Goal: Task Accomplishment & Management: Manage account settings

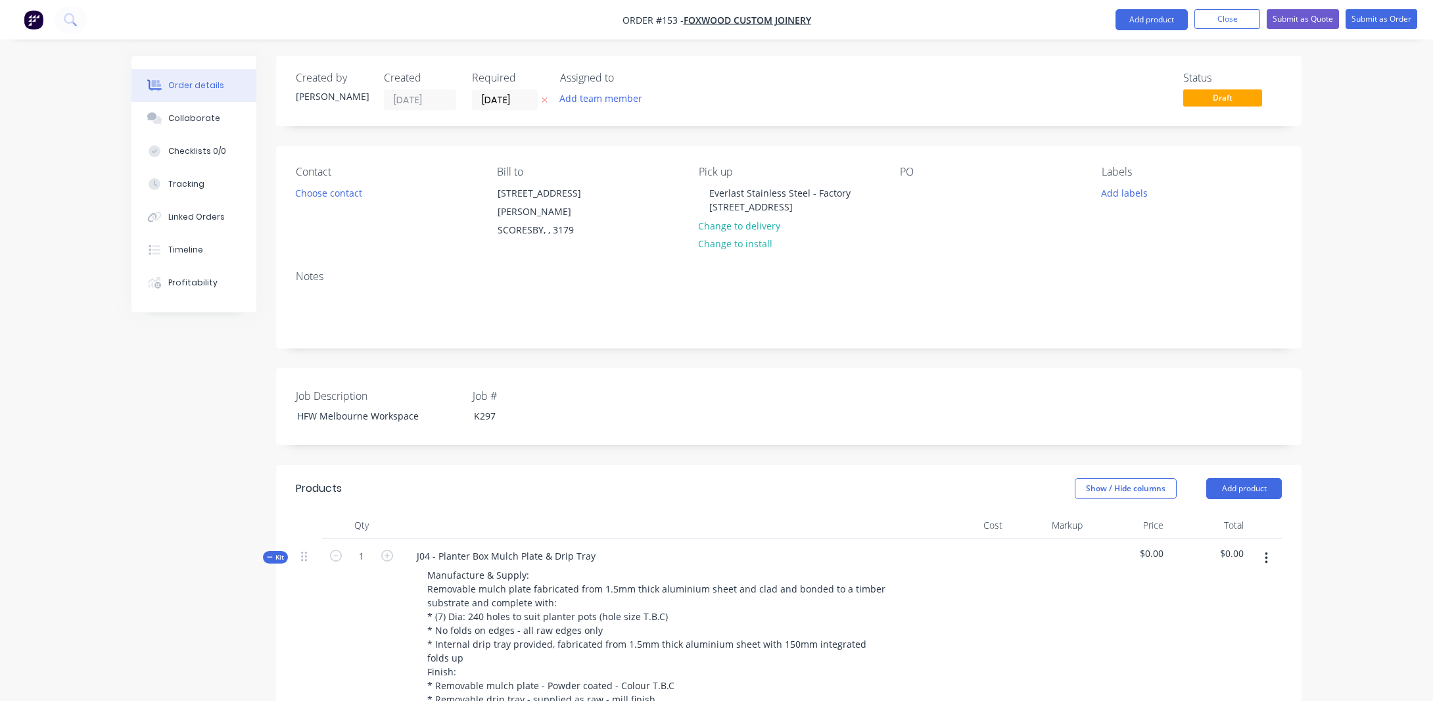
scroll to position [592, 0]
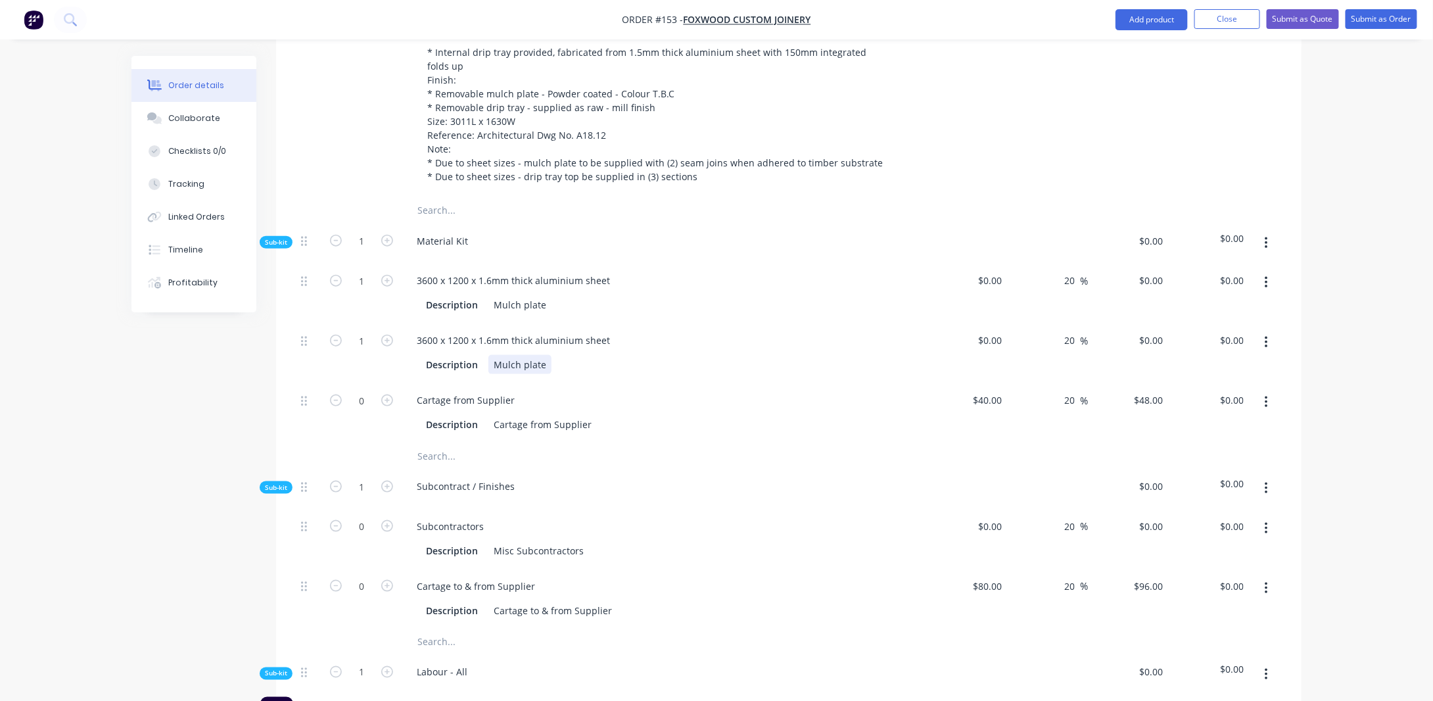
click at [543, 355] on div "Mulch plate" at bounding box center [520, 364] width 63 height 19
click at [1348, 356] on div "Order details Collaborate Checklists 0/0 Tracking Linked Orders Timeline Profit…" at bounding box center [716, 454] width 1433 height 2092
drag, startPoint x: 438, startPoint y: 316, endPoint x: 402, endPoint y: 312, distance: 35.7
click at [402, 323] on div "3600 x 1200 x 1.6mm thick aluminium sheet Description Drip Tray" at bounding box center [664, 353] width 526 height 60
click at [532, 355] on div "Drip Tray" at bounding box center [514, 364] width 51 height 19
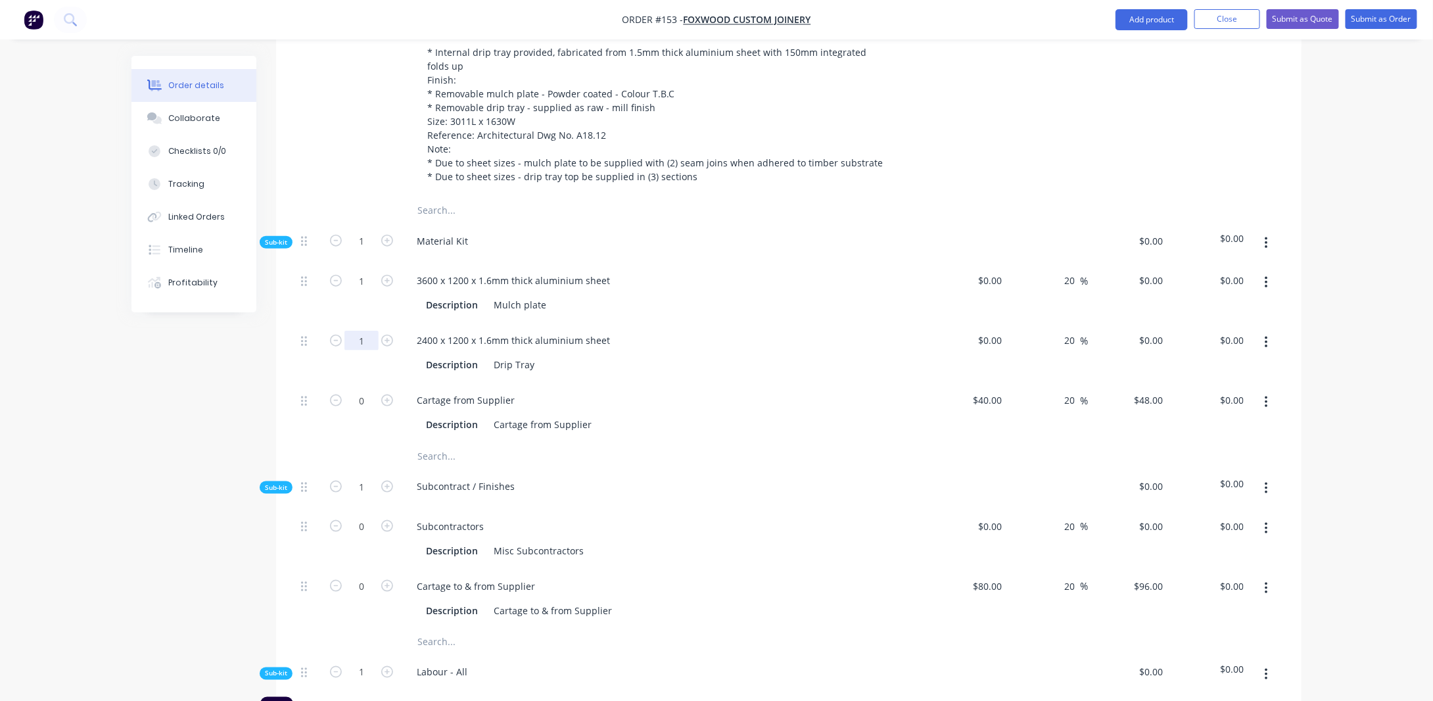
click at [364, 331] on input "1" at bounding box center [362, 341] width 34 height 20
type input "3"
click at [179, 388] on div "Created by [PERSON_NAME] Created [DATE] Required [DATE] Assigned to Add team me…" at bounding box center [717, 482] width 1170 height 2036
drag, startPoint x: 371, startPoint y: 368, endPoint x: 393, endPoint y: 378, distance: 24.1
click at [371, 391] on input "0" at bounding box center [362, 401] width 34 height 20
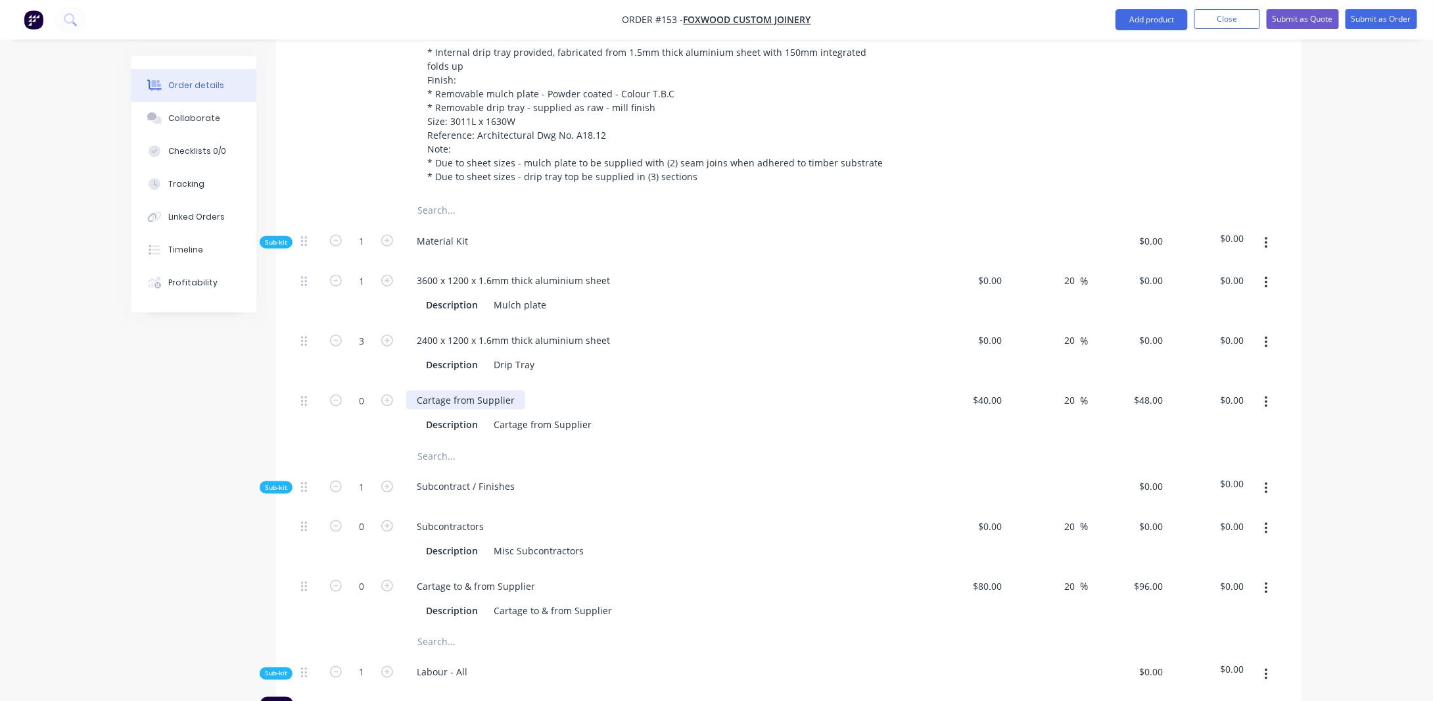
click at [509, 391] on div "Cartage from Supplier" at bounding box center [465, 400] width 119 height 19
drag, startPoint x: 510, startPoint y: 375, endPoint x: 373, endPoint y: 370, distance: 136.9
click at [373, 383] on div "0 Cartage from Supplier Description Cartage from Supplier $40.00 $40.00 20 20 %…" at bounding box center [789, 413] width 986 height 60
drag, startPoint x: 183, startPoint y: 436, endPoint x: 272, endPoint y: 403, distance: 94.7
click at [189, 433] on div "Created by [PERSON_NAME] Created [DATE] Required [DATE] Assigned to Add team me…" at bounding box center [717, 482] width 1170 height 2036
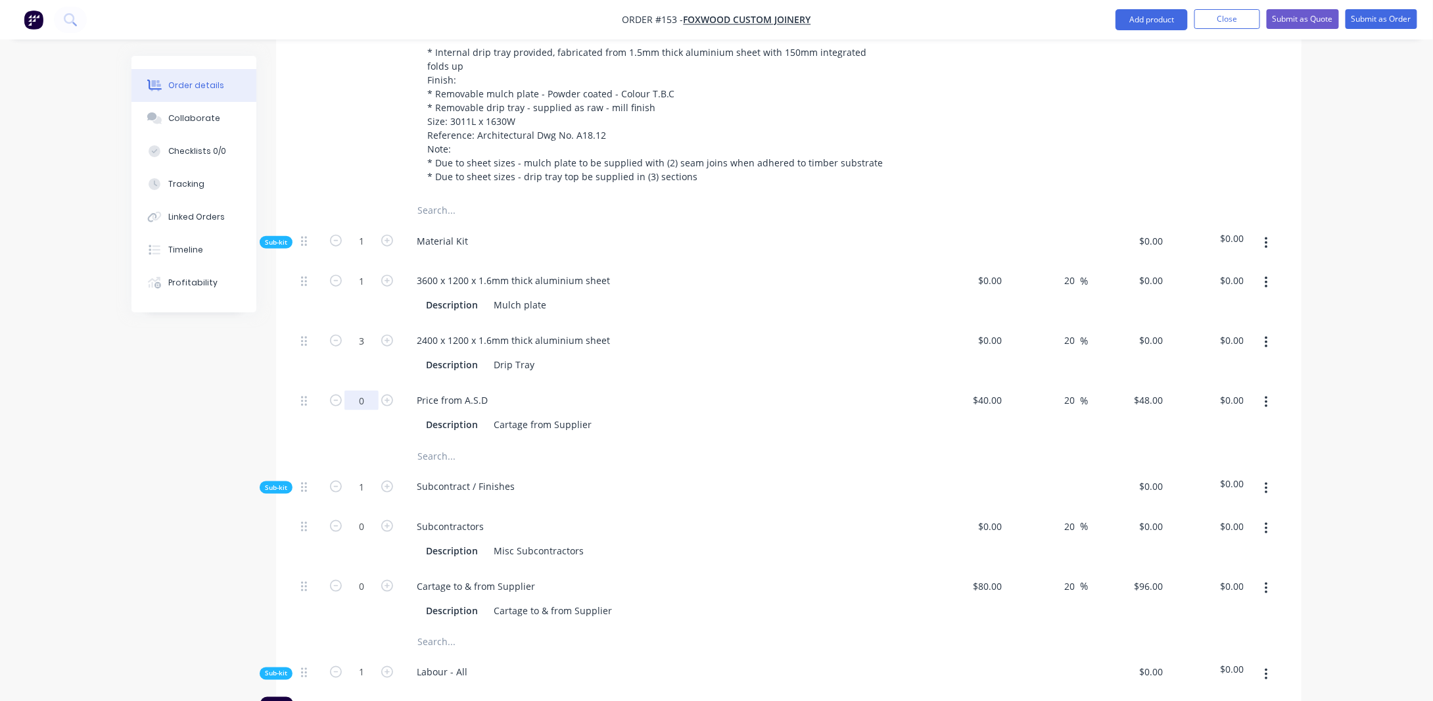
click at [371, 391] on input "0" at bounding box center [362, 401] width 34 height 20
type input "1"
type input "$48.00"
drag, startPoint x: 490, startPoint y: 374, endPoint x: 419, endPoint y: 375, distance: 71.0
click at [419, 391] on div "Price from A.S.D" at bounding box center [452, 400] width 92 height 19
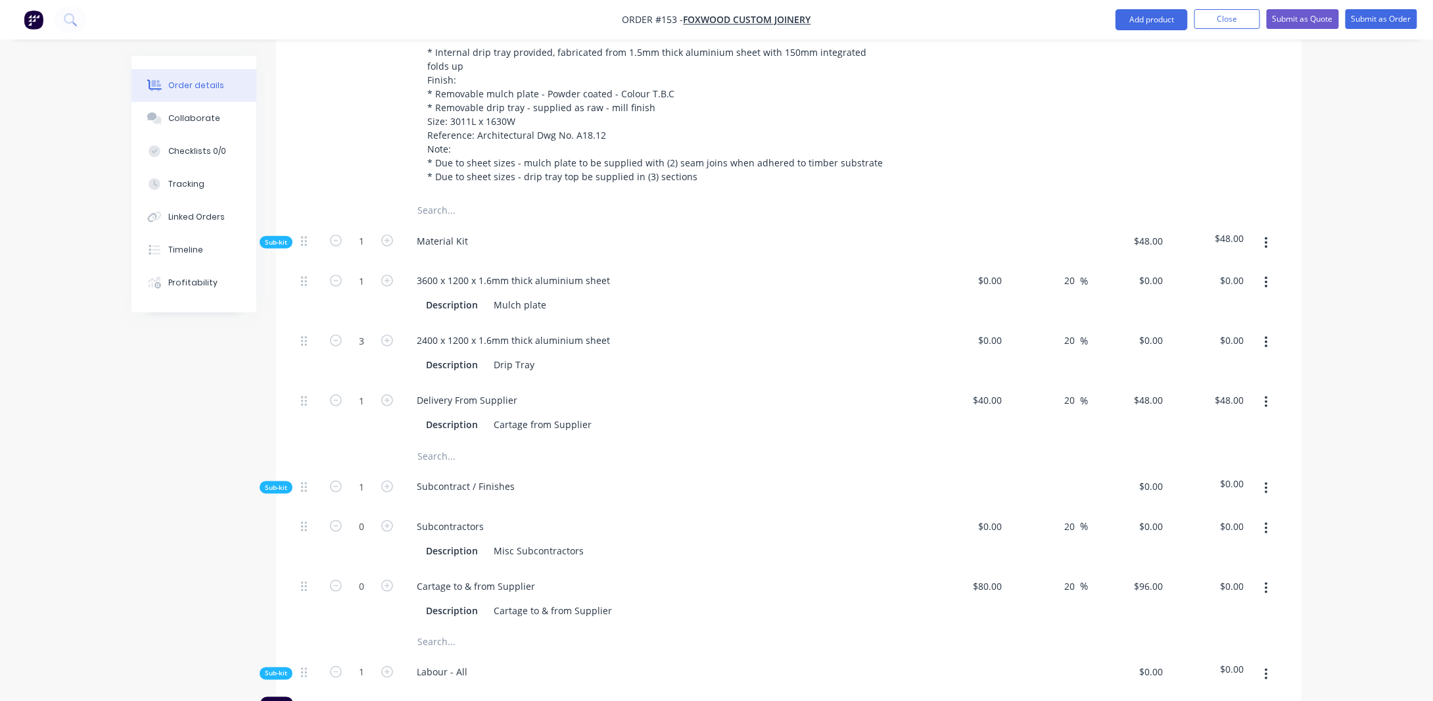
click at [155, 400] on div "Created by [PERSON_NAME] Created [DATE] Required [DATE] Assigned to Add team me…" at bounding box center [717, 482] width 1170 height 2036
click at [1003, 391] on input "40" at bounding box center [999, 400] width 17 height 19
type input "$35.00"
type input "$42.00"
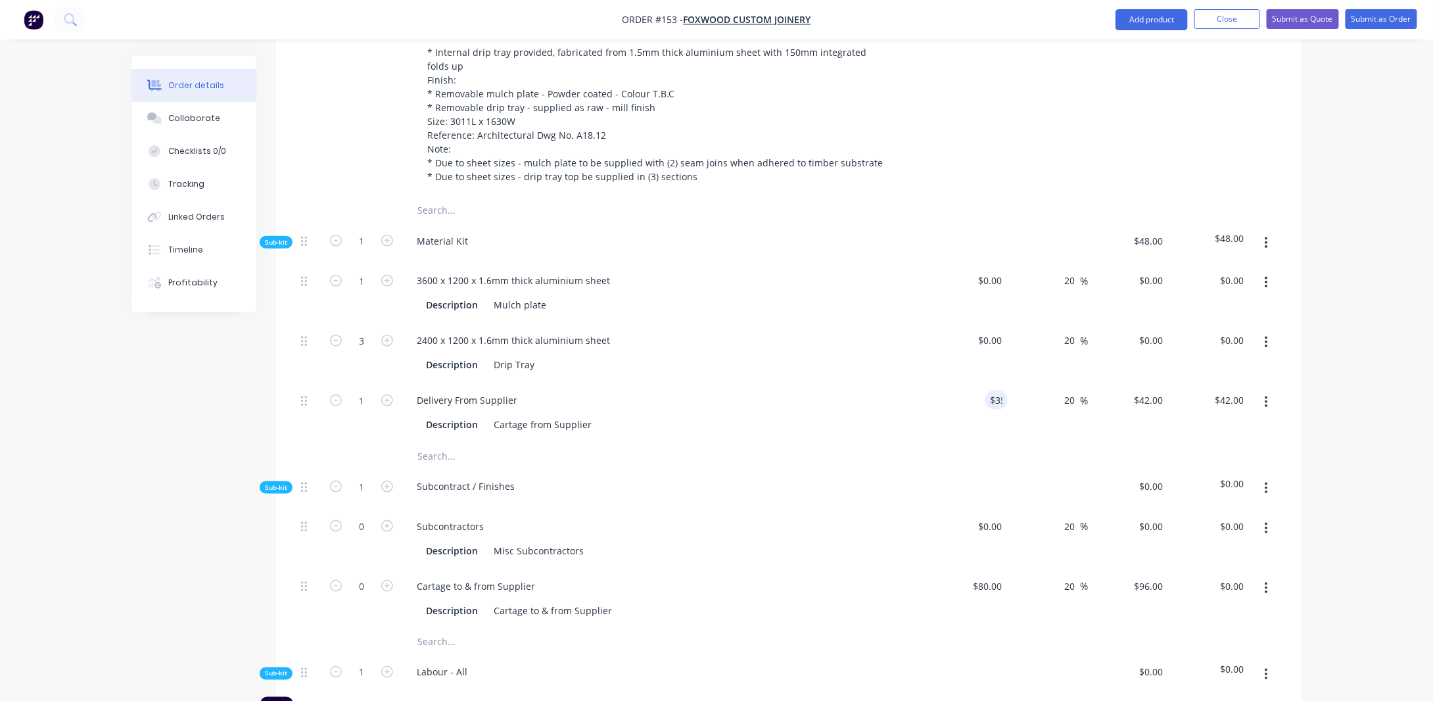
click at [1391, 366] on div "Order details Collaborate Checklists 0/0 Tracking Linked Orders Timeline Profit…" at bounding box center [716, 454] width 1433 height 2092
drag, startPoint x: 496, startPoint y: 398, endPoint x: 673, endPoint y: 412, distance: 177.5
click at [673, 412] on div "Delivery From Supplier Description Cartage from Supplier" at bounding box center [664, 413] width 526 height 60
drag, startPoint x: 129, startPoint y: 456, endPoint x: 142, endPoint y: 431, distance: 28.2
click at [129, 455] on div "Order details Collaborate Checklists 0/0 Tracking Linked Orders Timeline Profit…" at bounding box center [716, 482] width 1197 height 2036
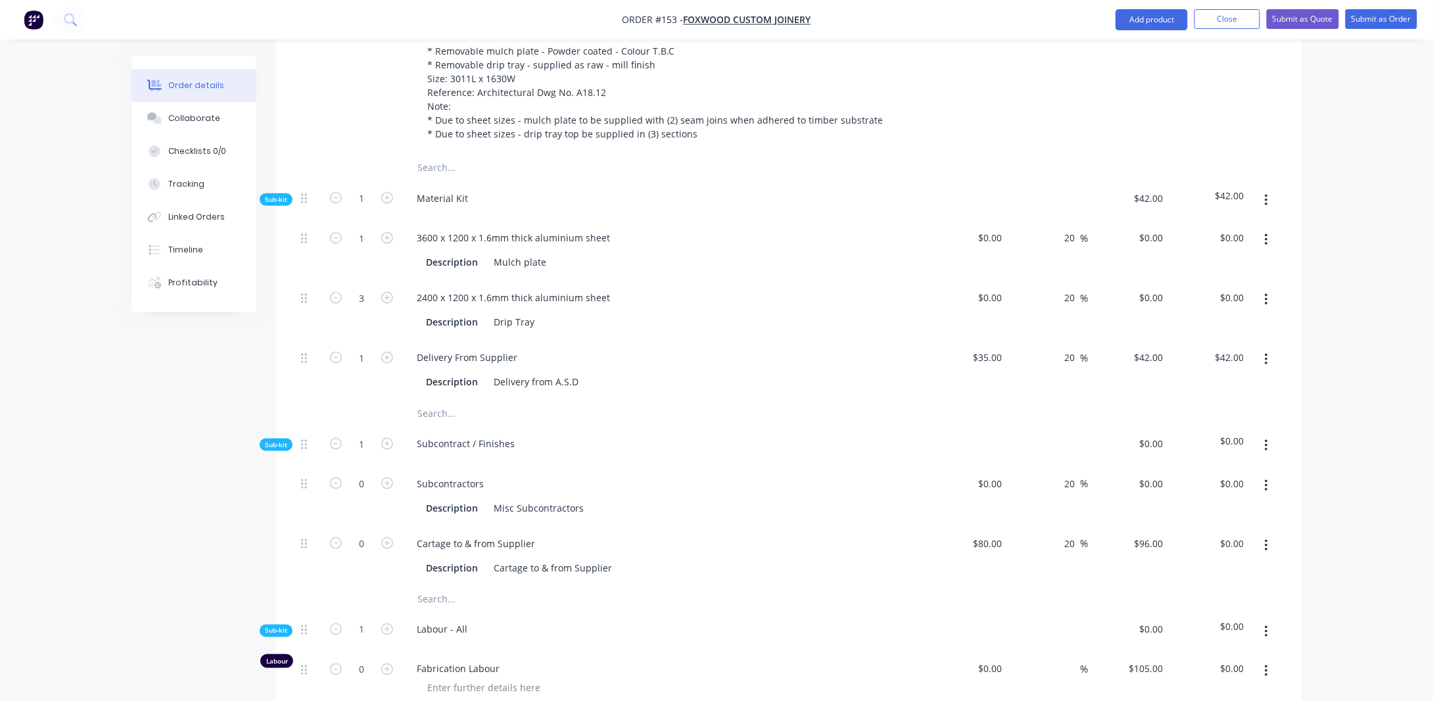
scroll to position [658, 0]
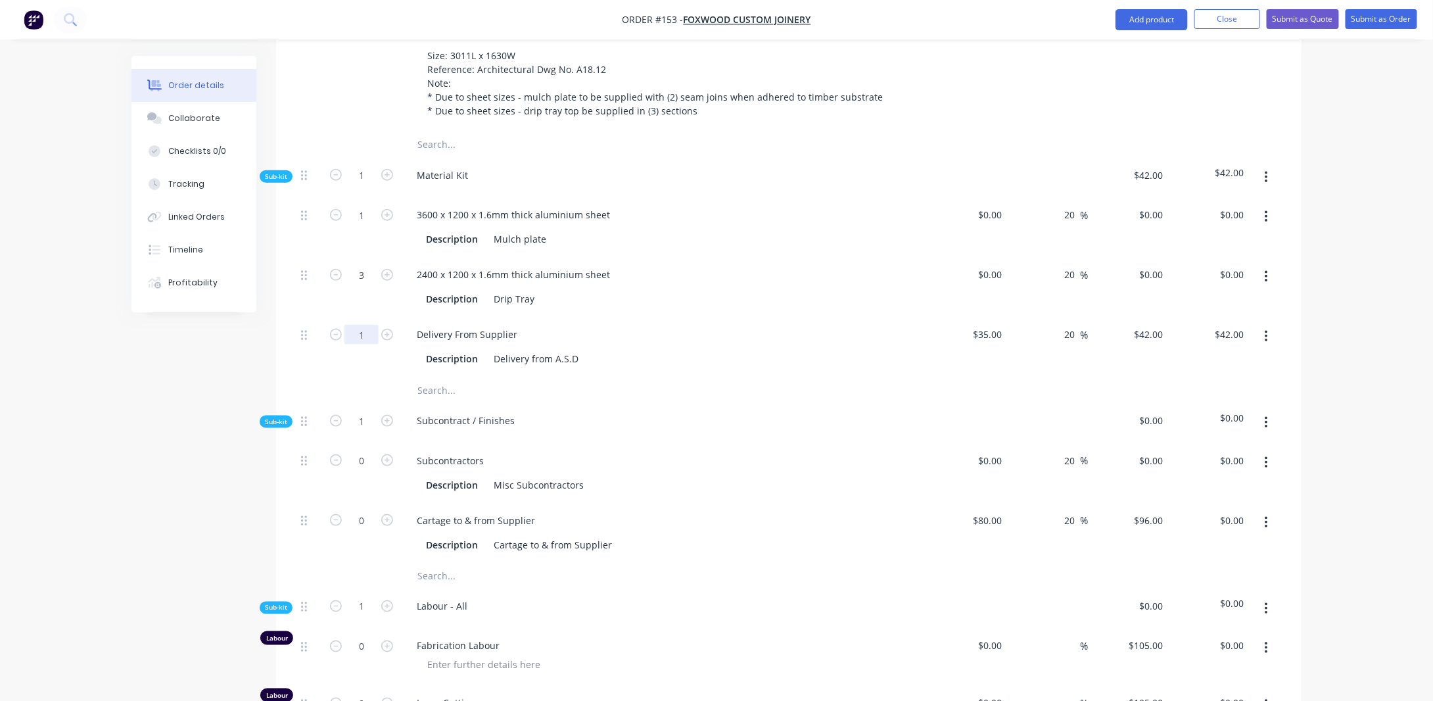
click at [372, 325] on input "1" at bounding box center [362, 335] width 34 height 20
type input "??"
click at [70, 396] on div "Order details Collaborate Checklists 0/0 Tracking Linked Orders Timeline Profit…" at bounding box center [716, 388] width 1433 height 2092
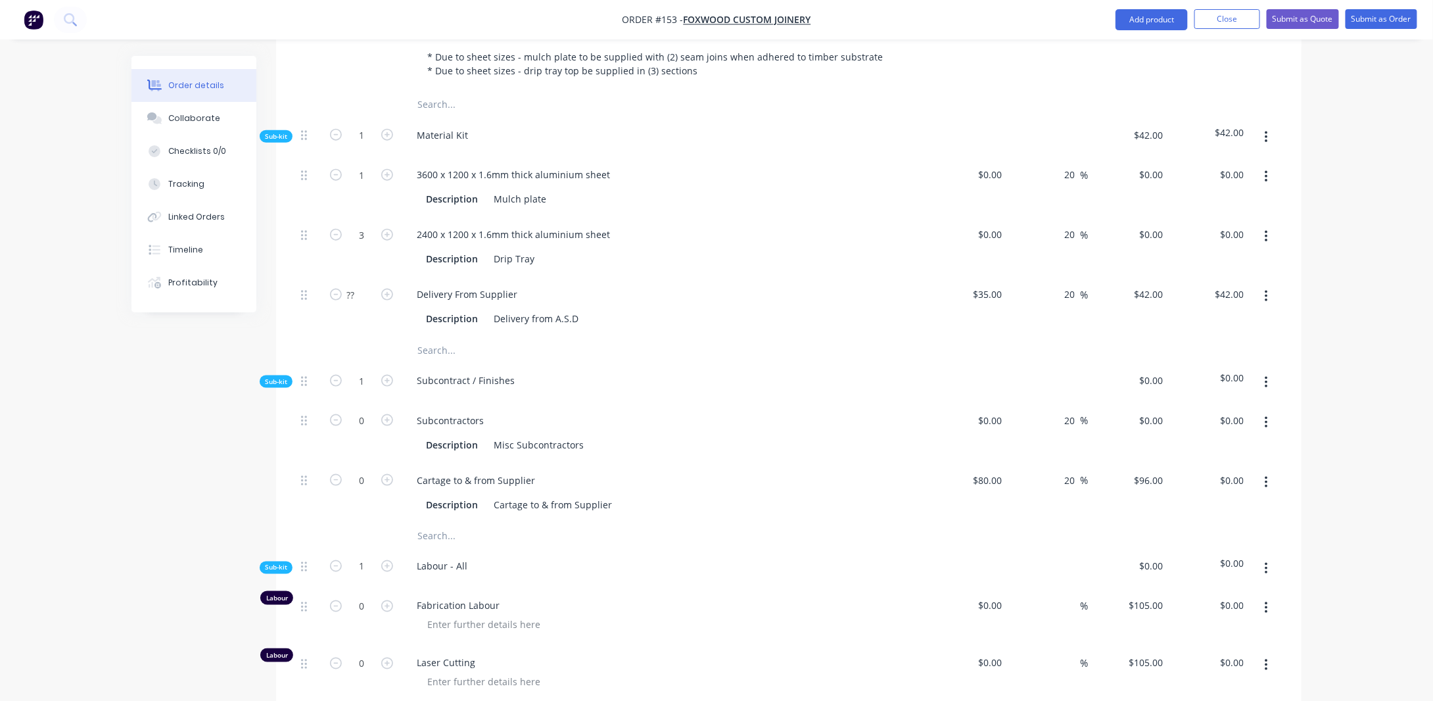
scroll to position [723, 0]
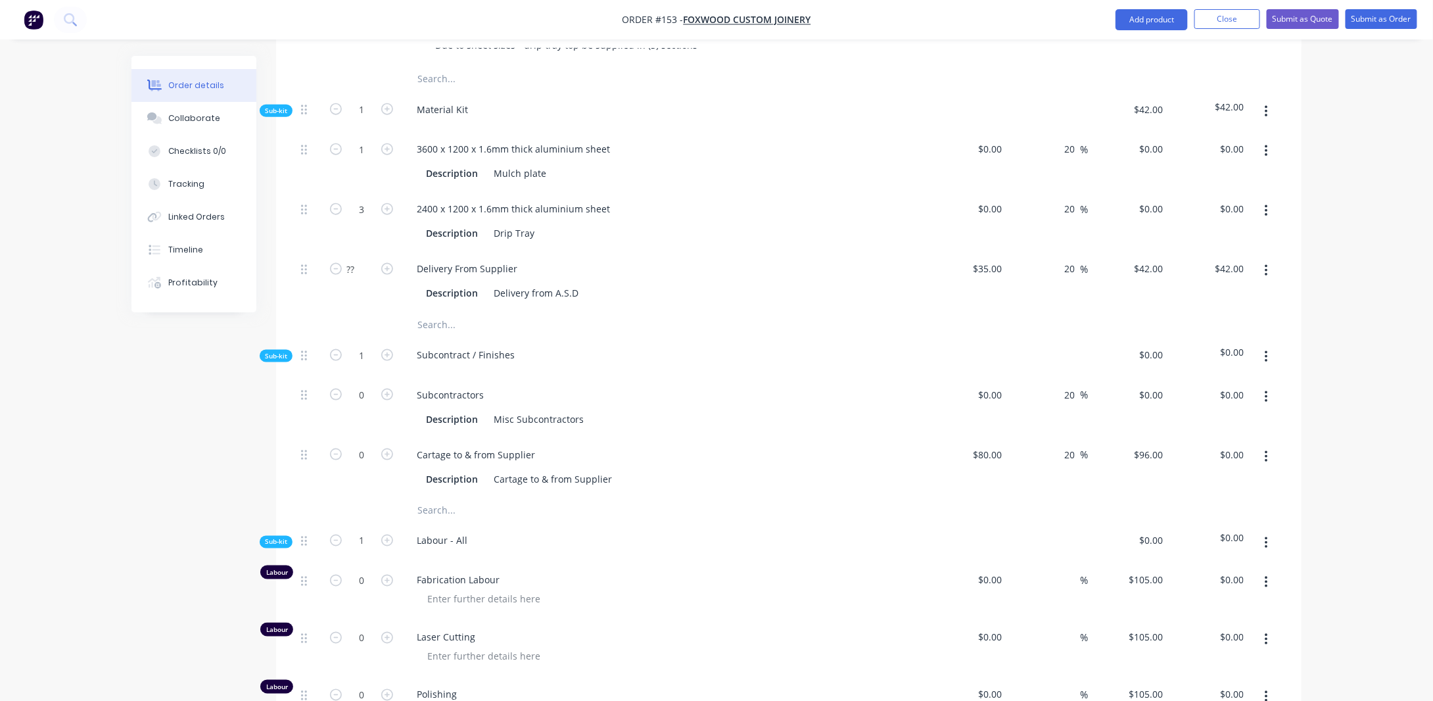
click at [1269, 345] on button "button" at bounding box center [1266, 357] width 31 height 24
click at [1212, 408] on div "Delete" at bounding box center [1219, 417] width 101 height 19
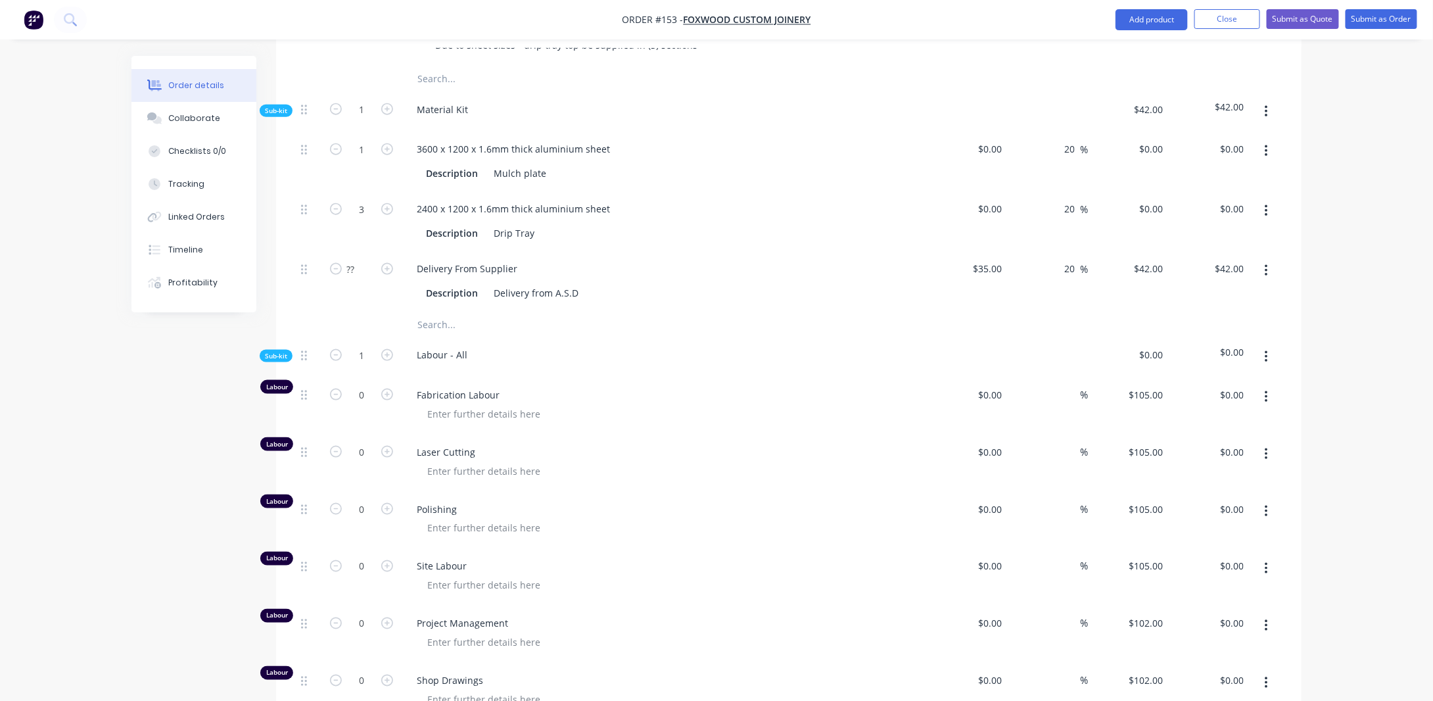
click at [1353, 298] on div "Order details Collaborate Checklists 0/0 Tracking Linked Orders Timeline Profit…" at bounding box center [716, 230] width 1433 height 1906
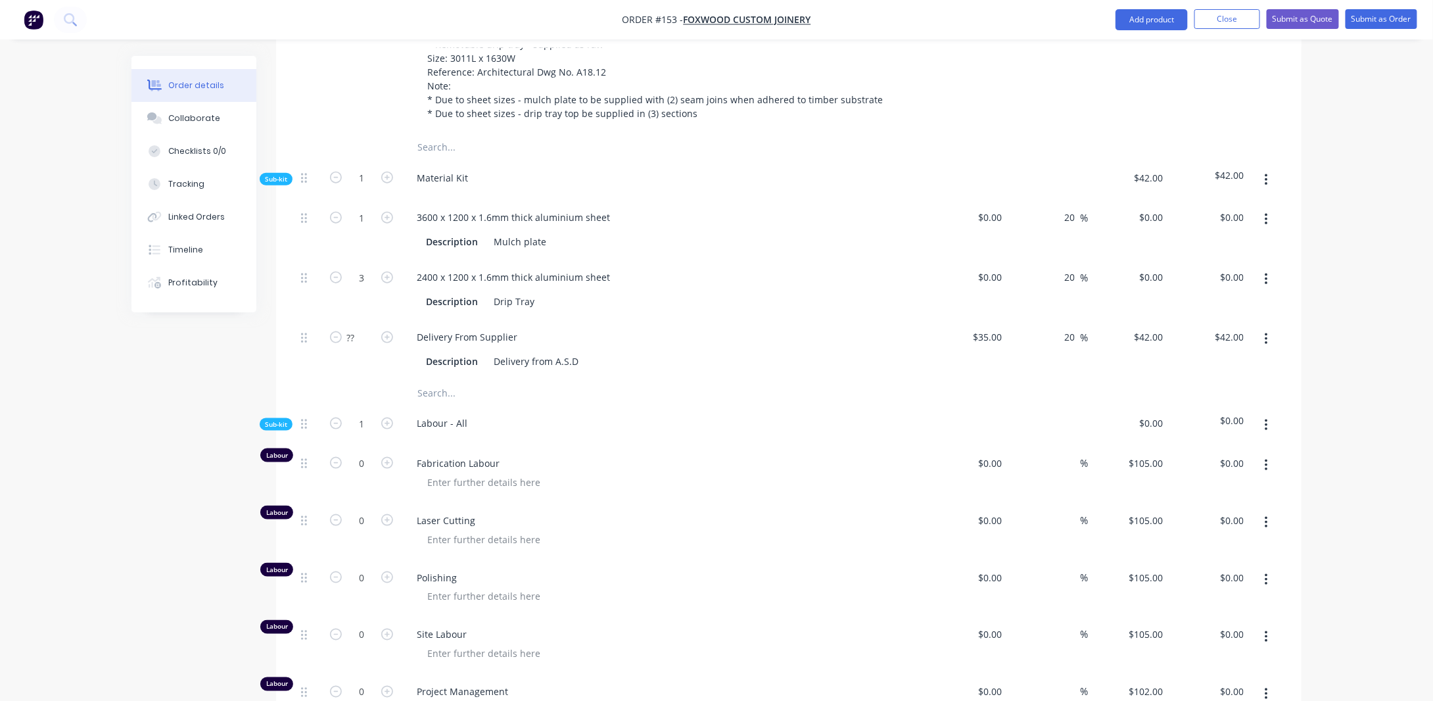
scroll to position [658, 0]
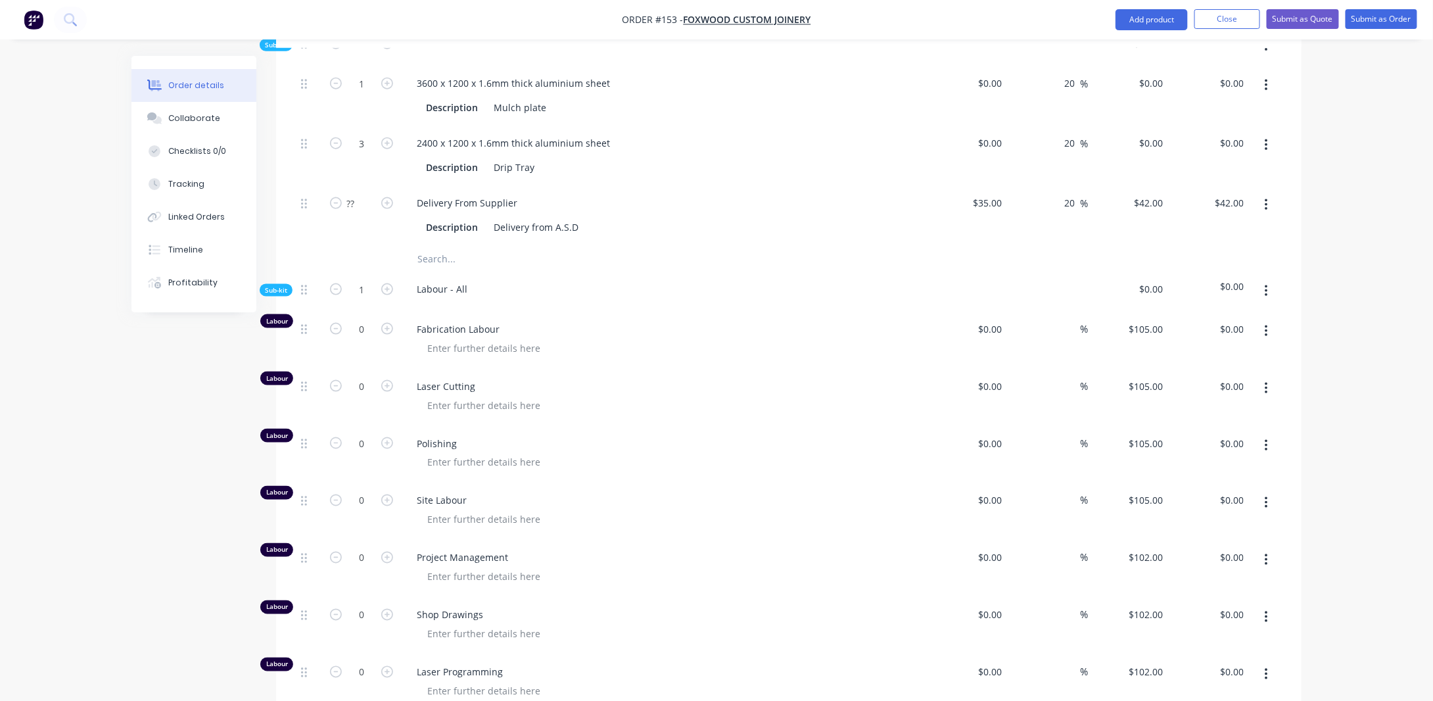
click at [206, 373] on div "Created by [PERSON_NAME] Created [DATE] Required [DATE] Assigned to Add team me…" at bounding box center [717, 192] width 1170 height 1850
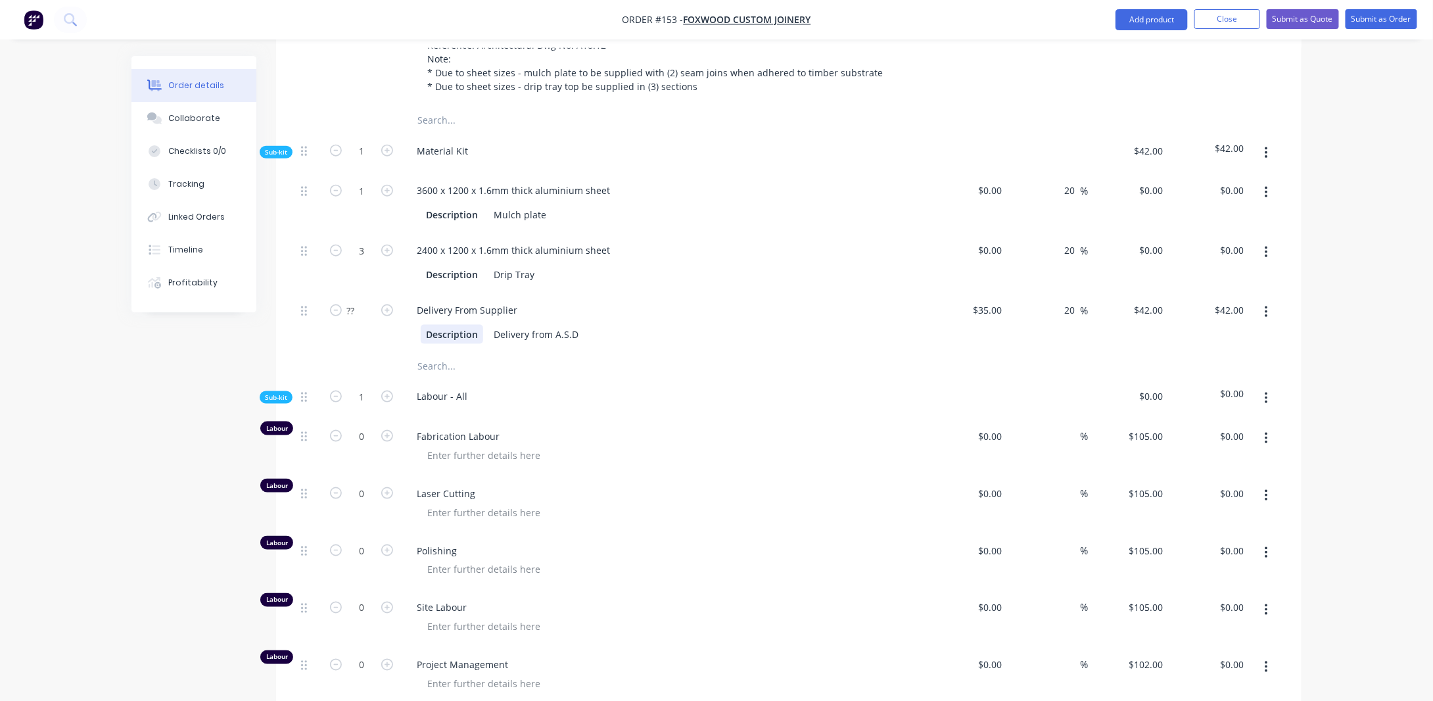
scroll to position [592, 0]
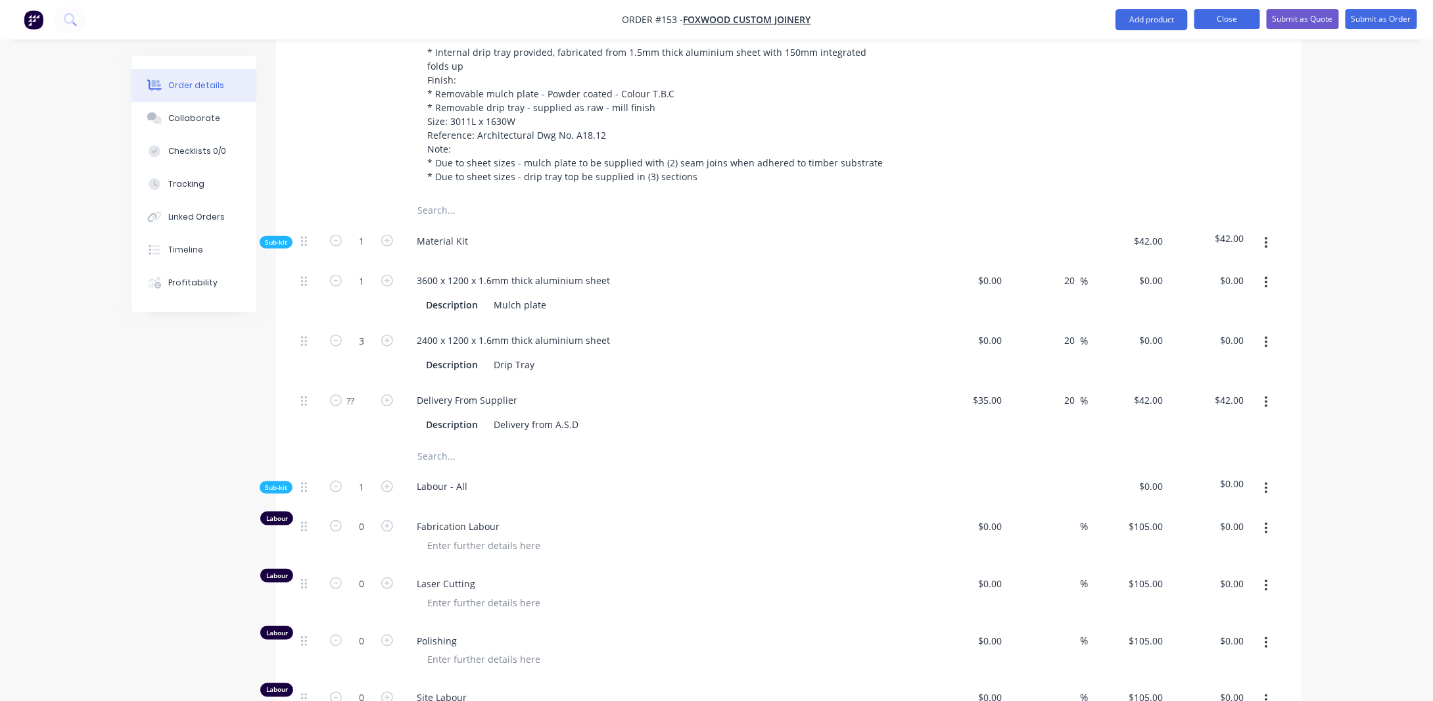
click at [1217, 26] on button "Close" at bounding box center [1228, 19] width 66 height 20
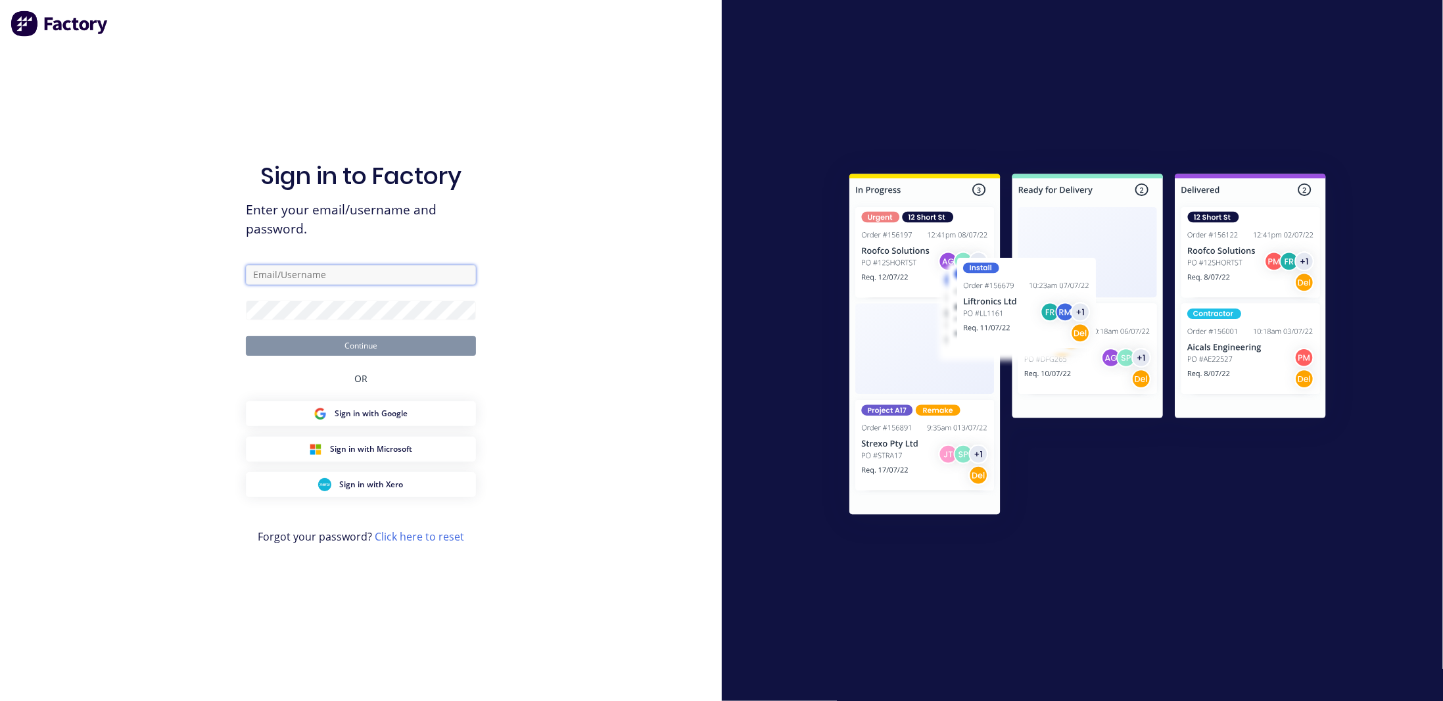
type input "[PERSON_NAME][EMAIL_ADDRESS][DOMAIN_NAME]"
click at [329, 355] on button "Continue" at bounding box center [361, 346] width 230 height 20
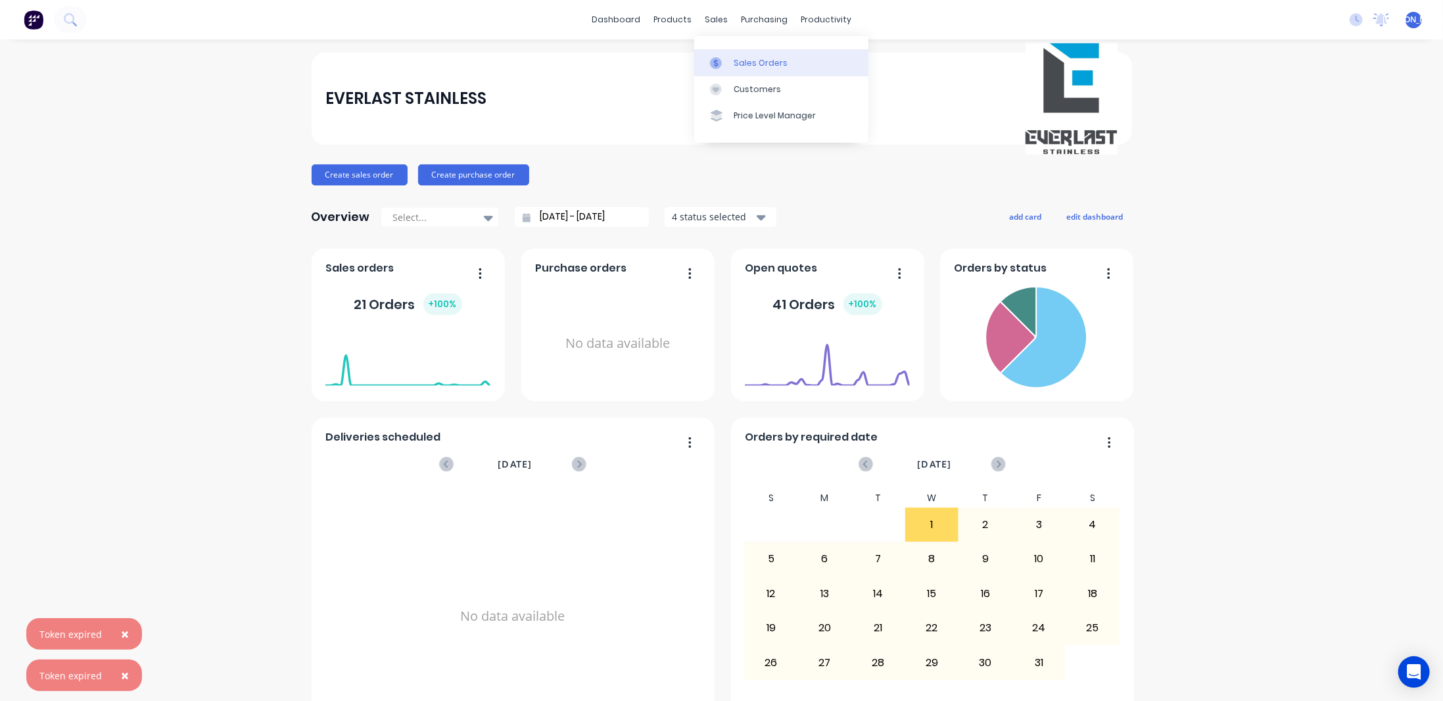
click at [742, 68] on div "Sales Orders" at bounding box center [761, 63] width 54 height 12
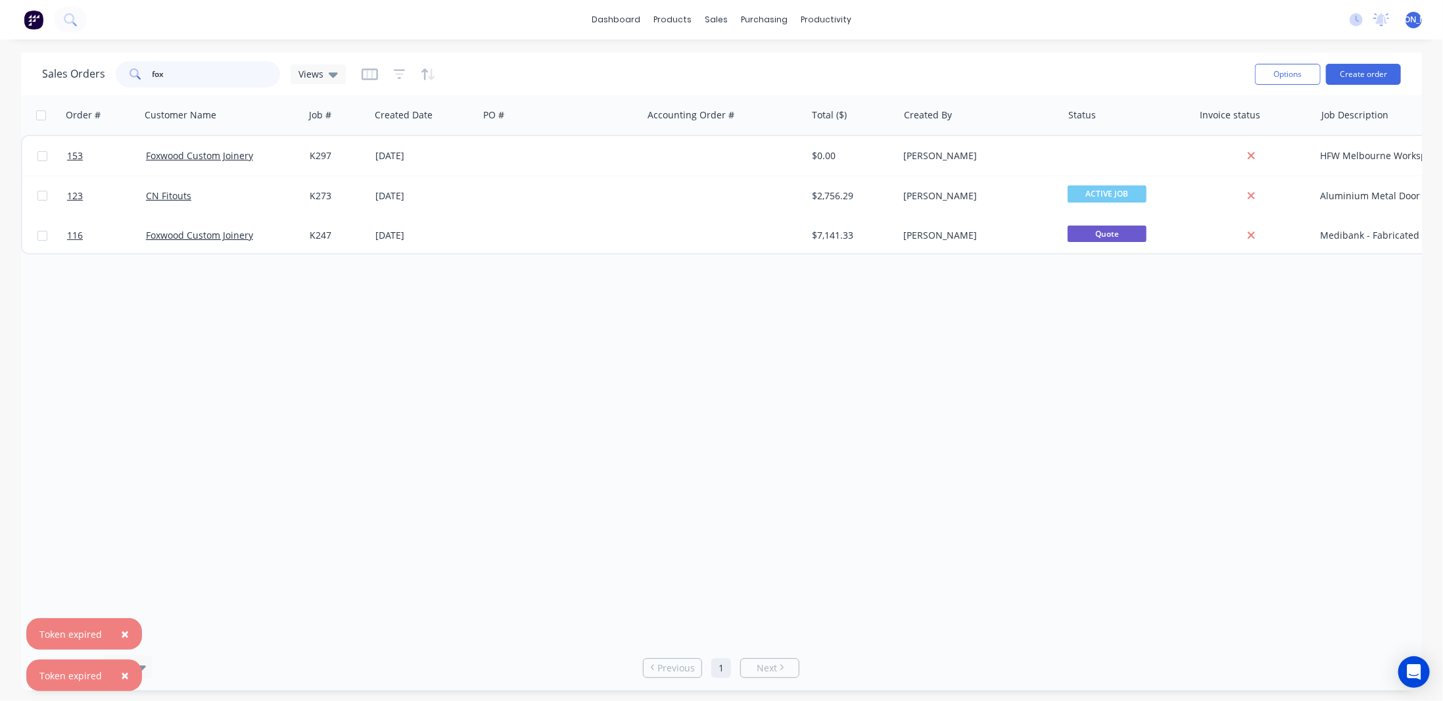
click at [219, 72] on input "fox" at bounding box center [217, 74] width 128 height 26
type input "f"
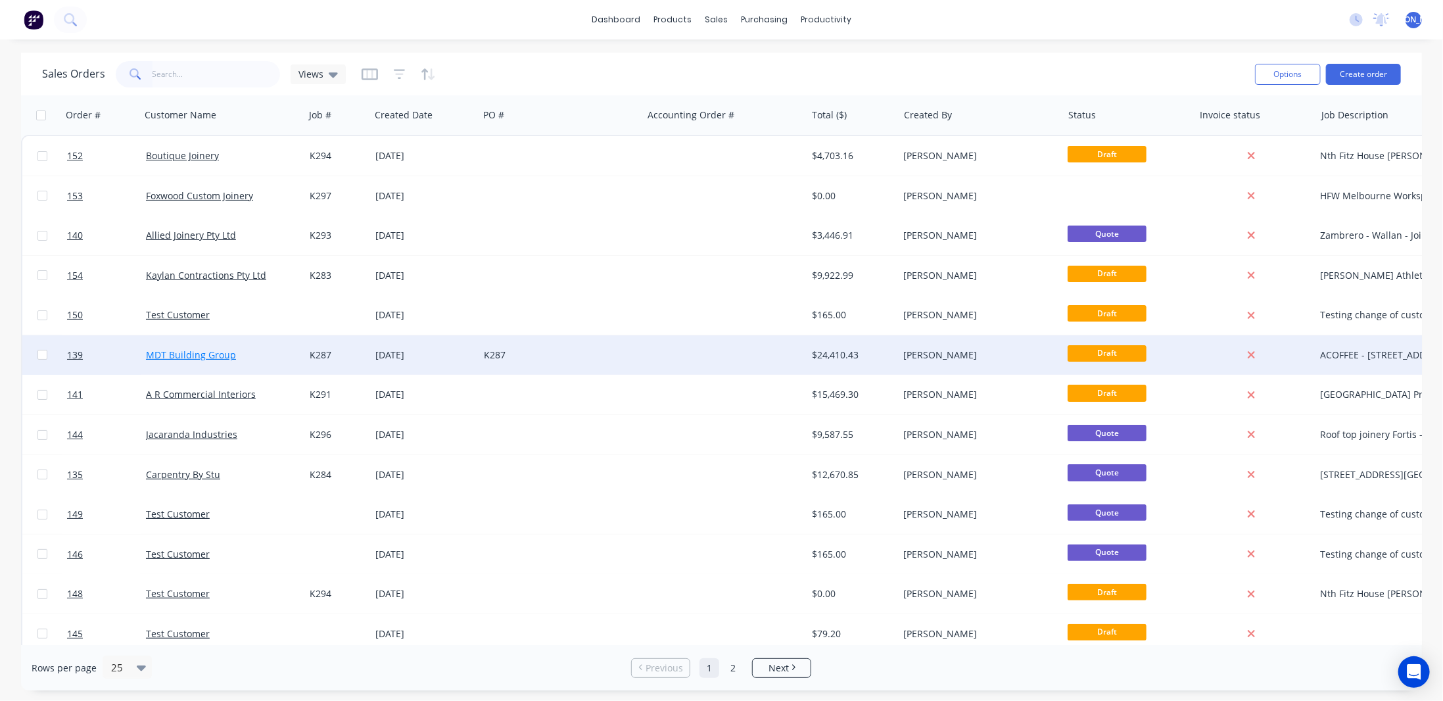
click at [199, 356] on link "MDT Building Group" at bounding box center [191, 354] width 90 height 12
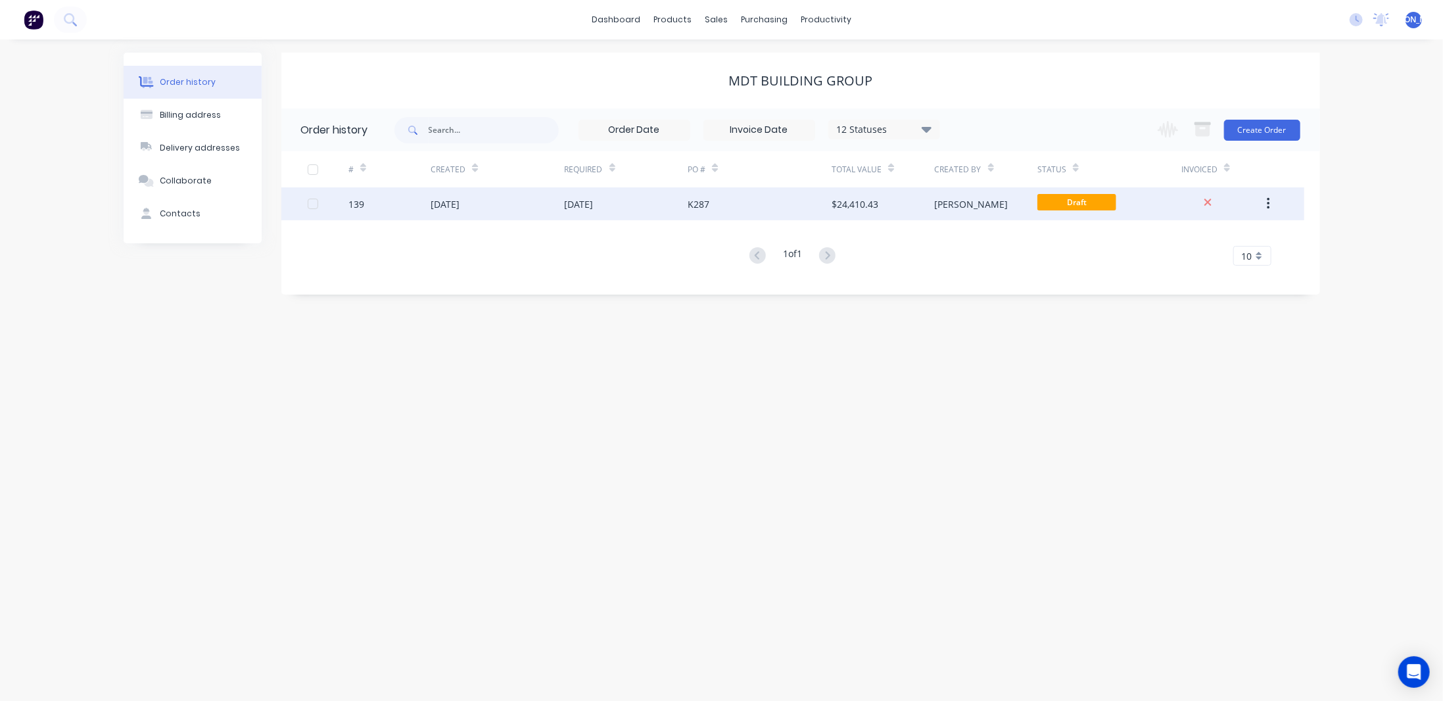
click at [911, 208] on div "$24,410.43" at bounding box center [883, 203] width 103 height 33
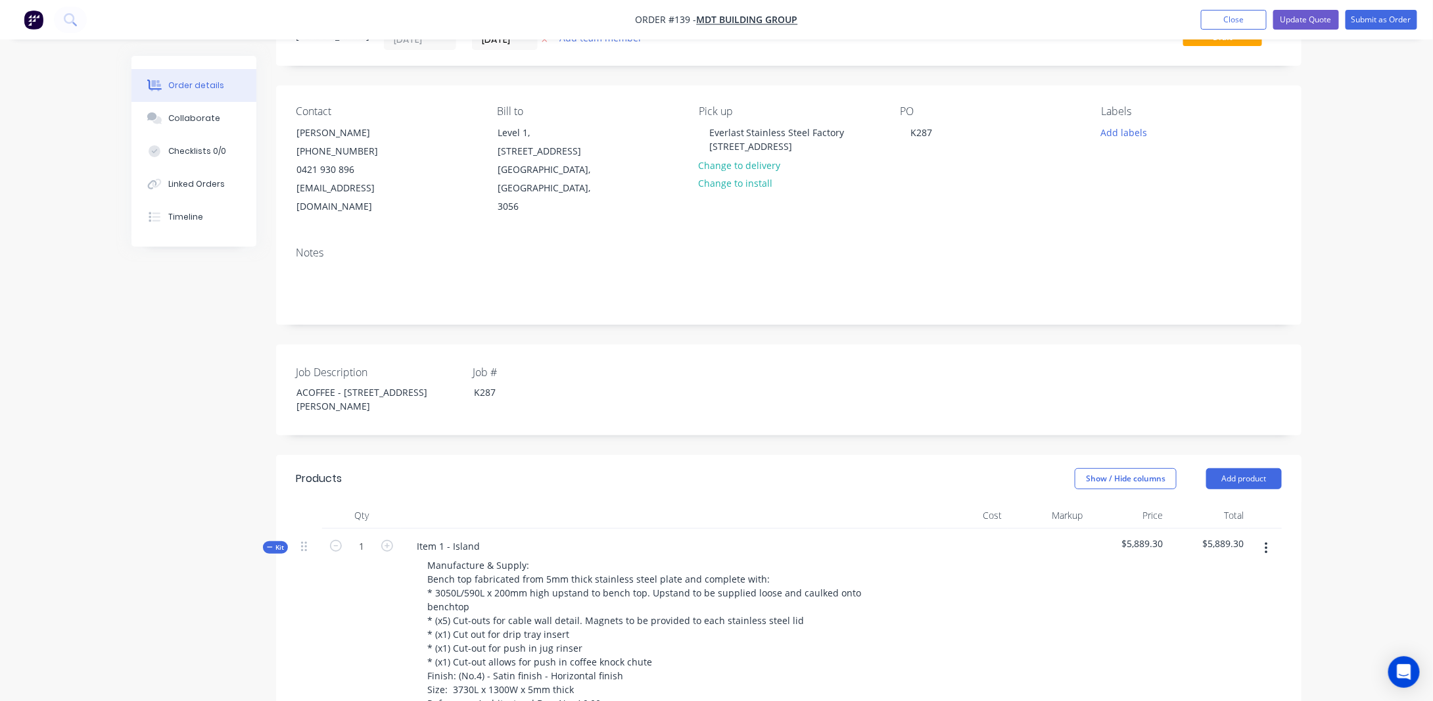
scroll to position [132, 0]
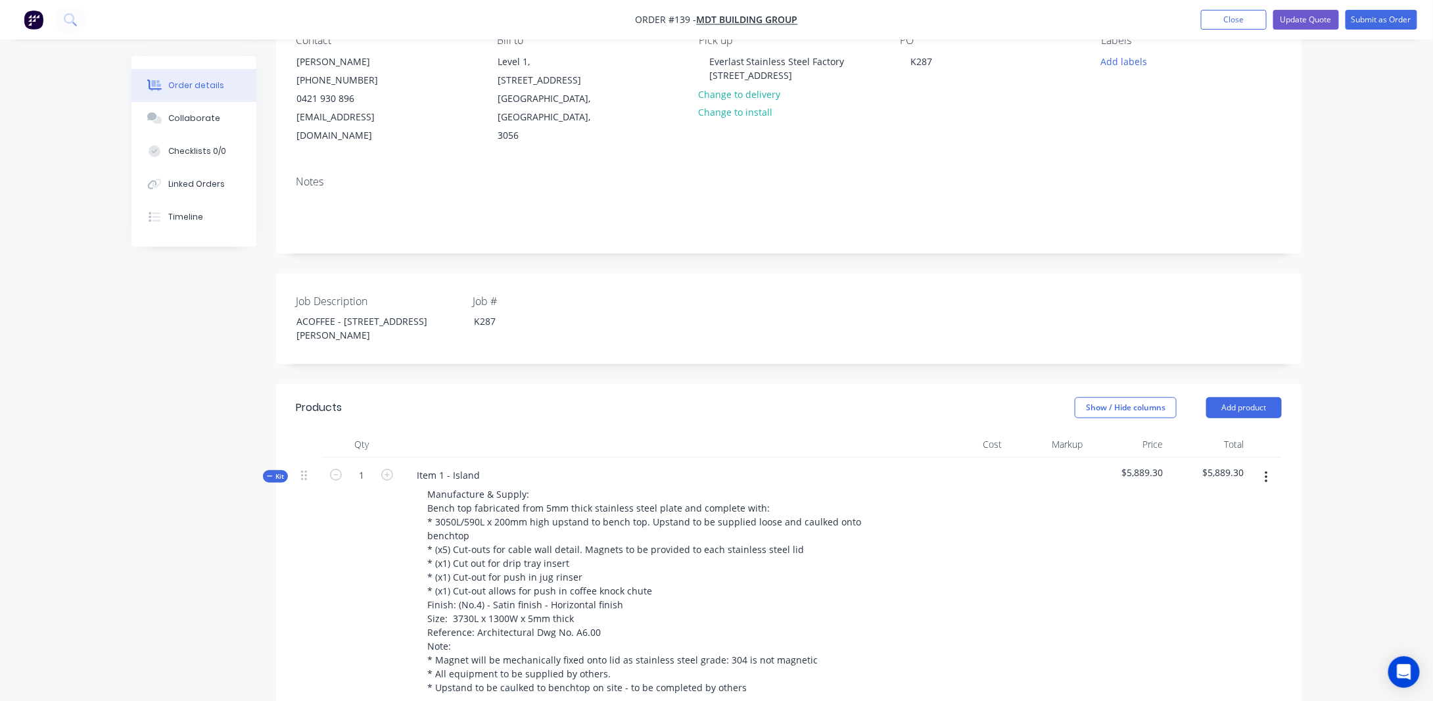
click at [268, 471] on span "Kit" at bounding box center [275, 476] width 17 height 10
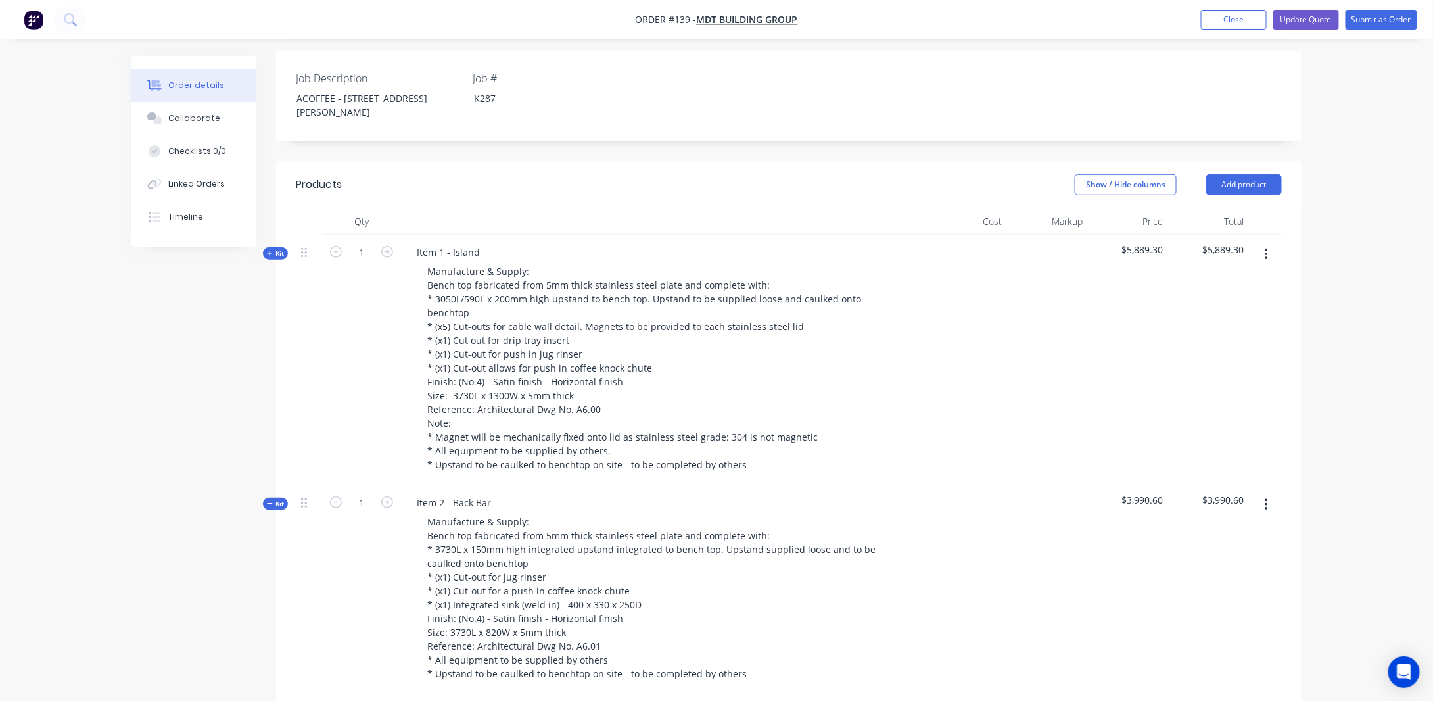
scroll to position [395, 0]
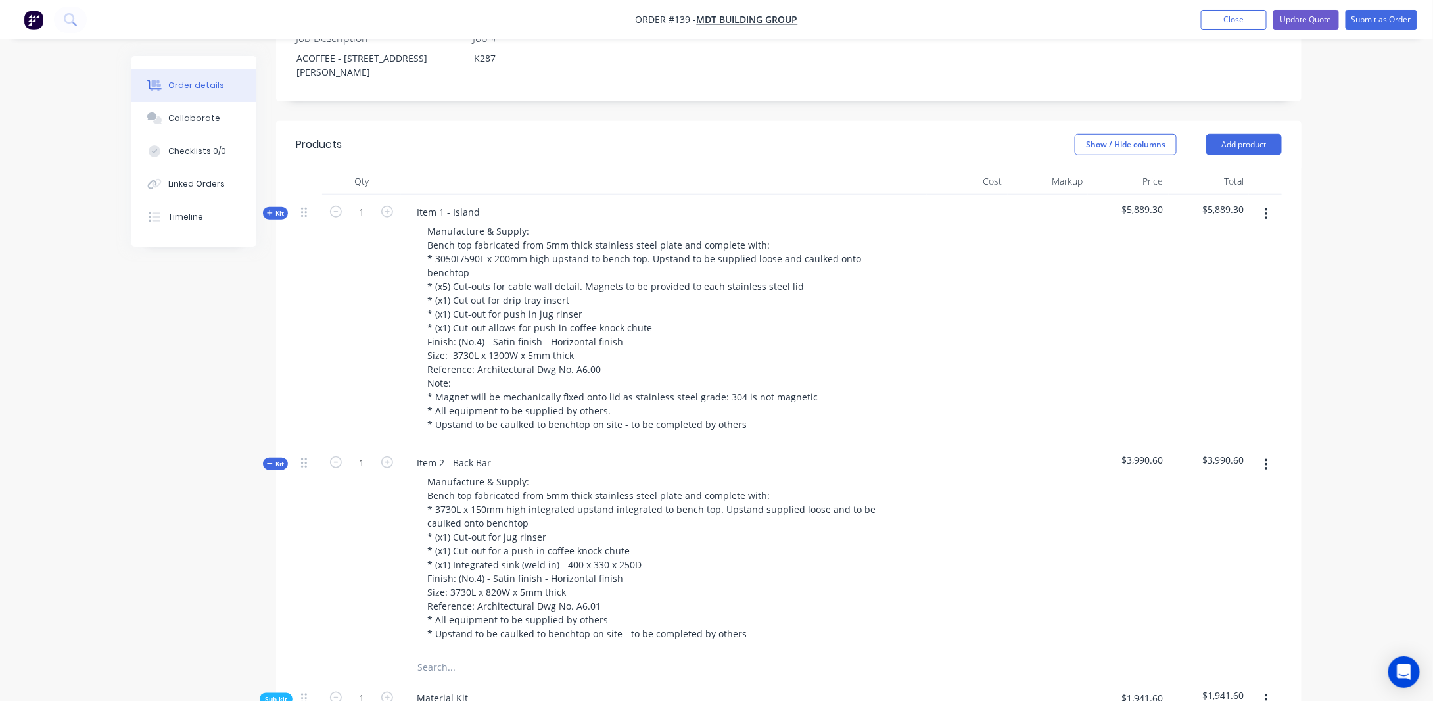
click at [279, 459] on span "Kit" at bounding box center [275, 464] width 17 height 10
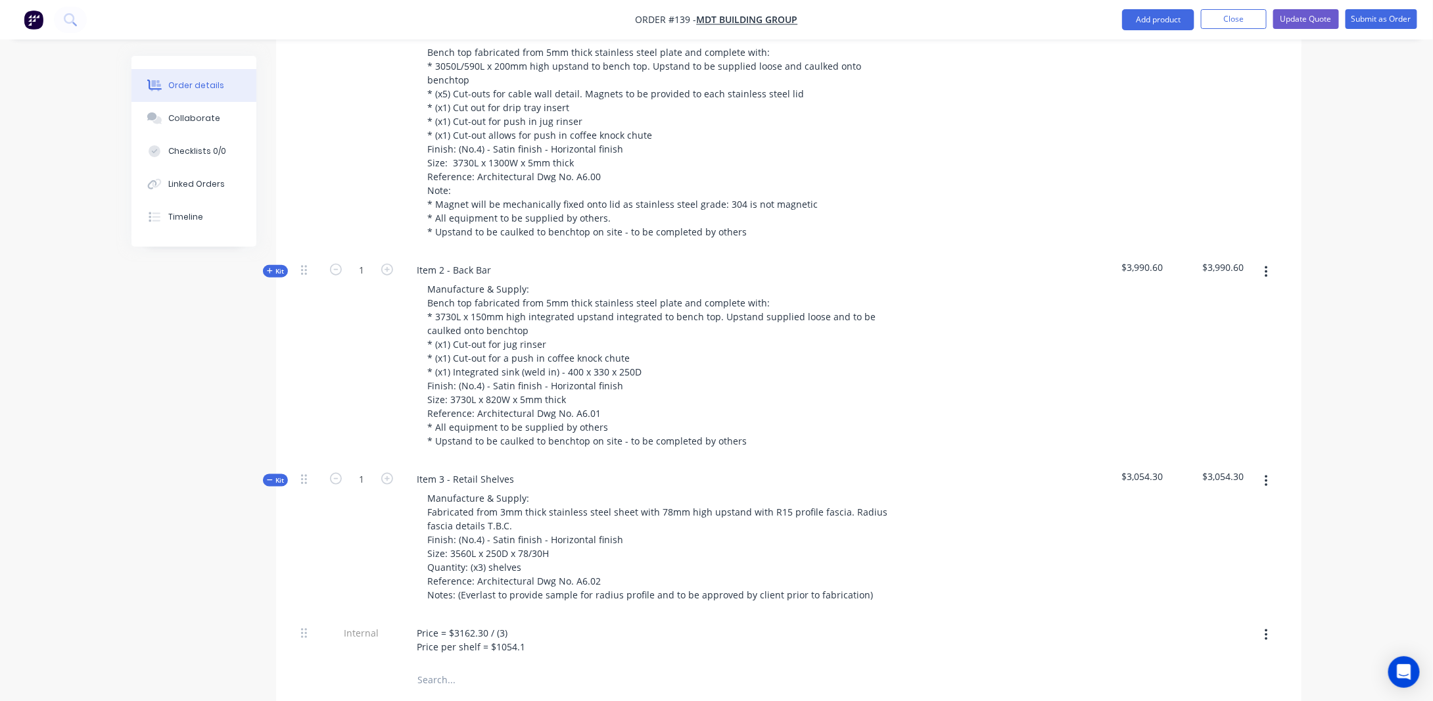
scroll to position [592, 0]
click at [278, 471] on span "Kit" at bounding box center [275, 476] width 17 height 10
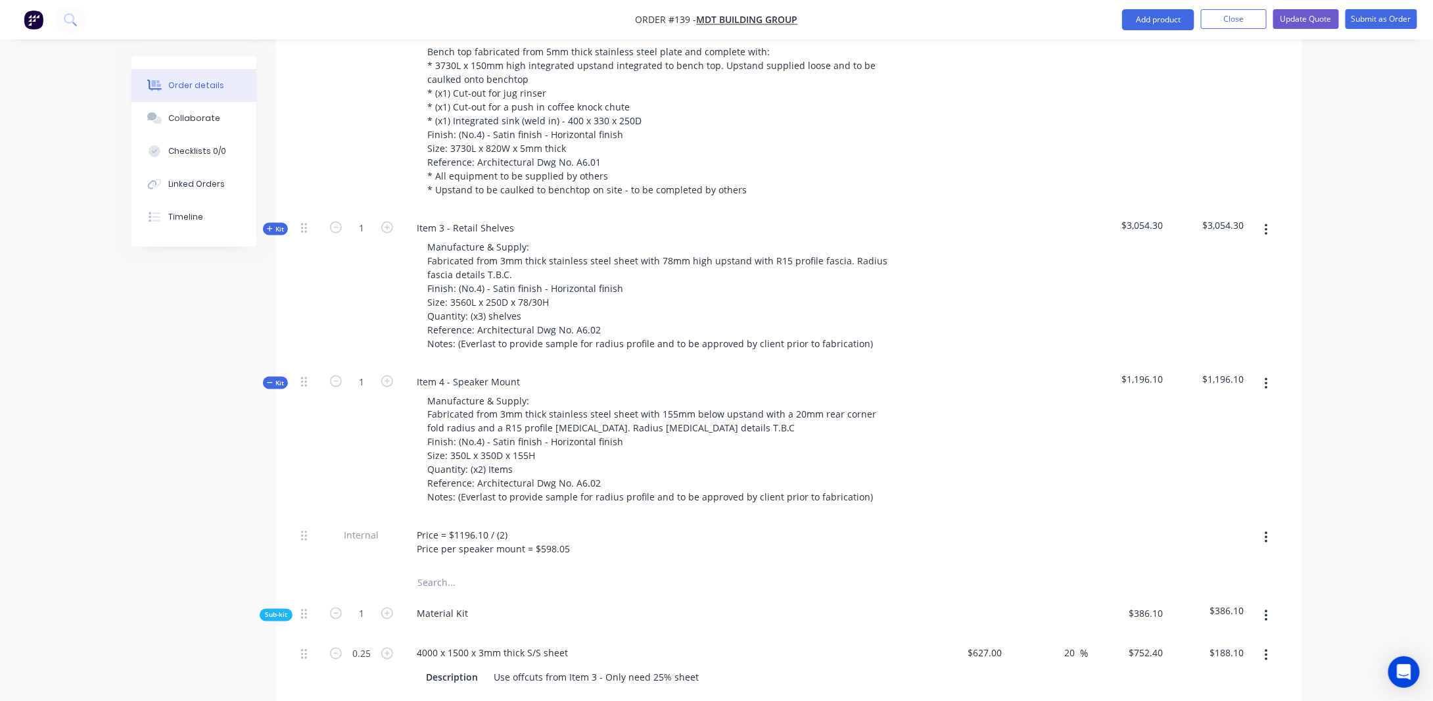
scroll to position [855, 0]
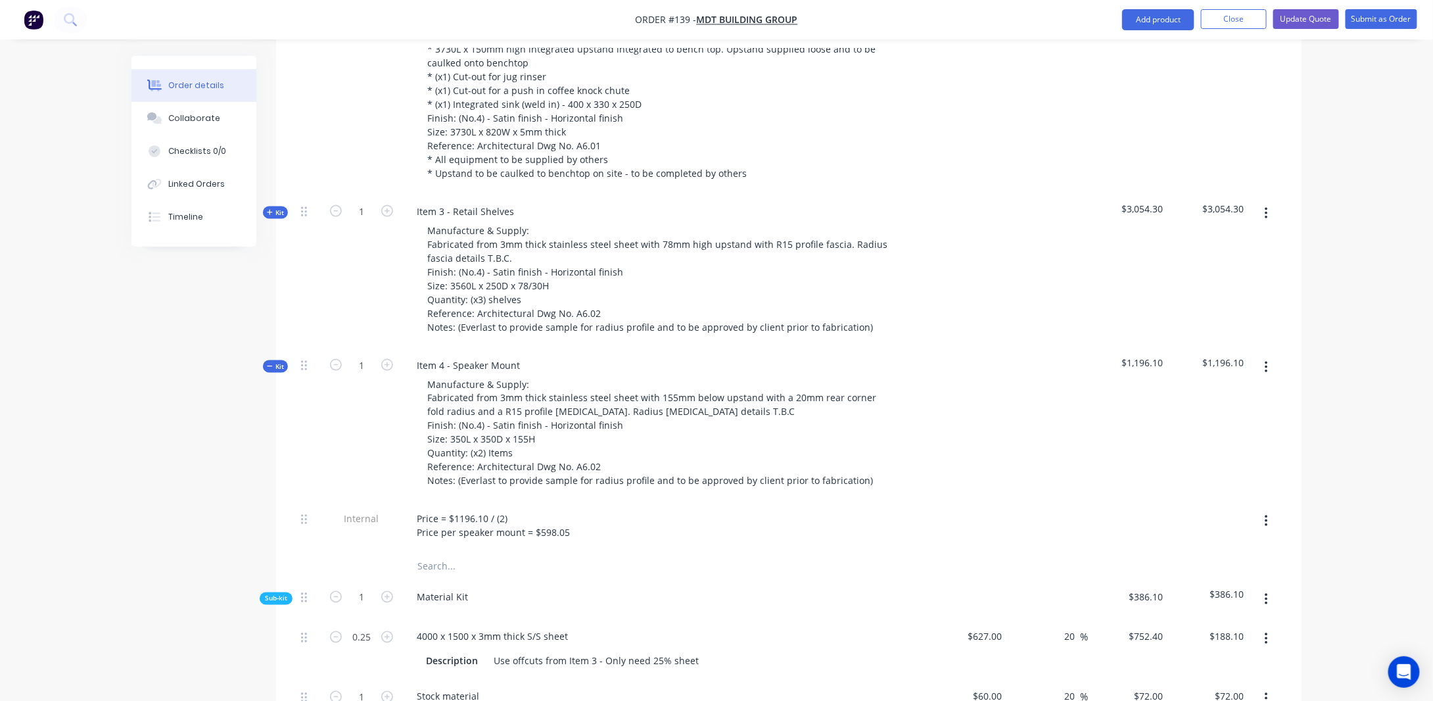
click at [279, 362] on span "Kit" at bounding box center [275, 367] width 17 height 10
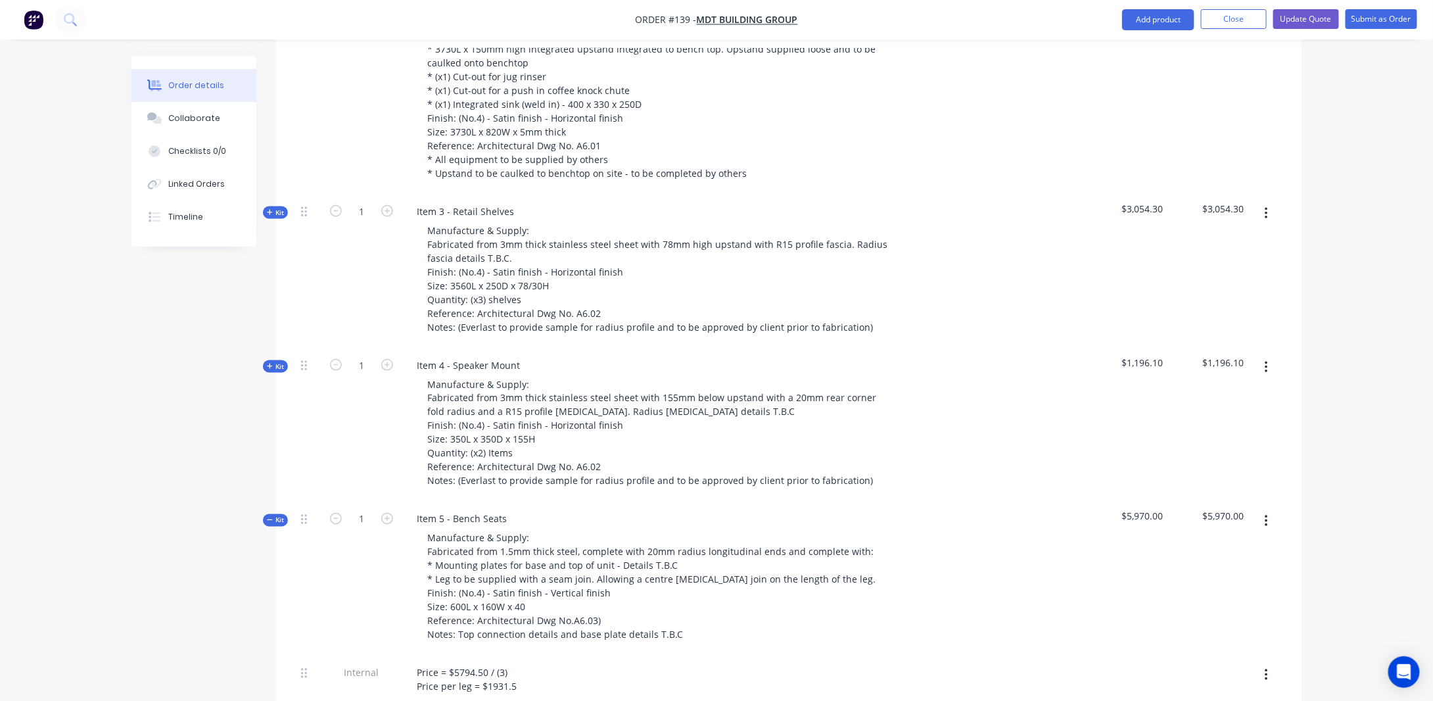
click at [275, 515] on span "Kit" at bounding box center [275, 520] width 17 height 10
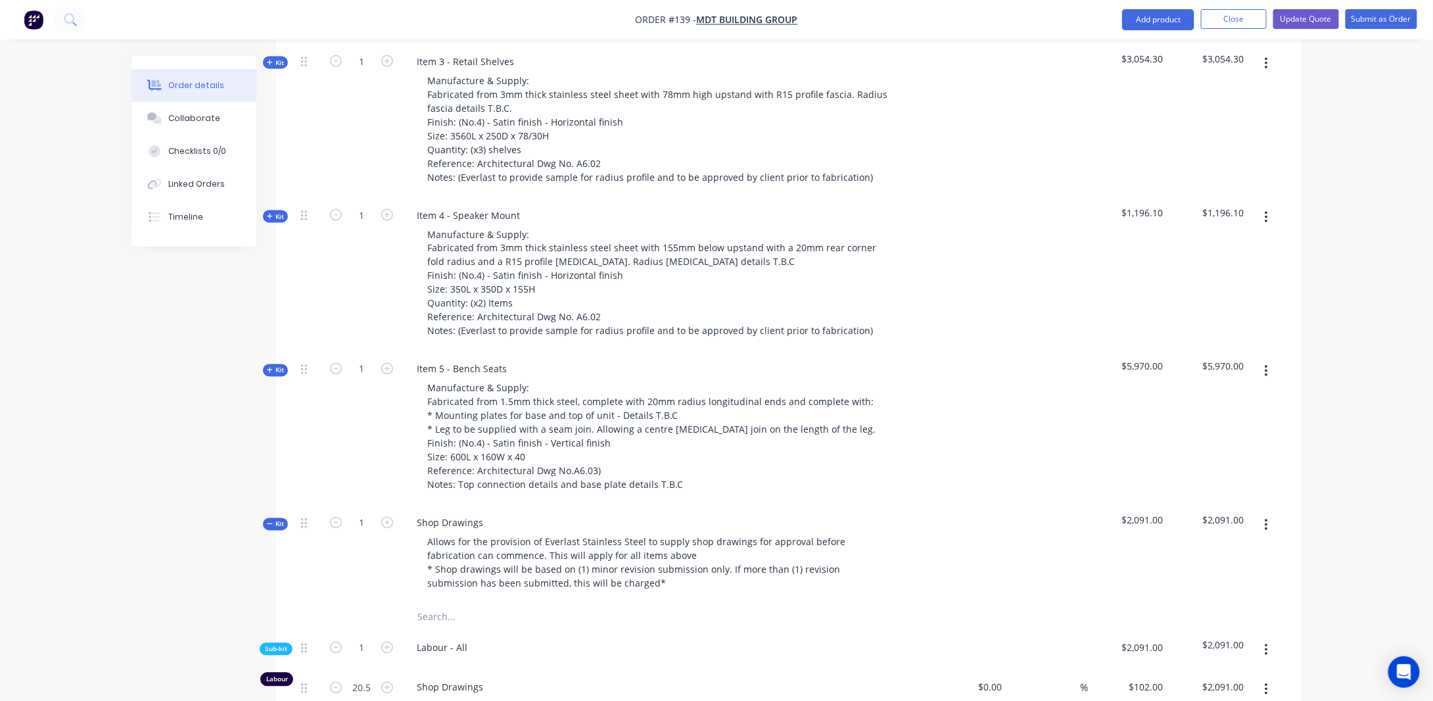
scroll to position [1052, 0]
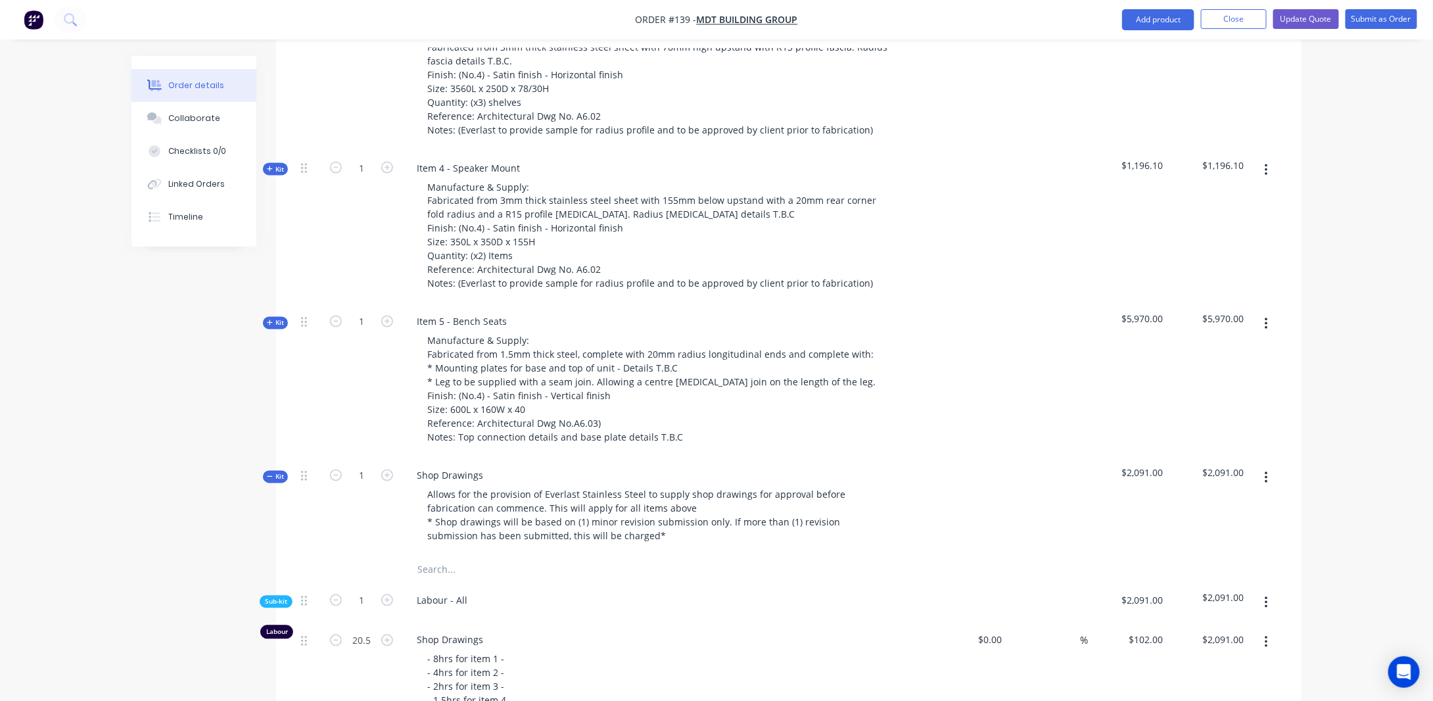
click at [282, 472] on span "Kit" at bounding box center [275, 477] width 17 height 10
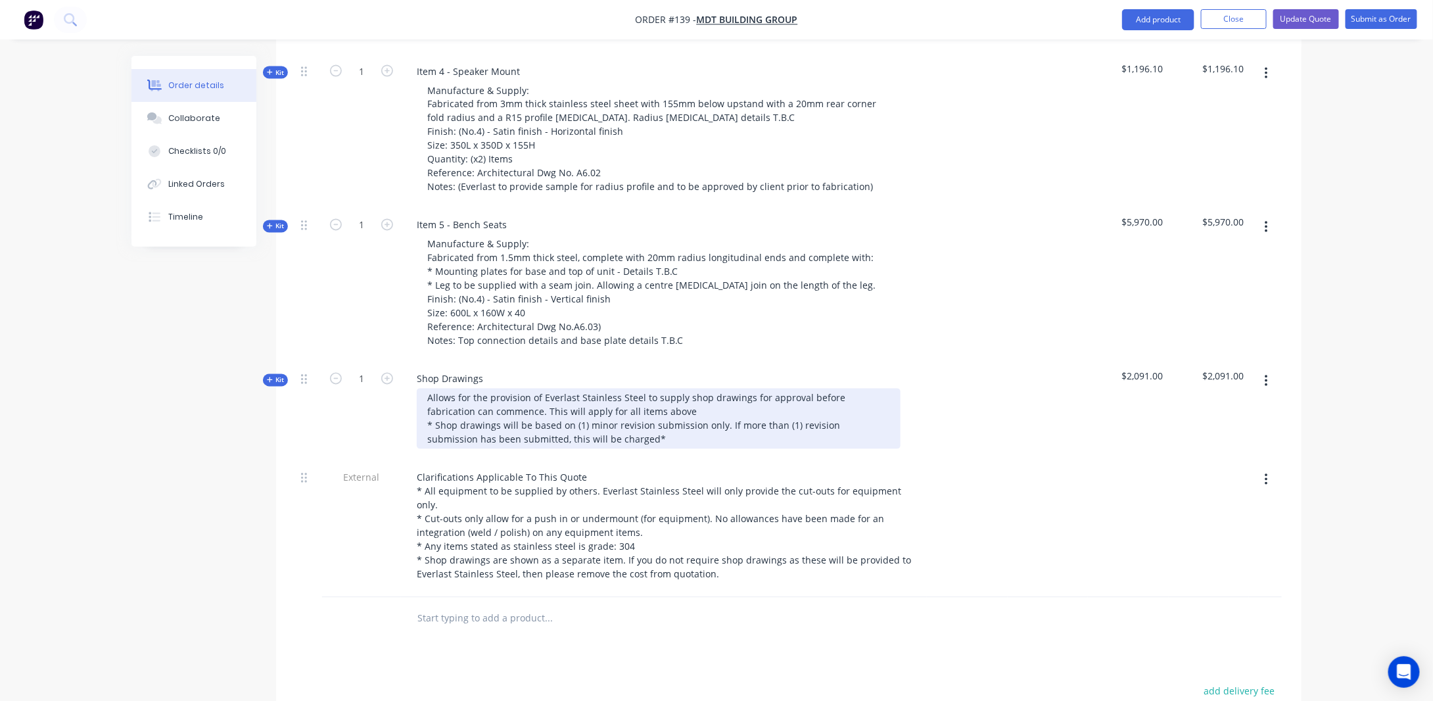
scroll to position [1249, 0]
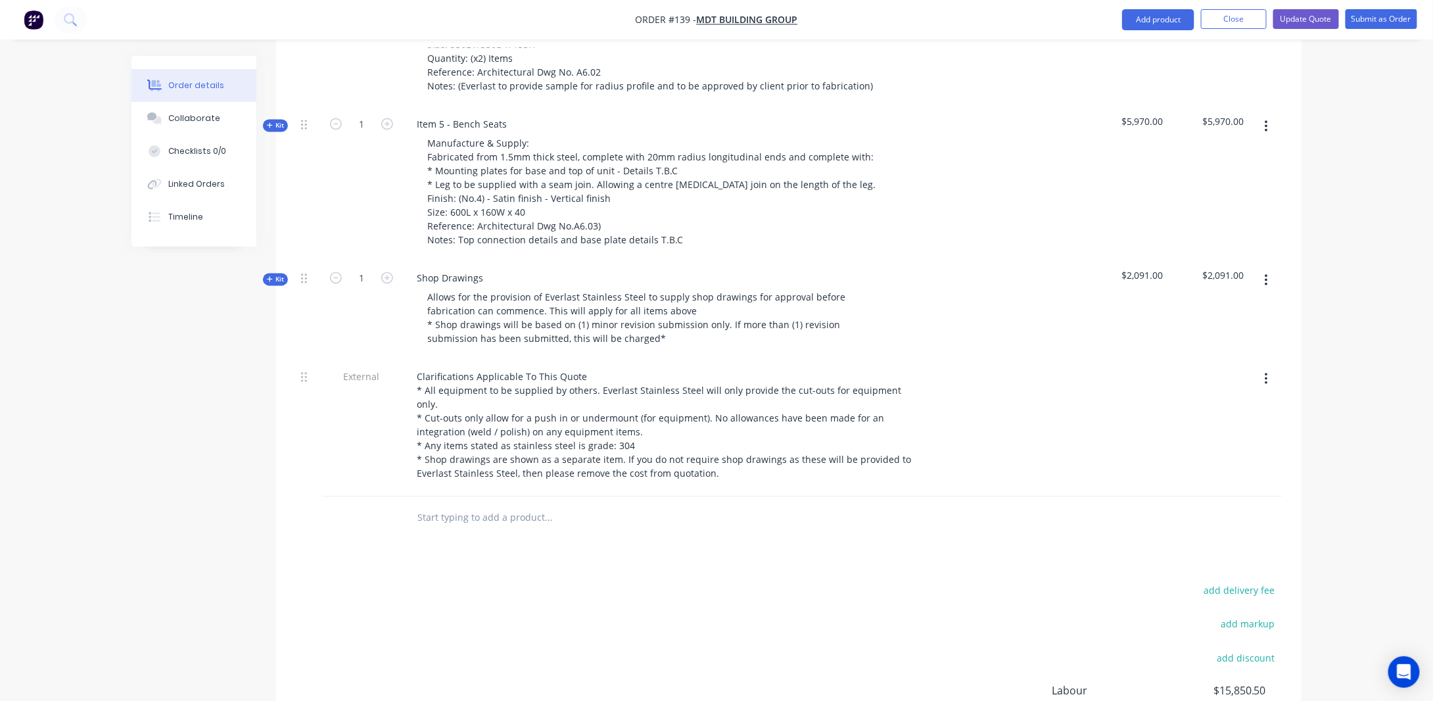
click at [277, 275] on span "Kit" at bounding box center [275, 280] width 17 height 10
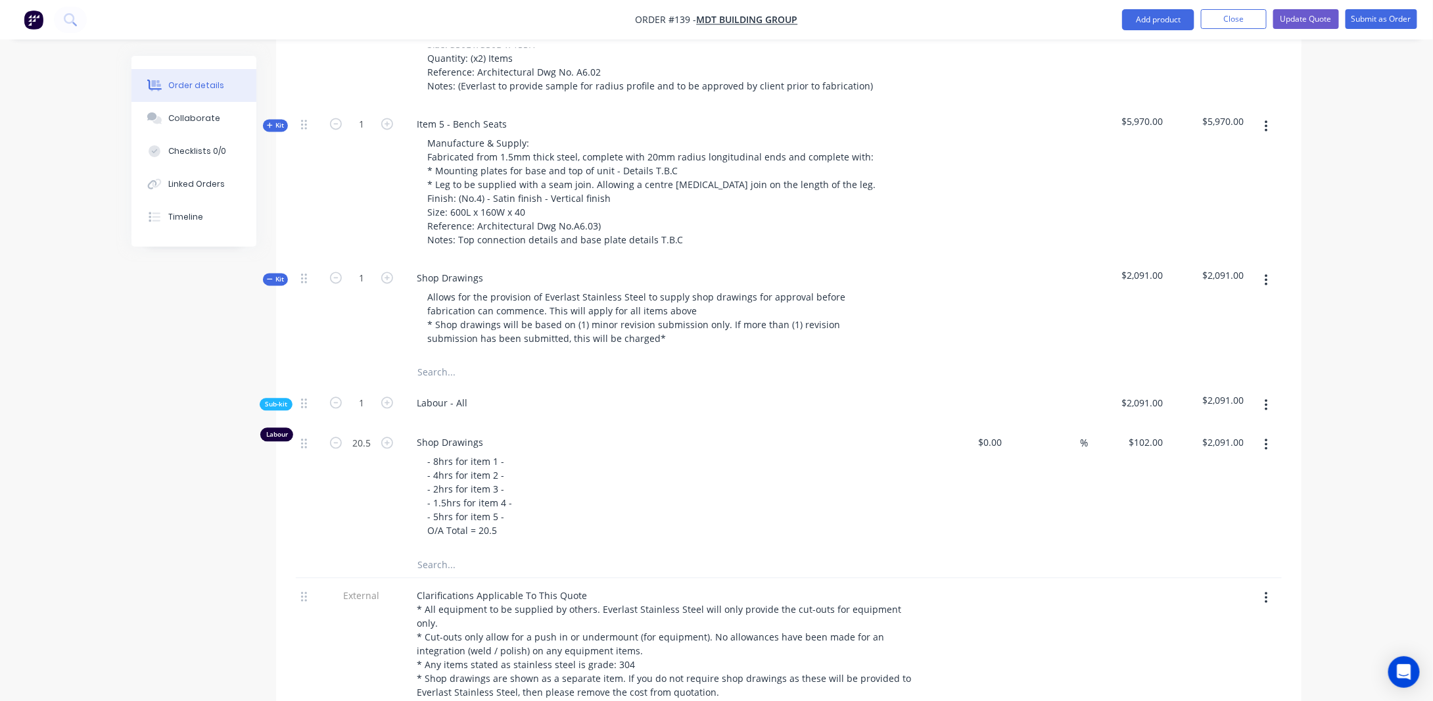
click at [274, 275] on span "Kit" at bounding box center [275, 280] width 17 height 10
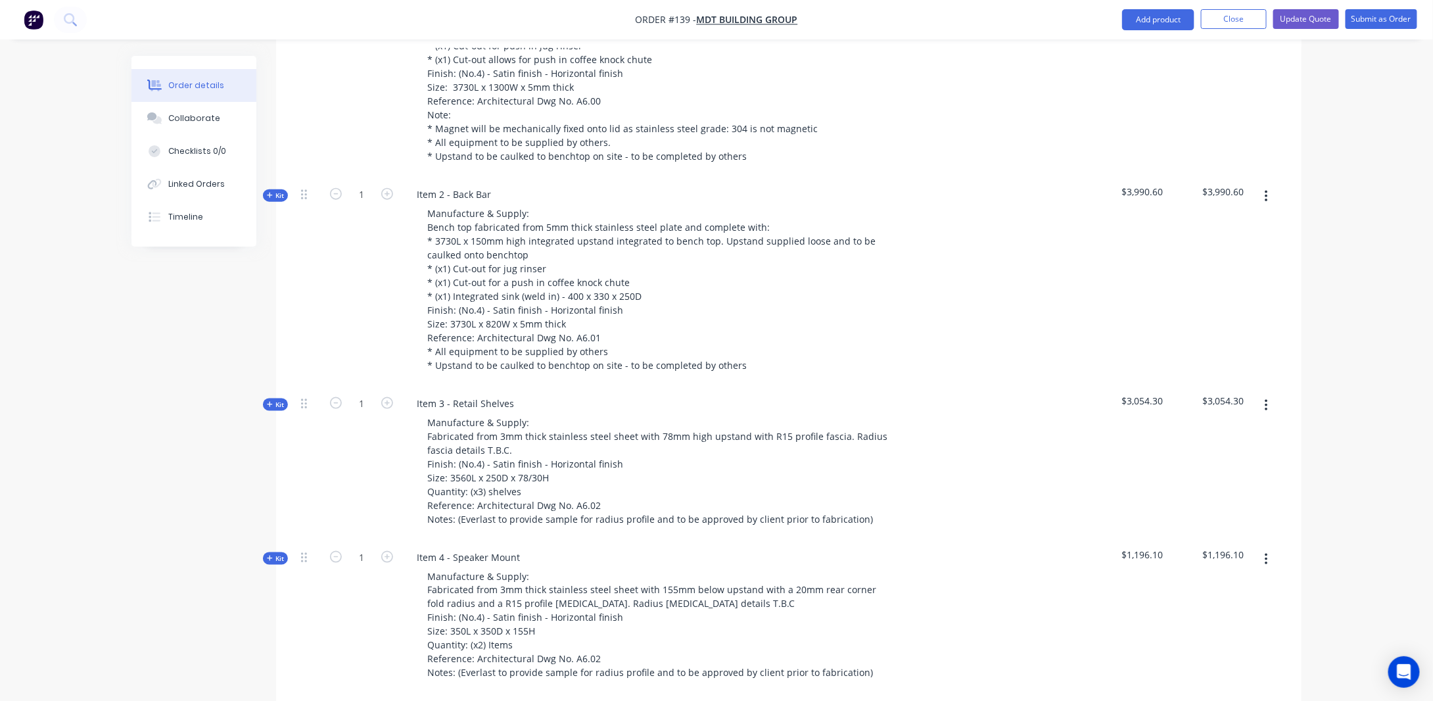
scroll to position [592, 0]
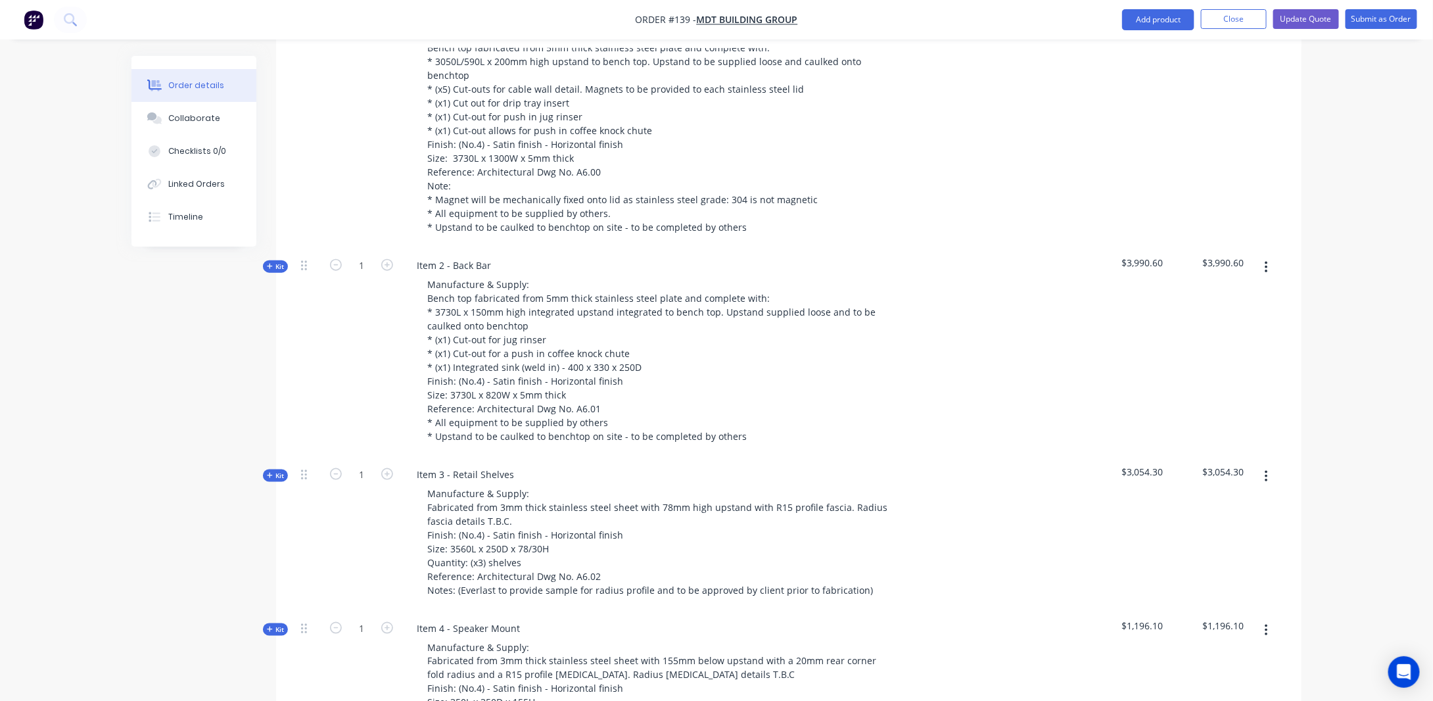
click at [274, 262] on span "Kit" at bounding box center [275, 267] width 17 height 10
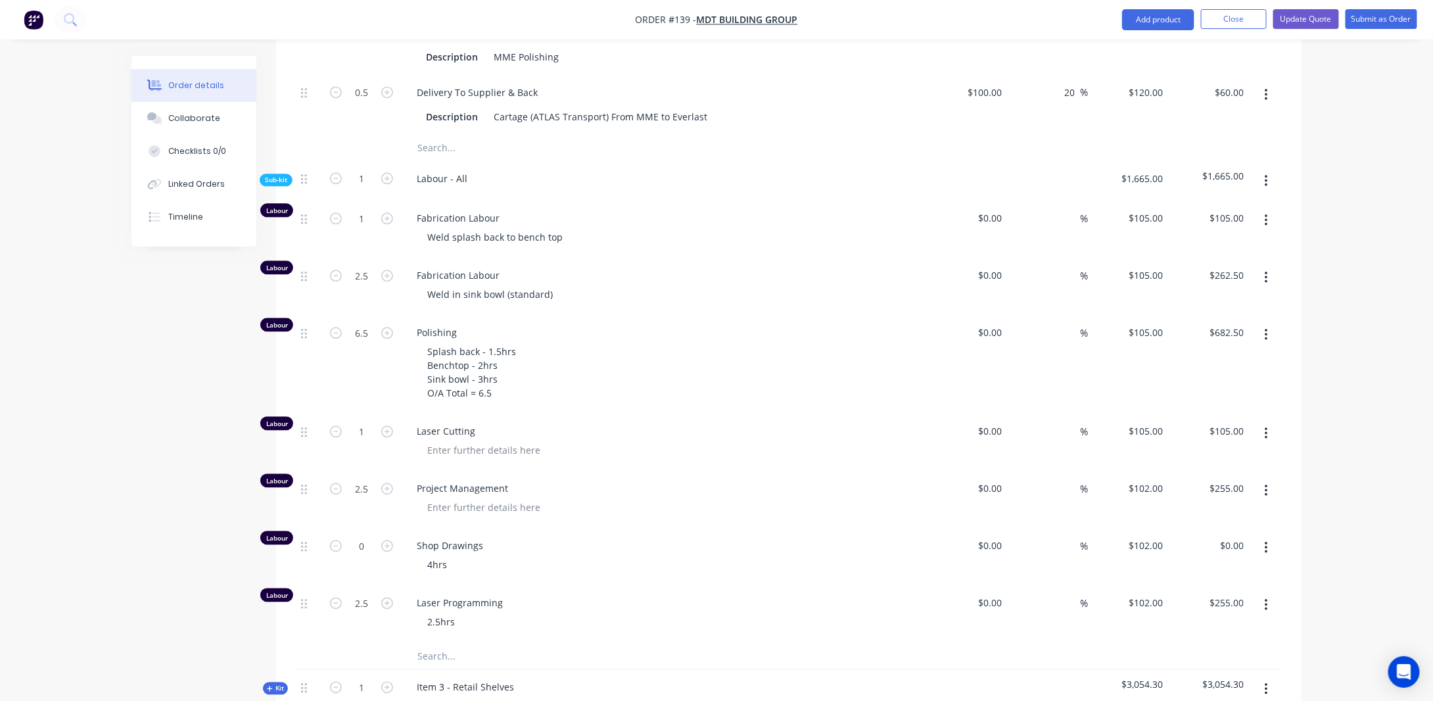
scroll to position [1381, 0]
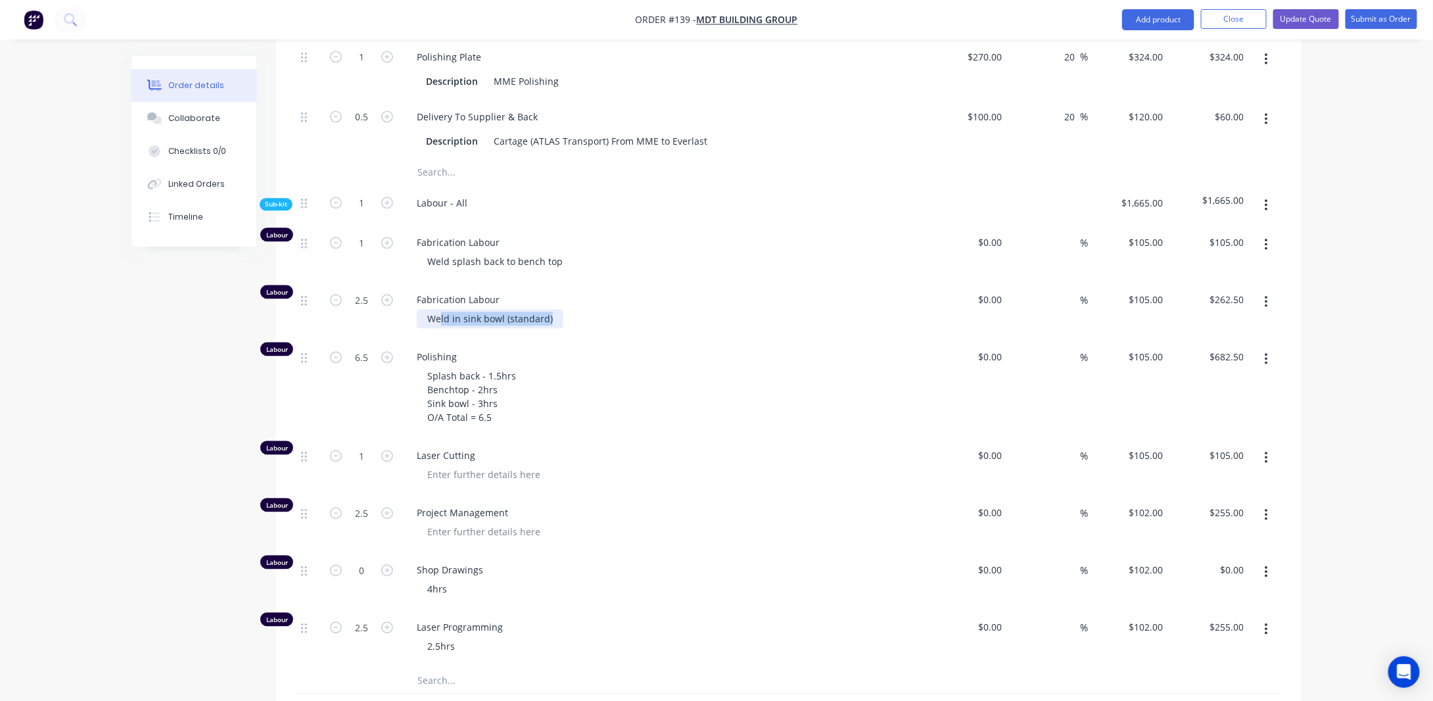
drag, startPoint x: 475, startPoint y: 291, endPoint x: 357, endPoint y: 270, distance: 120.2
click at [560, 309] on div "Weld in sink bowl (standard)" at bounding box center [669, 318] width 505 height 19
click at [367, 290] on input "2.5" at bounding box center [362, 300] width 34 height 20
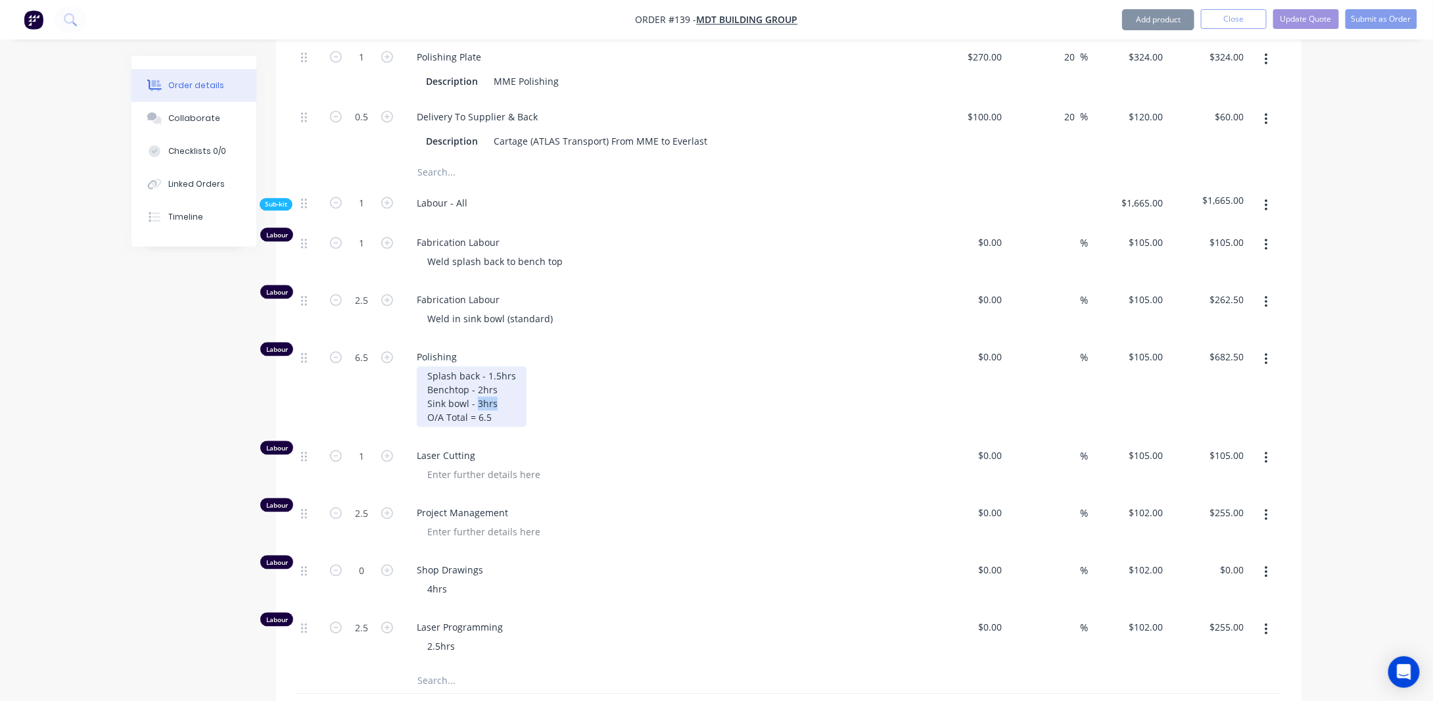
drag, startPoint x: 497, startPoint y: 377, endPoint x: 475, endPoint y: 378, distance: 22.4
click at [475, 378] on div "Splash back - 1.5hrs Benchtop - 2hrs Sink bowl - 3hrs O/A Total = 6.5" at bounding box center [472, 396] width 110 height 60
click at [372, 290] on input "2.5" at bounding box center [362, 300] width 34 height 20
click at [508, 376] on div "Splash back - 1.5hrs Benchtop - 2hrs Sink bowl - 3hrs O/A Total = 6.5" at bounding box center [472, 396] width 110 height 60
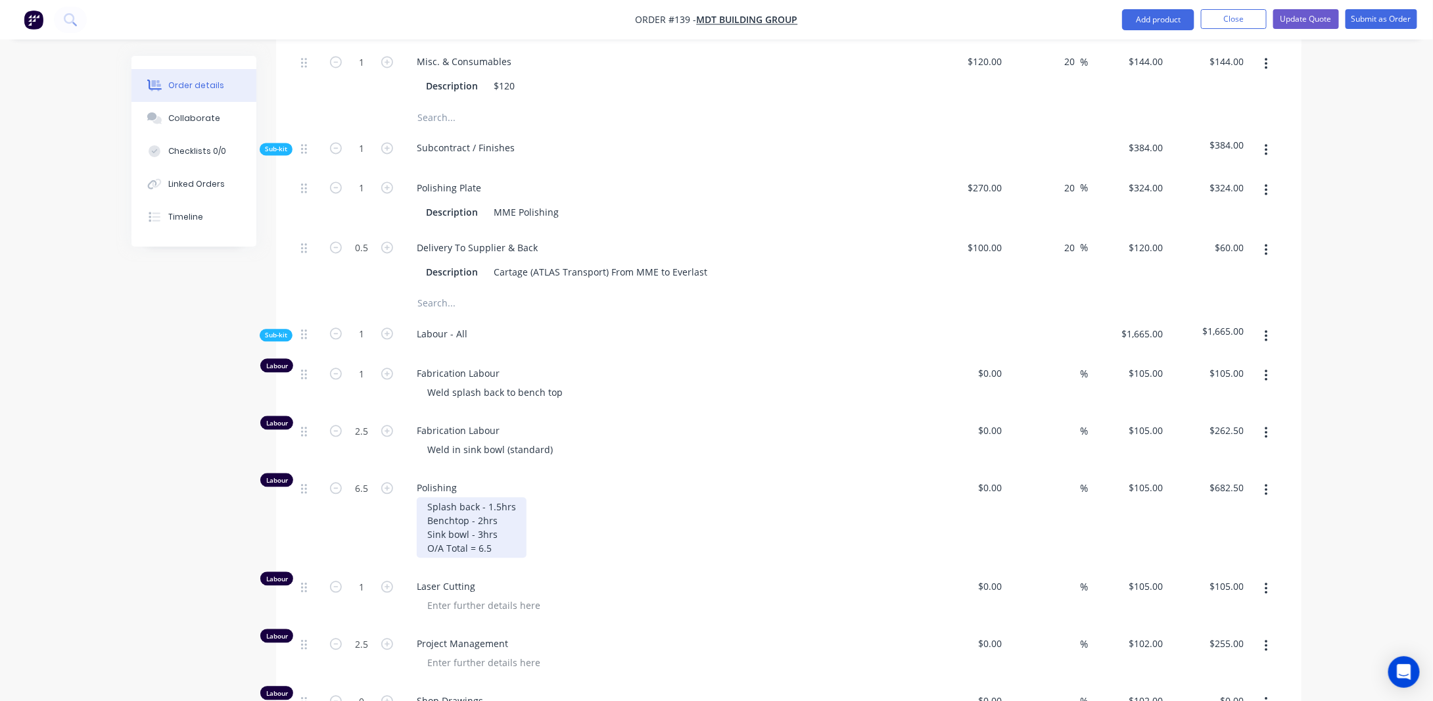
scroll to position [1447, 0]
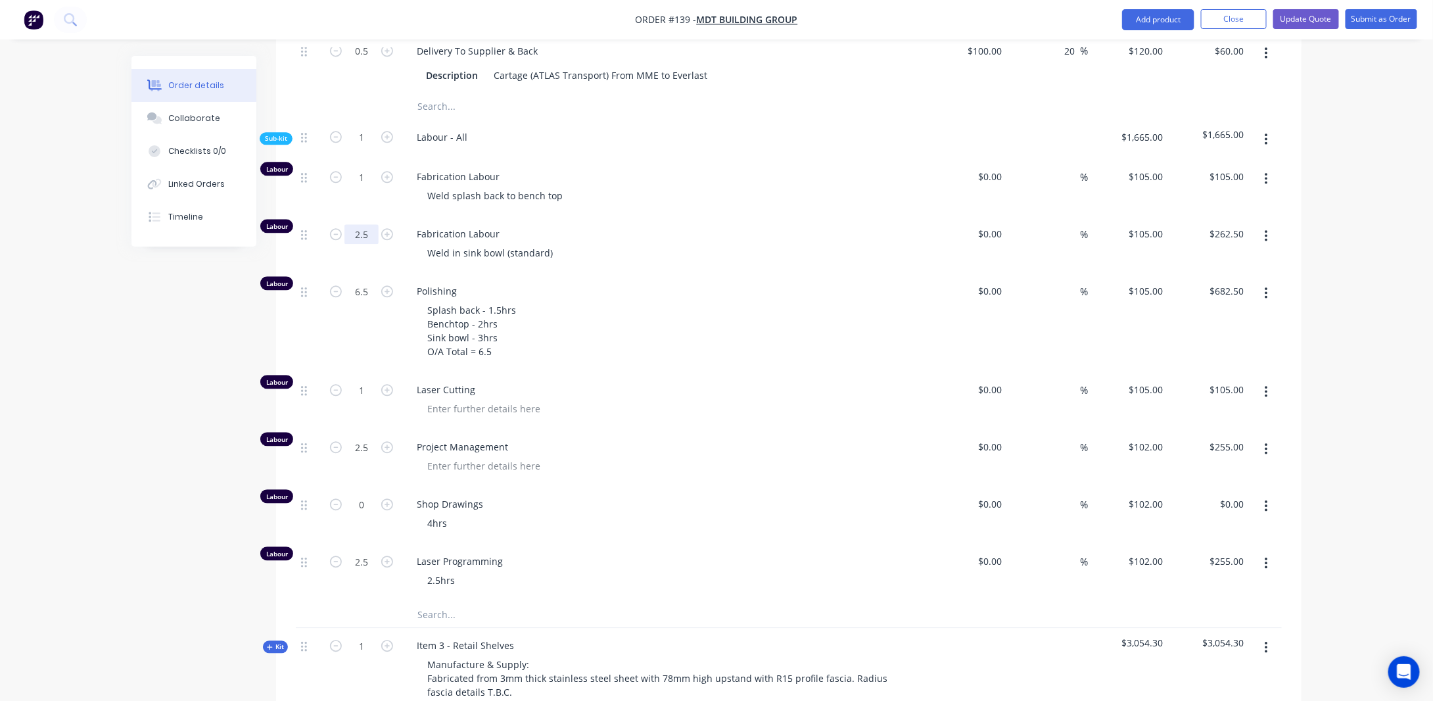
click at [370, 224] on input "2.5" at bounding box center [362, 234] width 34 height 20
click at [492, 312] on div "Splash back - 1.5hrs Benchtop - 2hrs Sink bowl - 3hrs O/A Total = 6.5" at bounding box center [472, 330] width 110 height 60
click at [501, 315] on div "Splash back - 1.5hrs Benchtop - 2hrs Sink bowl - 3hrs O/A Total = 6.5" at bounding box center [472, 330] width 110 height 60
click at [119, 341] on div "Order details Collaborate Checklists 0/0 Linked Orders Timeline Order details C…" at bounding box center [716, 156] width 1197 height 3094
click at [498, 315] on div "Splash back - 1.5hrs Benchtop - 2hrs Sink bowl - 3hrs O/A Total = 6.5" at bounding box center [472, 330] width 110 height 60
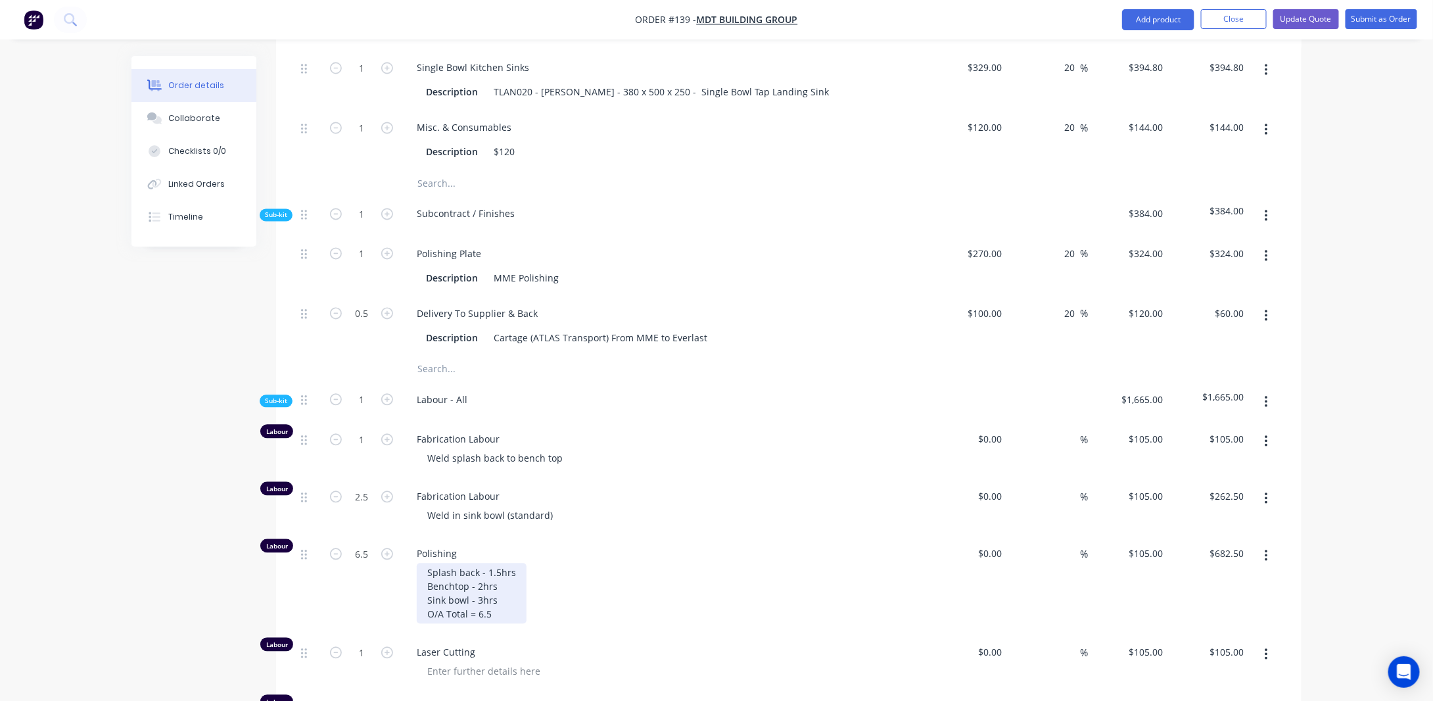
scroll to position [986, 0]
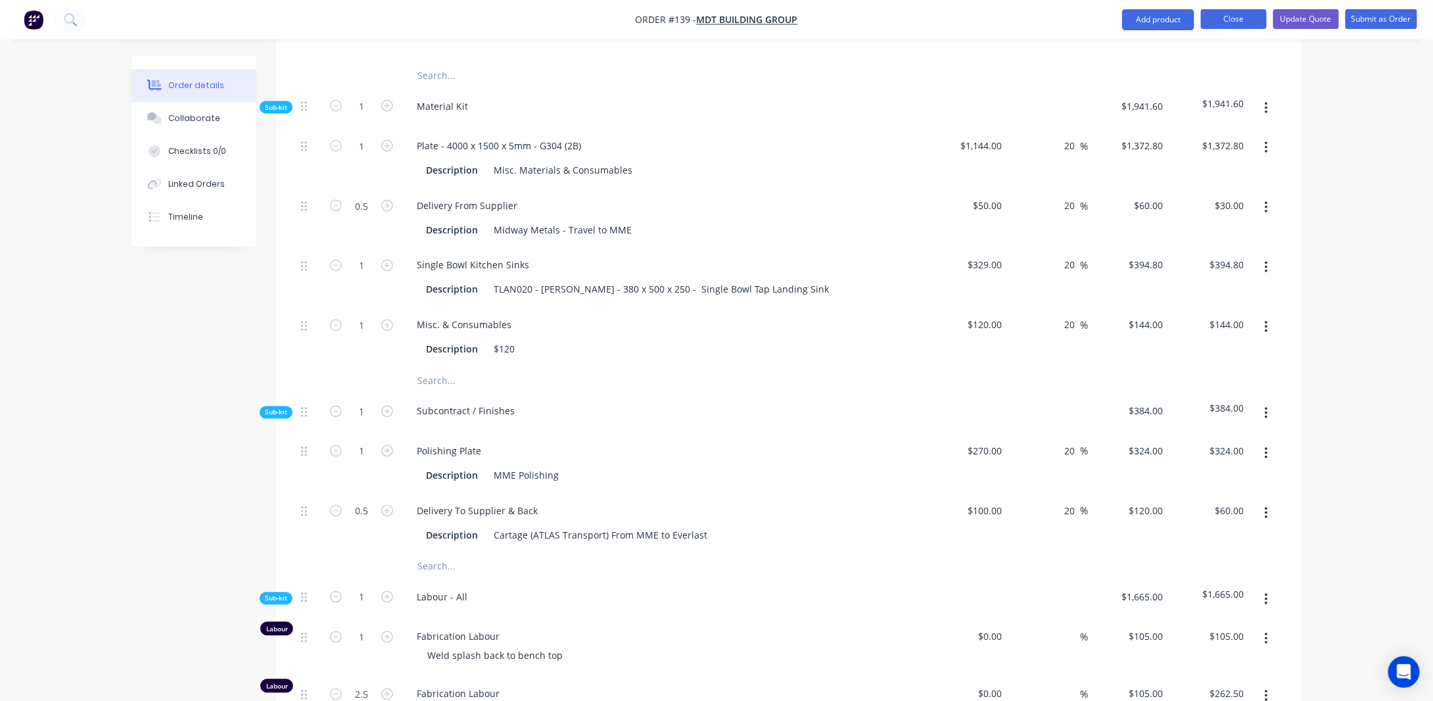
click at [1252, 12] on button "Close" at bounding box center [1234, 19] width 66 height 20
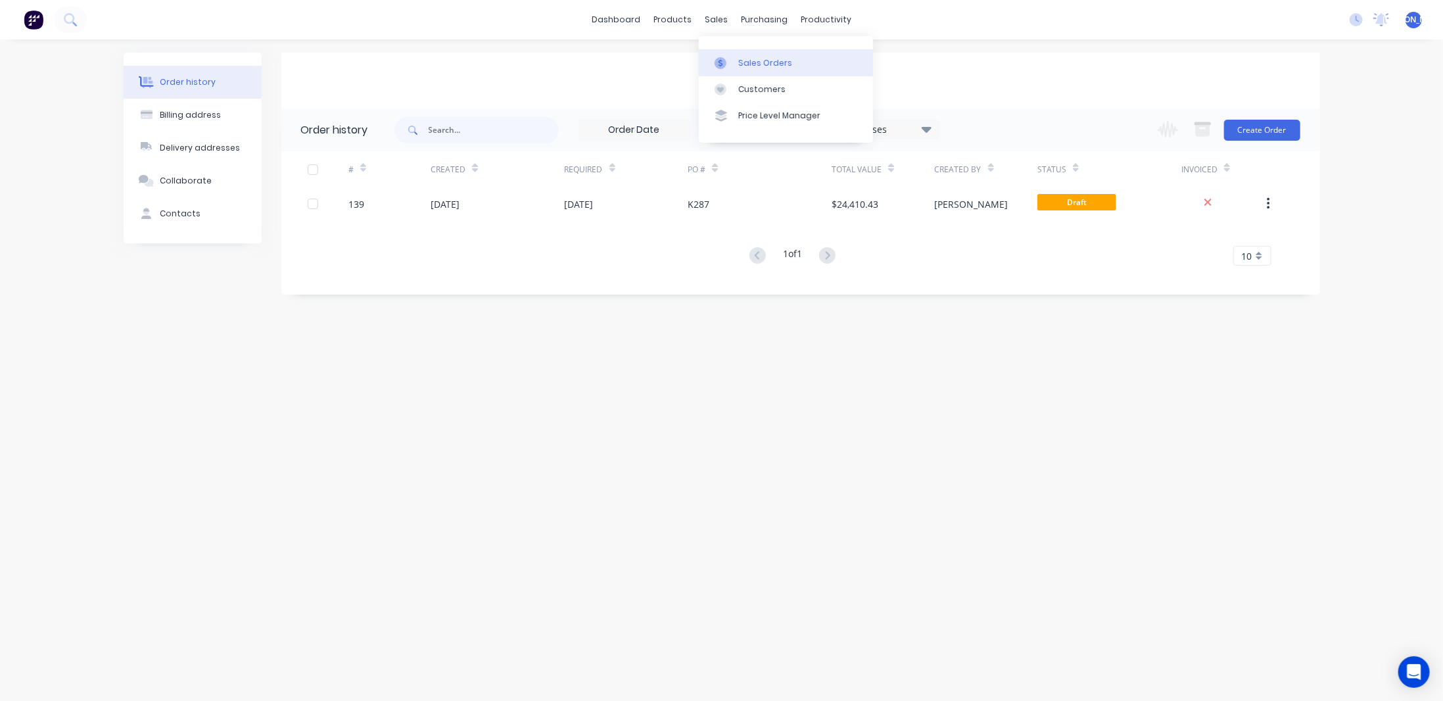
click at [747, 62] on div "Sales Orders" at bounding box center [765, 63] width 54 height 12
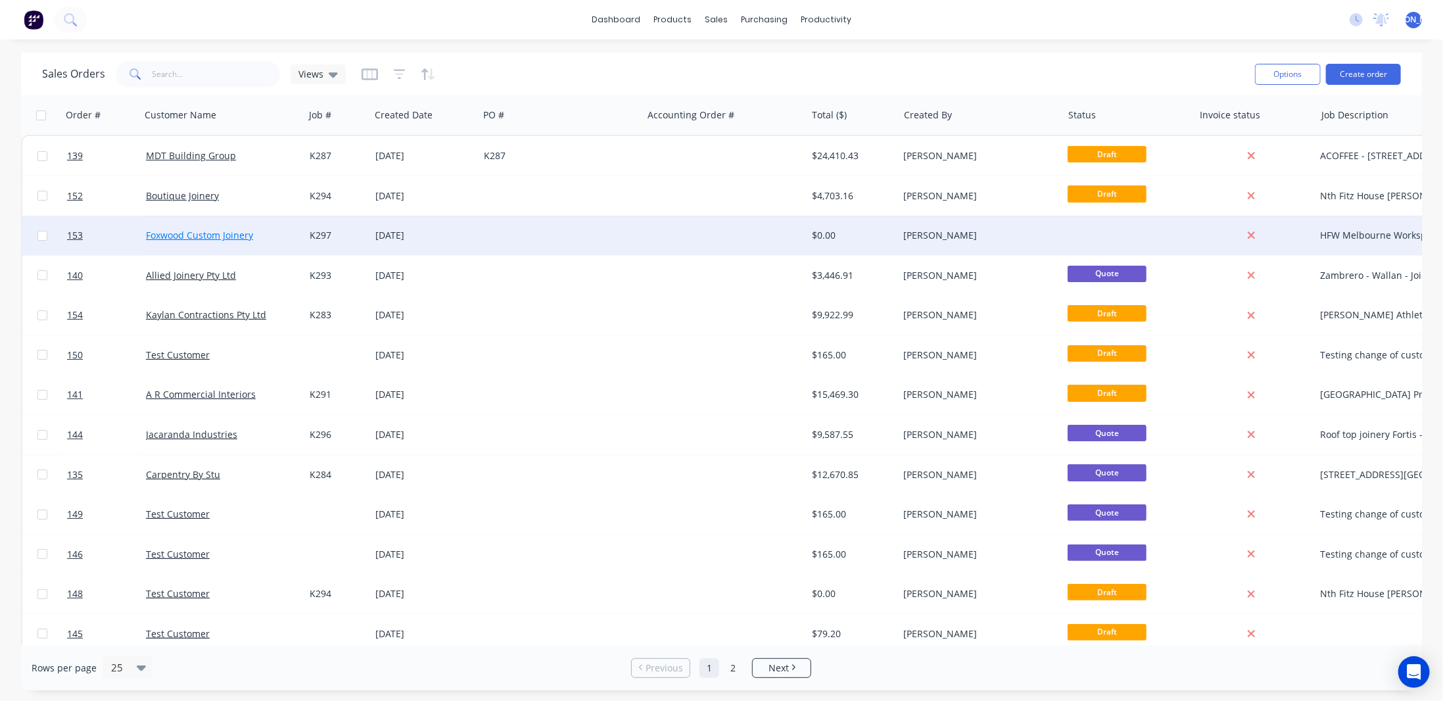
click at [212, 229] on link "Foxwood Custom Joinery" at bounding box center [199, 235] width 107 height 12
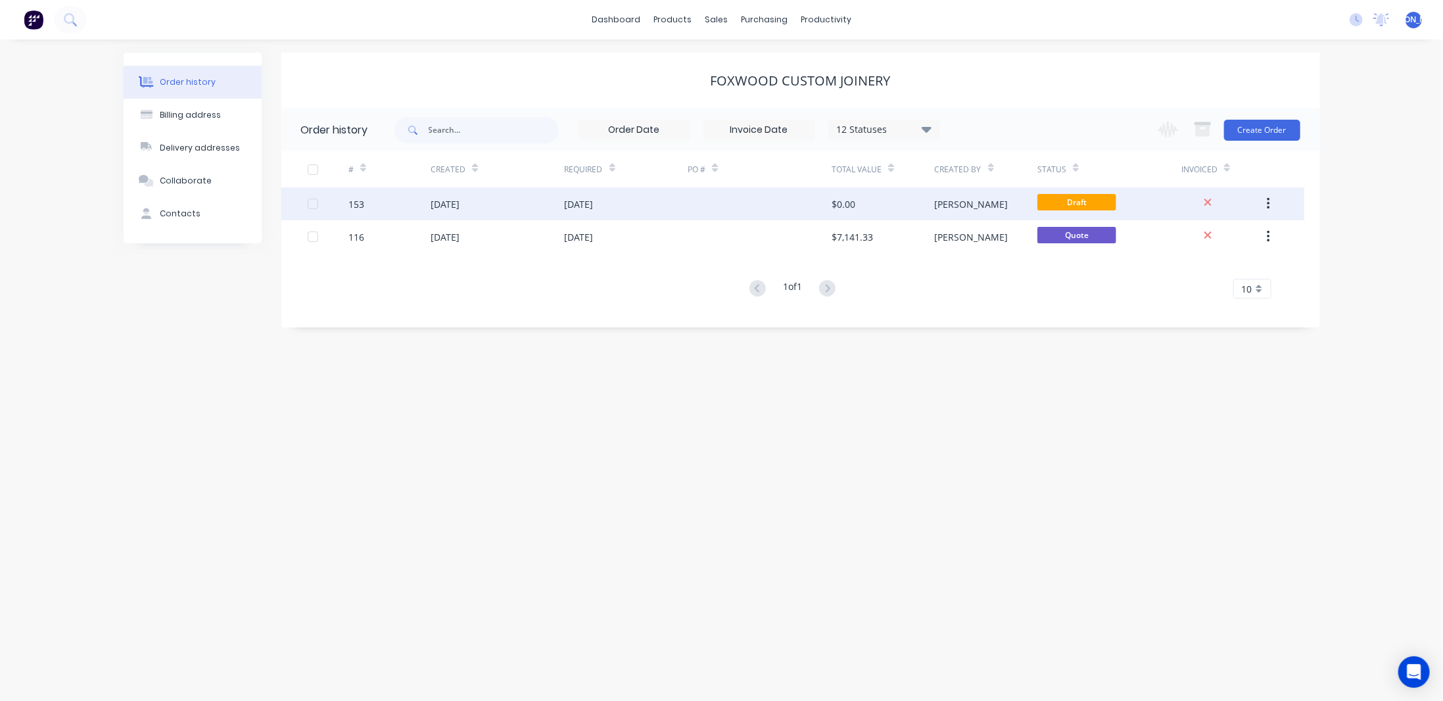
click at [851, 204] on div "$0.00" at bounding box center [844, 204] width 24 height 14
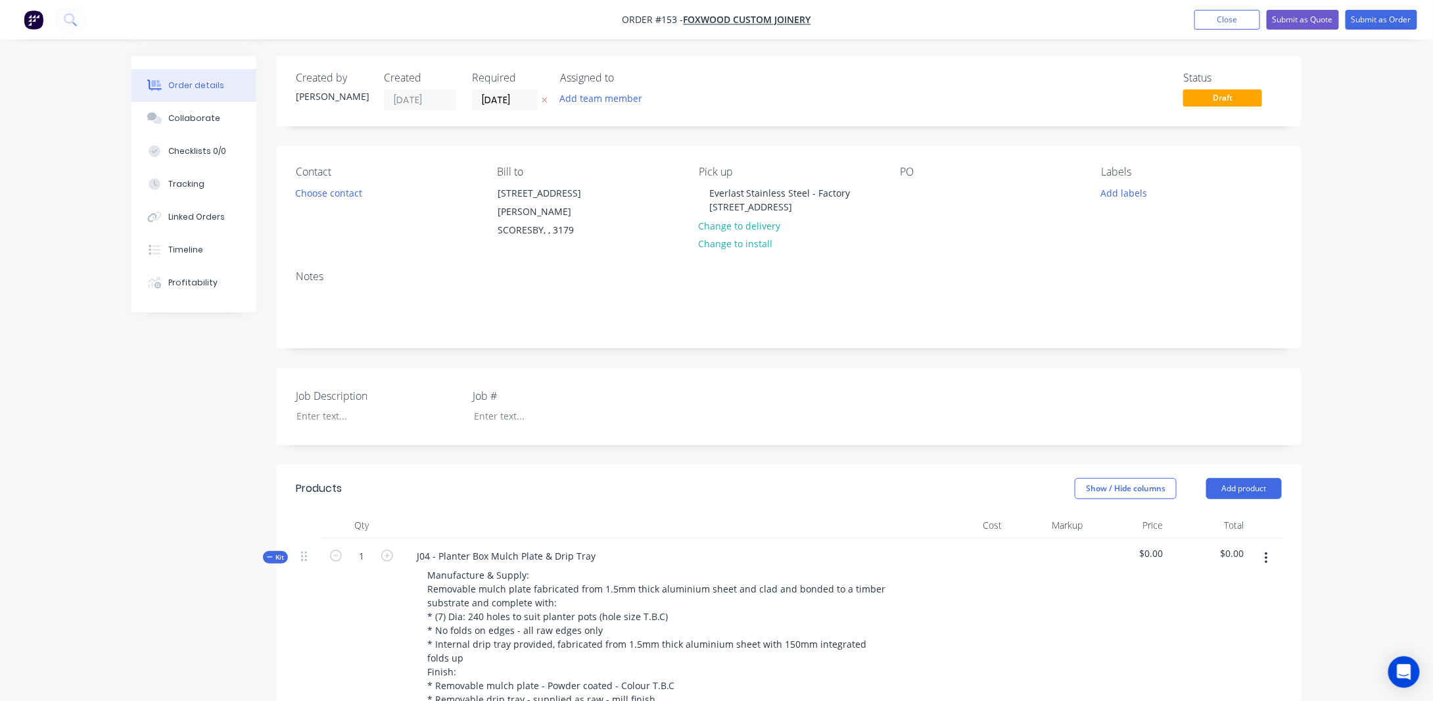
type input "20"
type input "$40.00"
type input "20"
type input "$48.00"
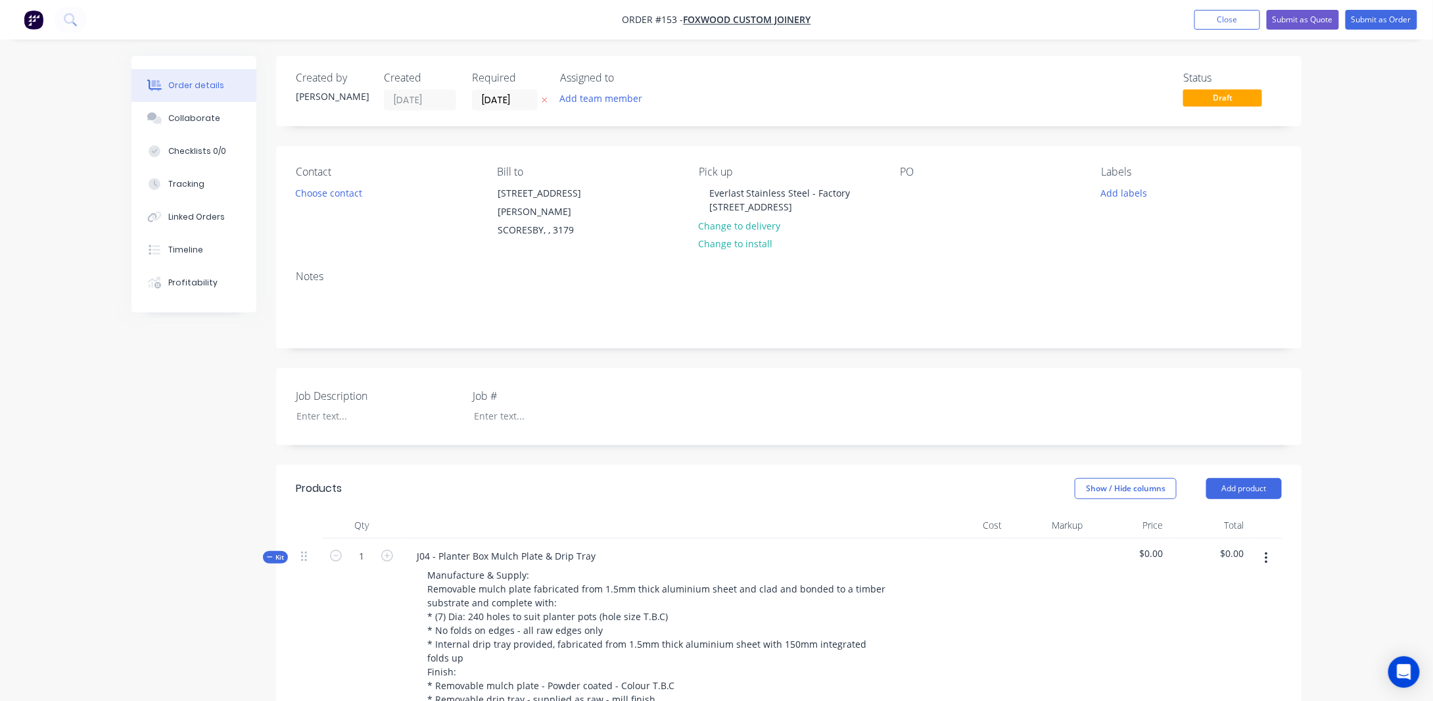
type input "20"
type input "$80.00"
type input "20"
type input "$96.00"
type input "$105.00"
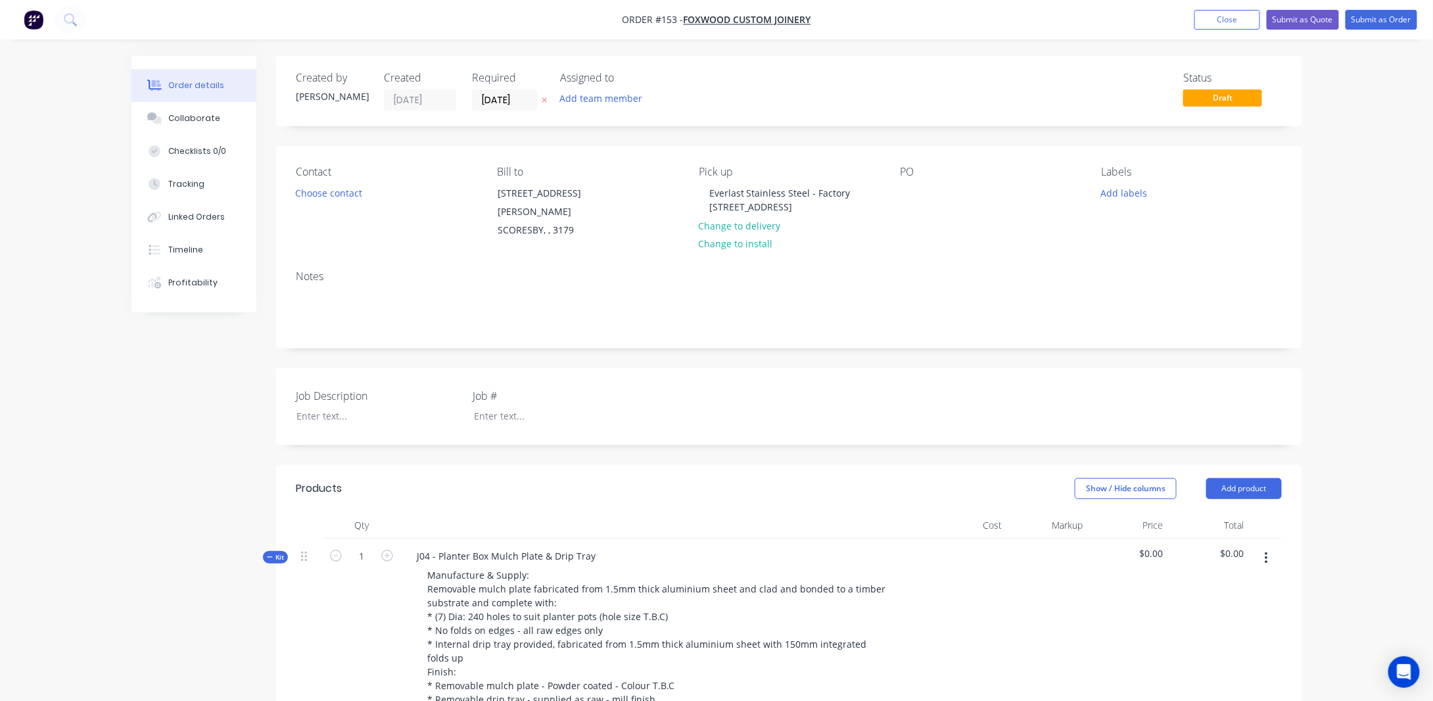
type input "$105.00"
type input "$102.00"
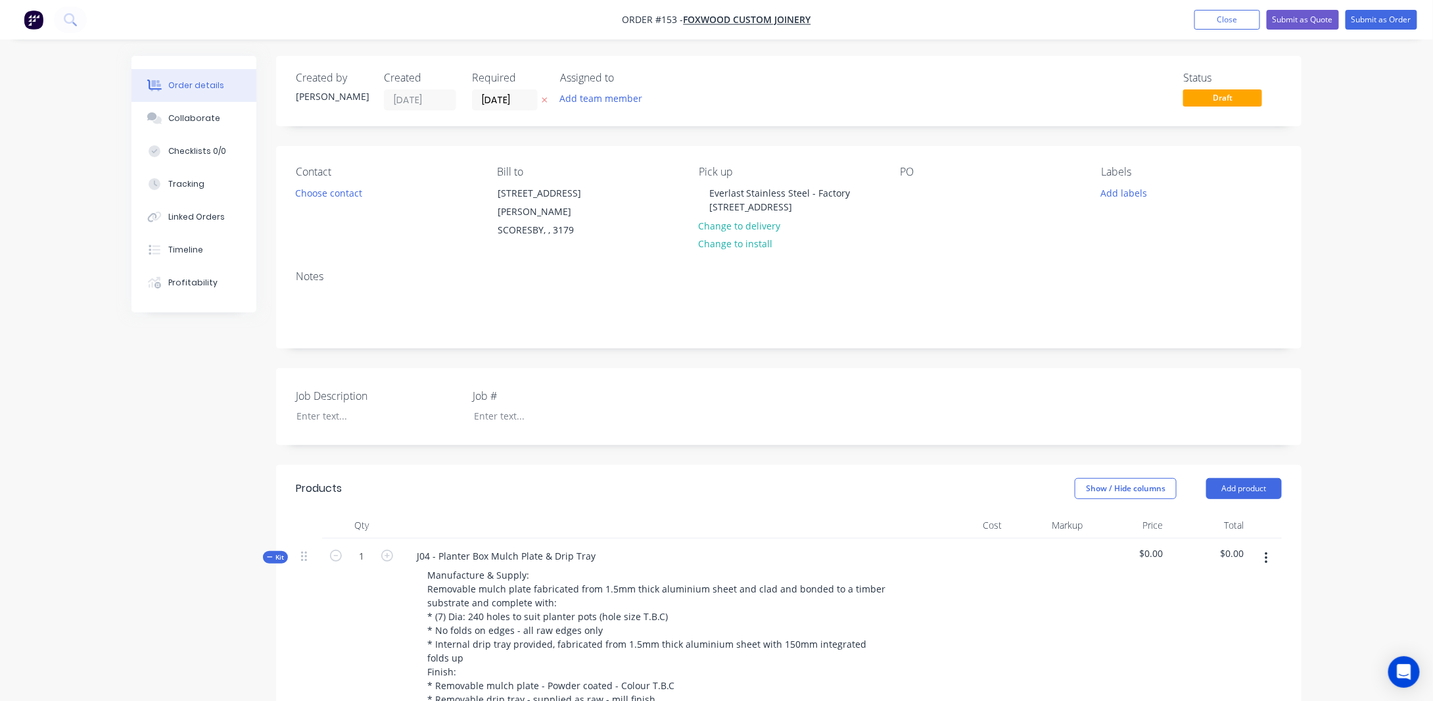
type input "$102.00"
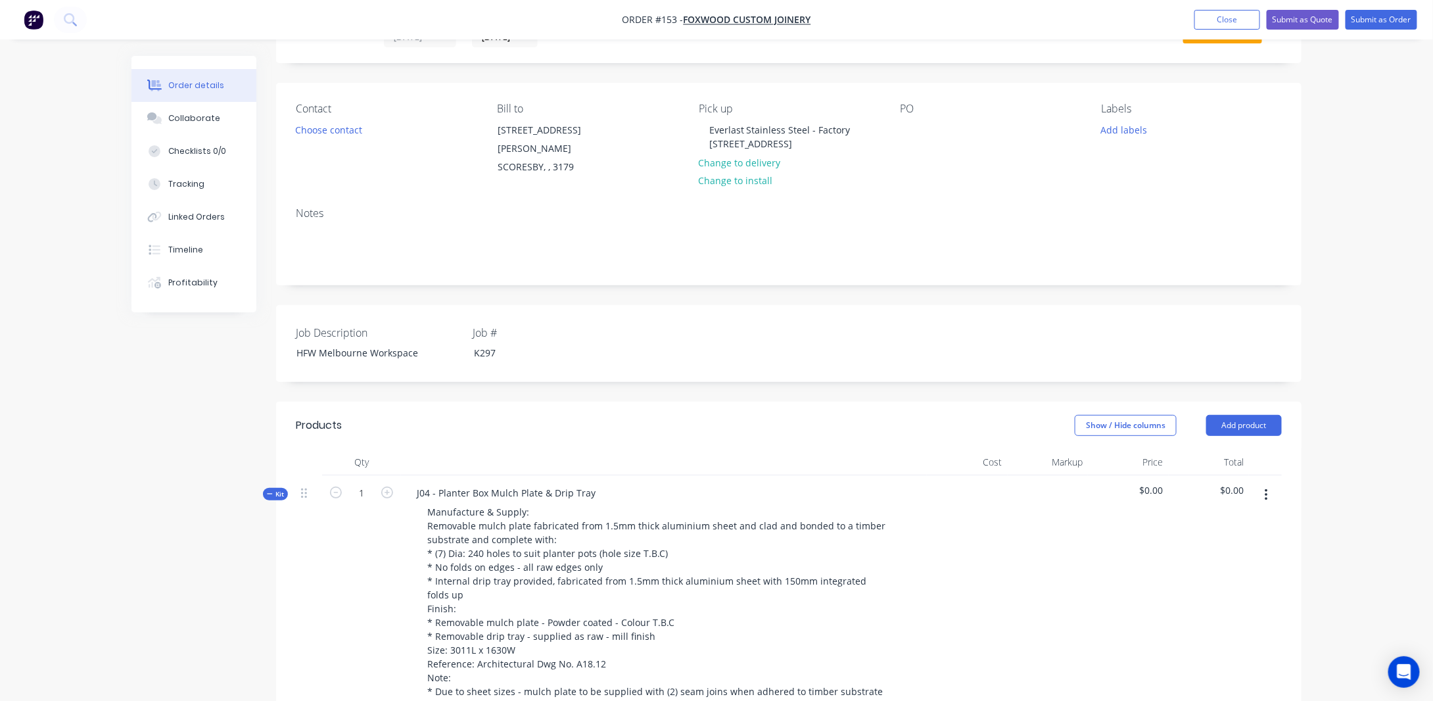
scroll to position [197, 0]
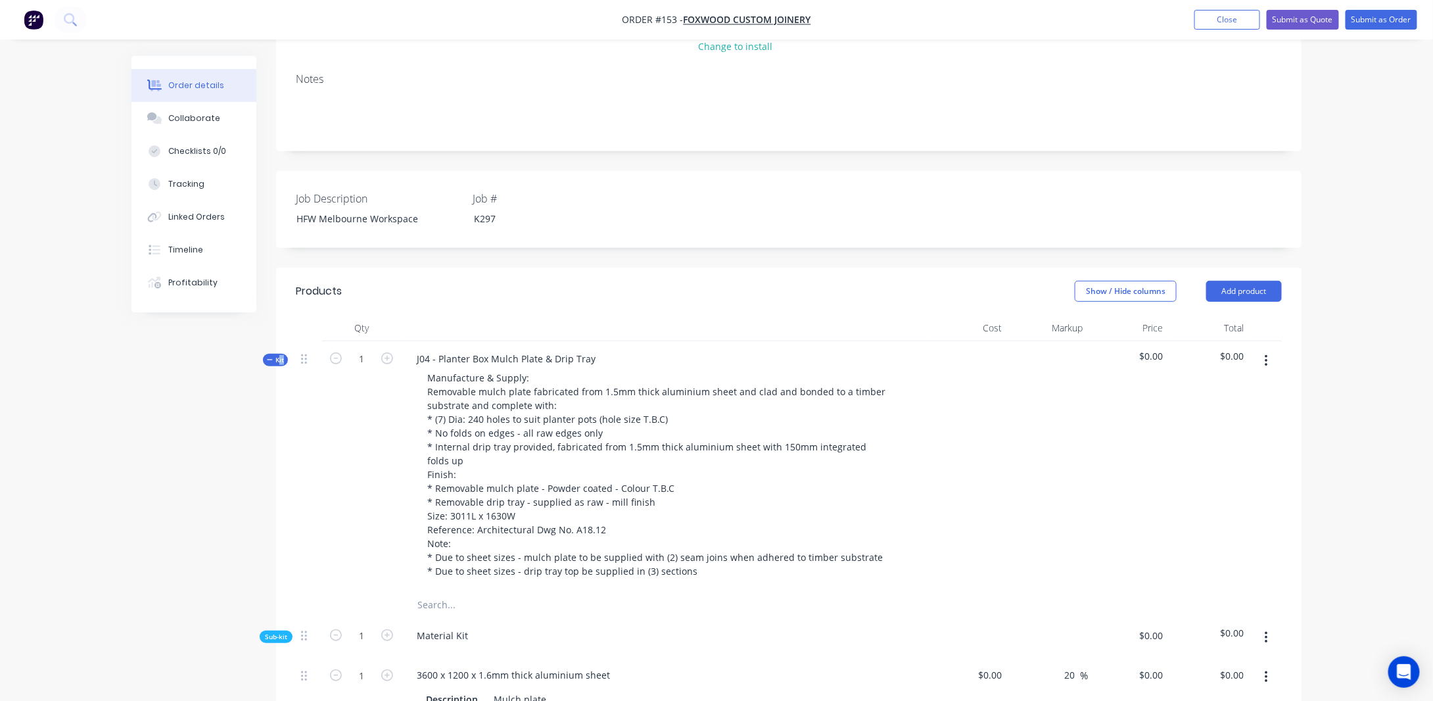
click at [279, 355] on span "Kit" at bounding box center [275, 360] width 17 height 10
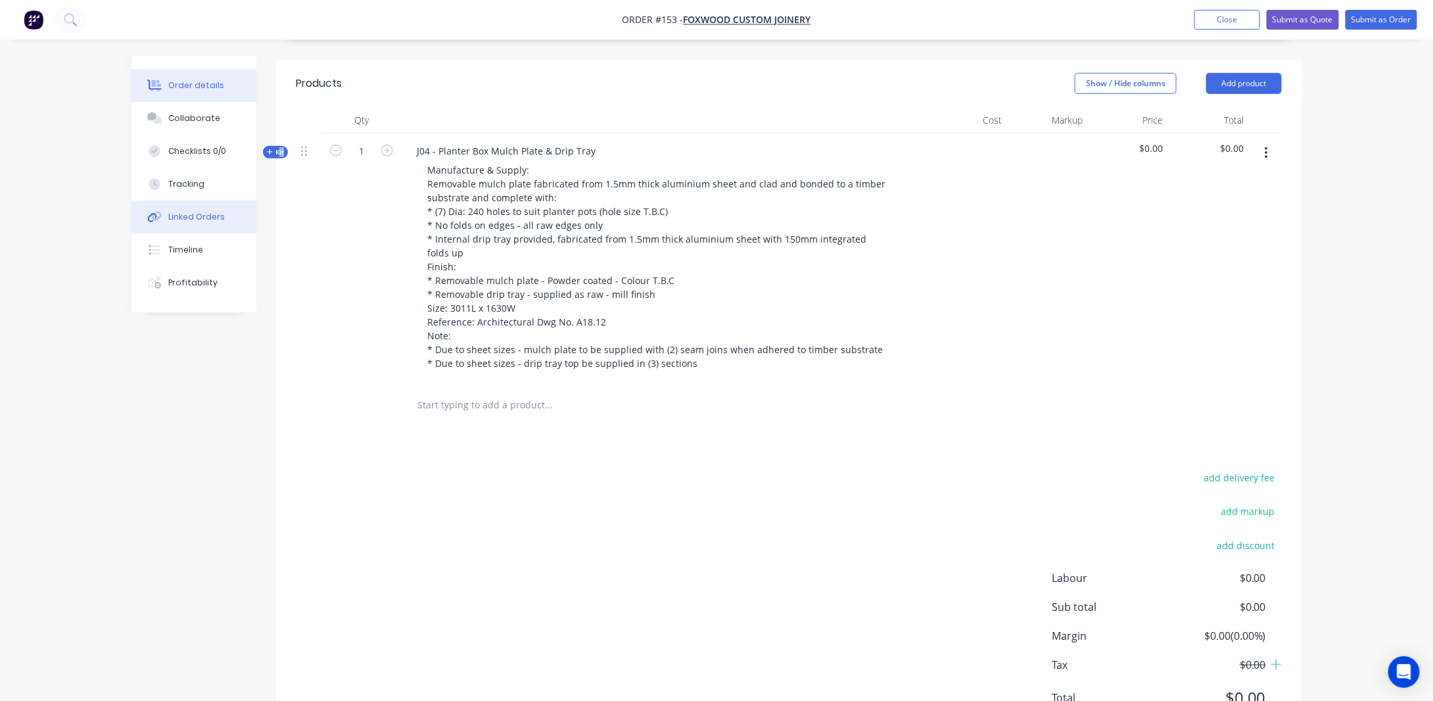
scroll to position [441, 0]
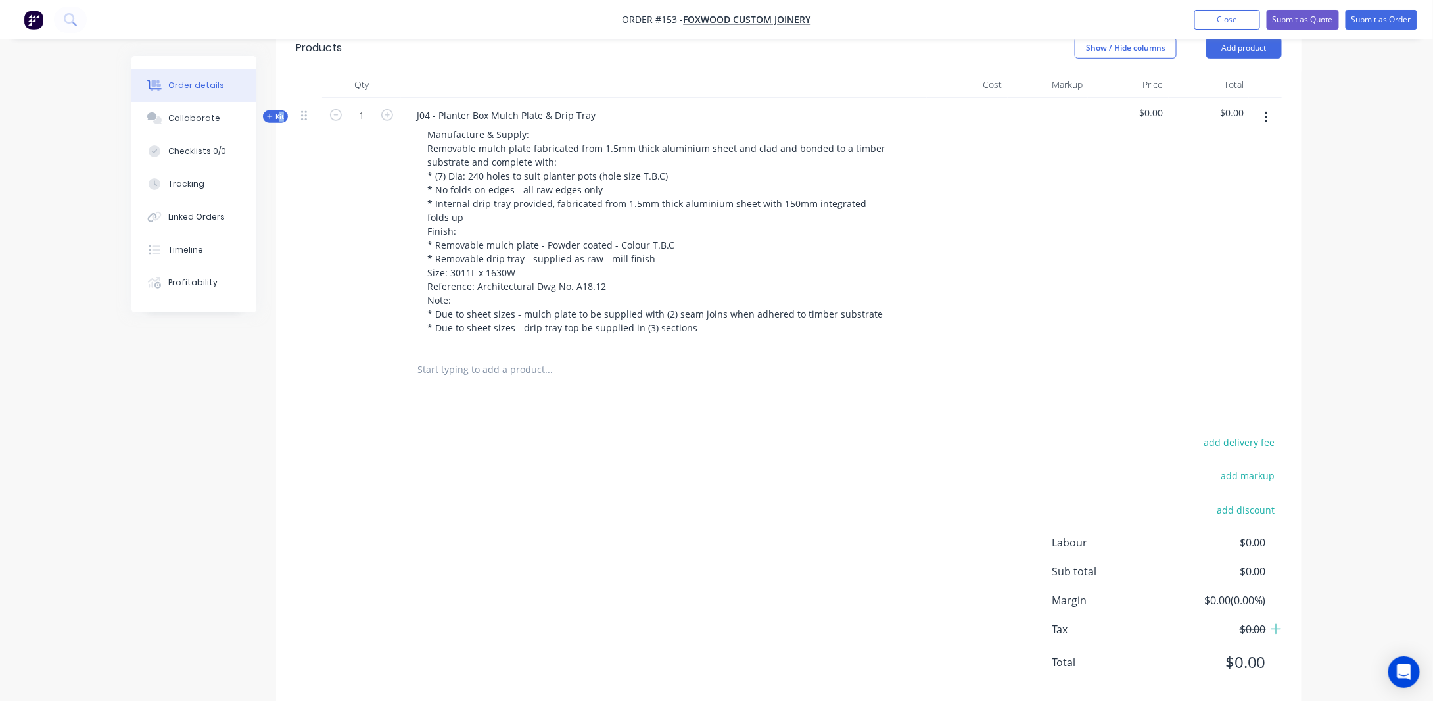
click at [279, 112] on span "Kit" at bounding box center [275, 117] width 17 height 10
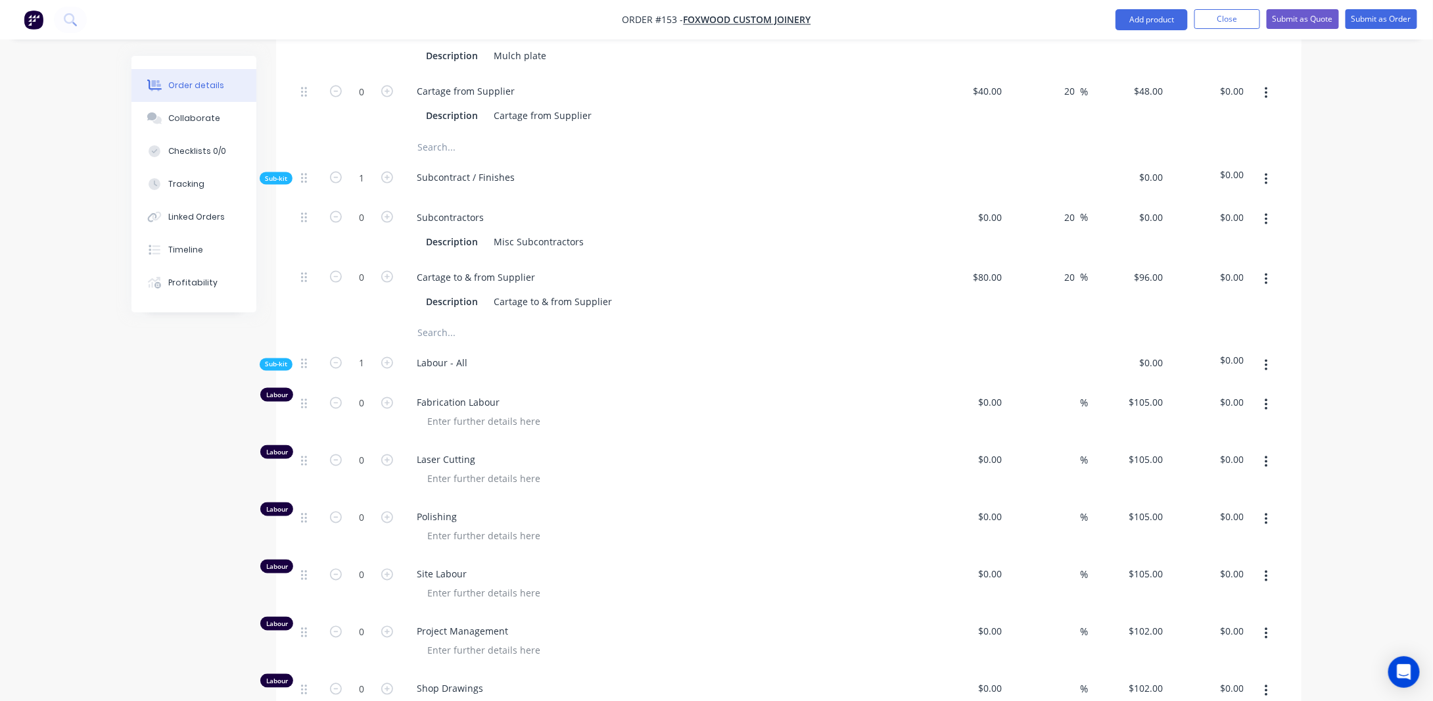
scroll to position [967, 0]
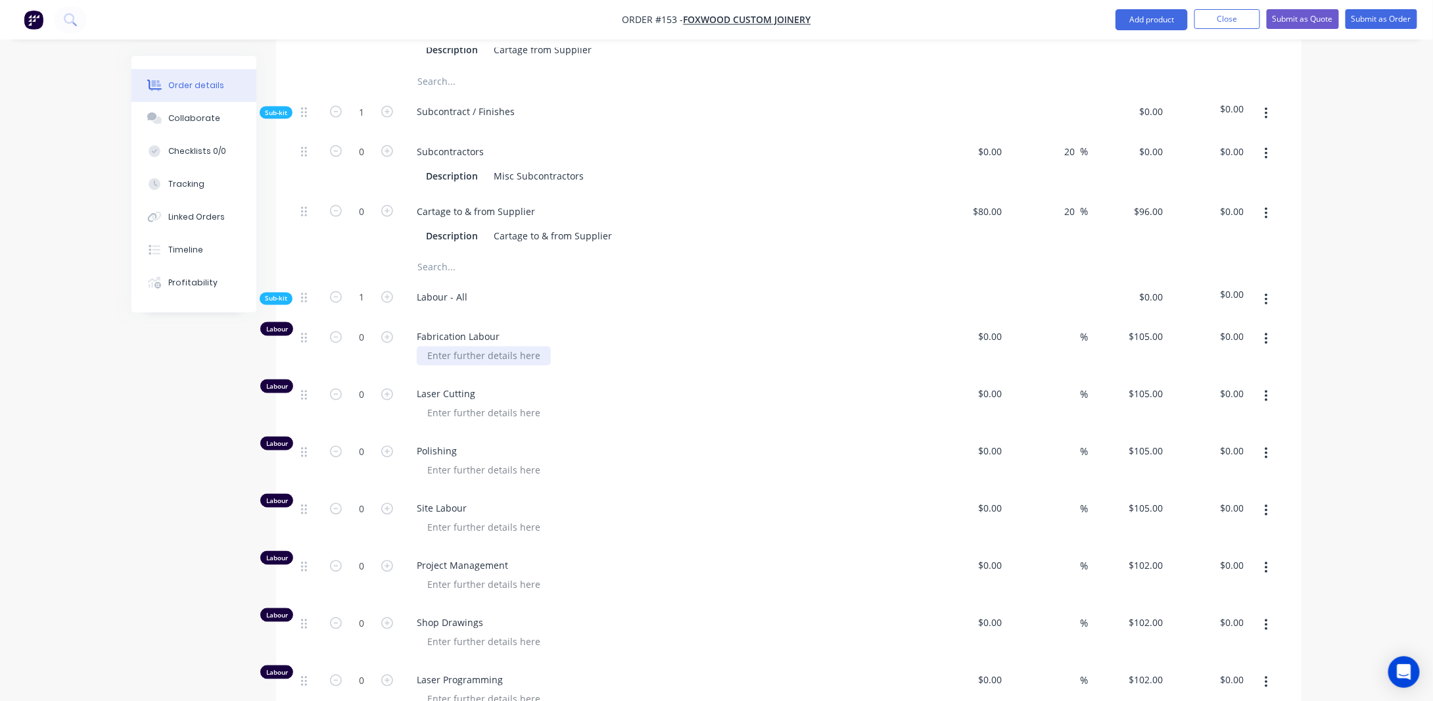
click at [451, 347] on div at bounding box center [484, 356] width 134 height 19
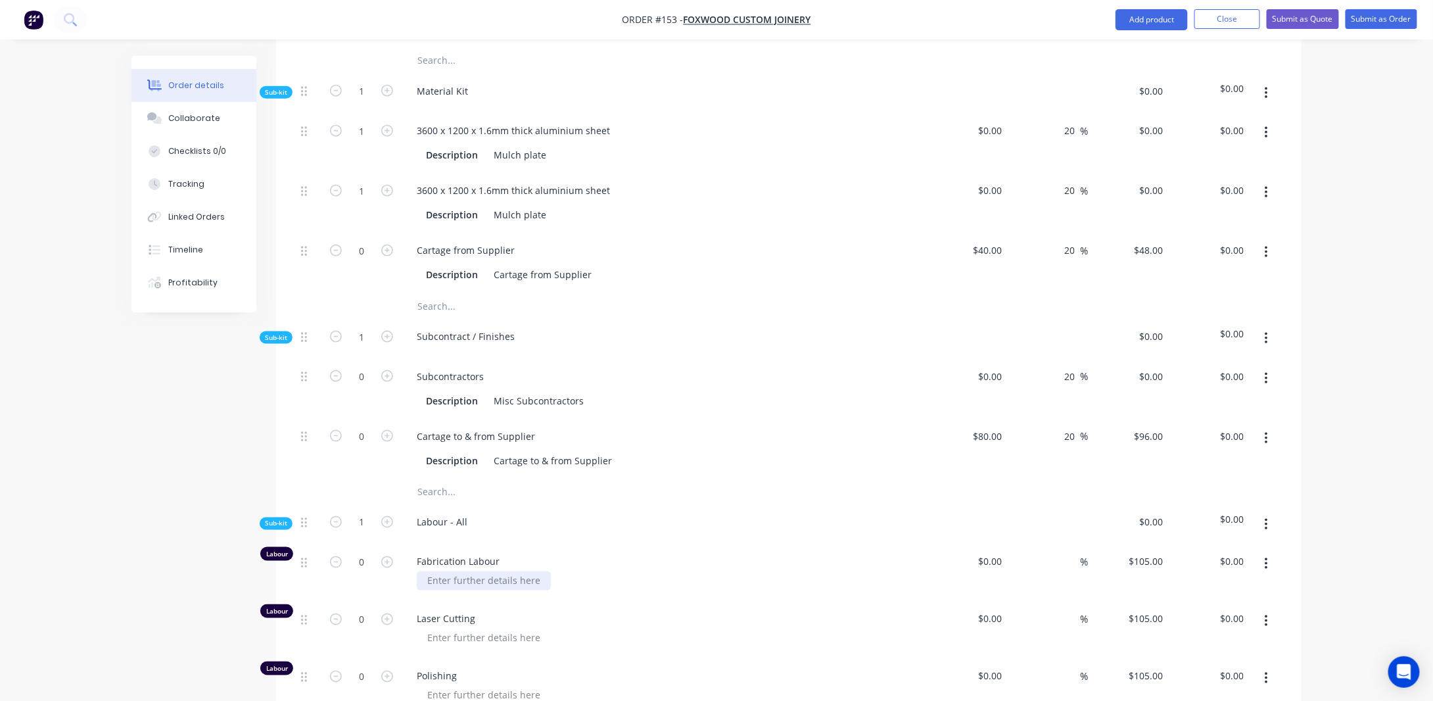
scroll to position [769, 0]
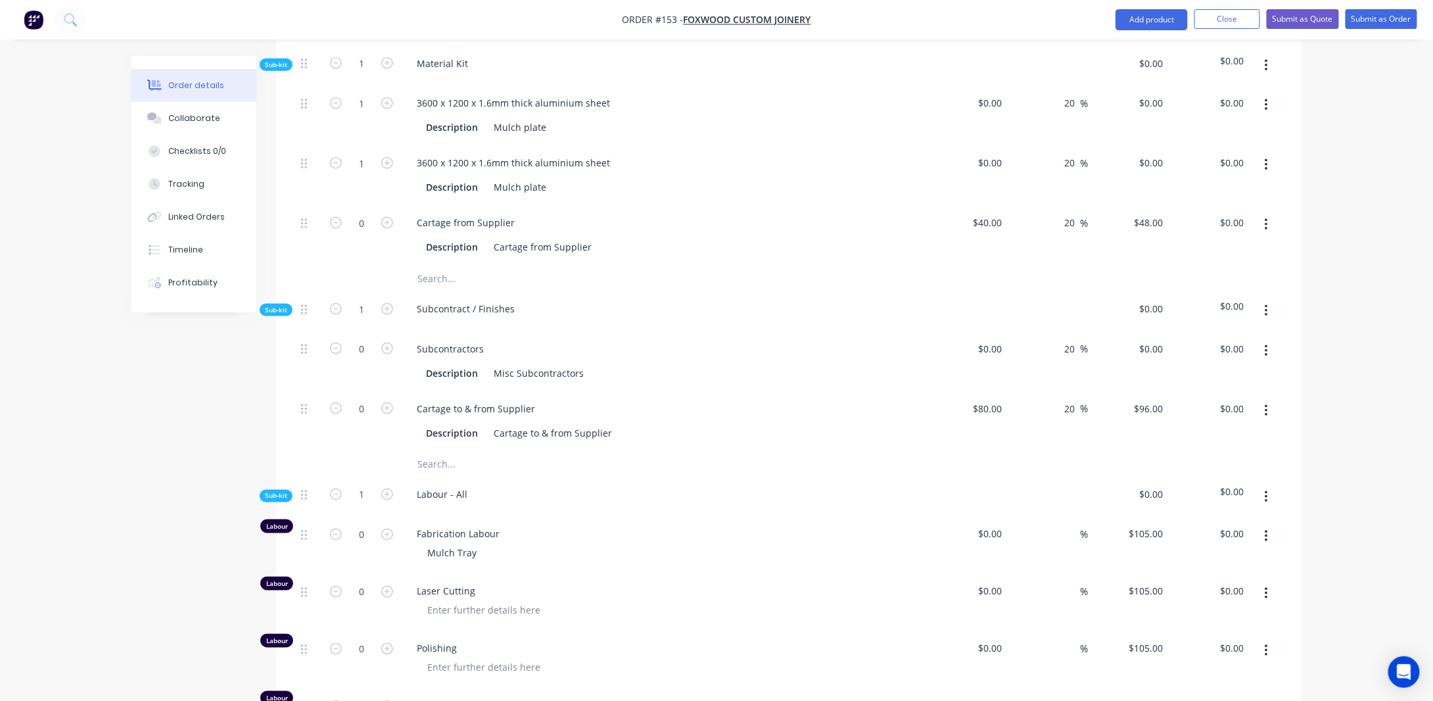
click at [169, 482] on div "Created by [PERSON_NAME] Created [DATE] Required [DATE] Assigned to Add team me…" at bounding box center [717, 305] width 1170 height 2036
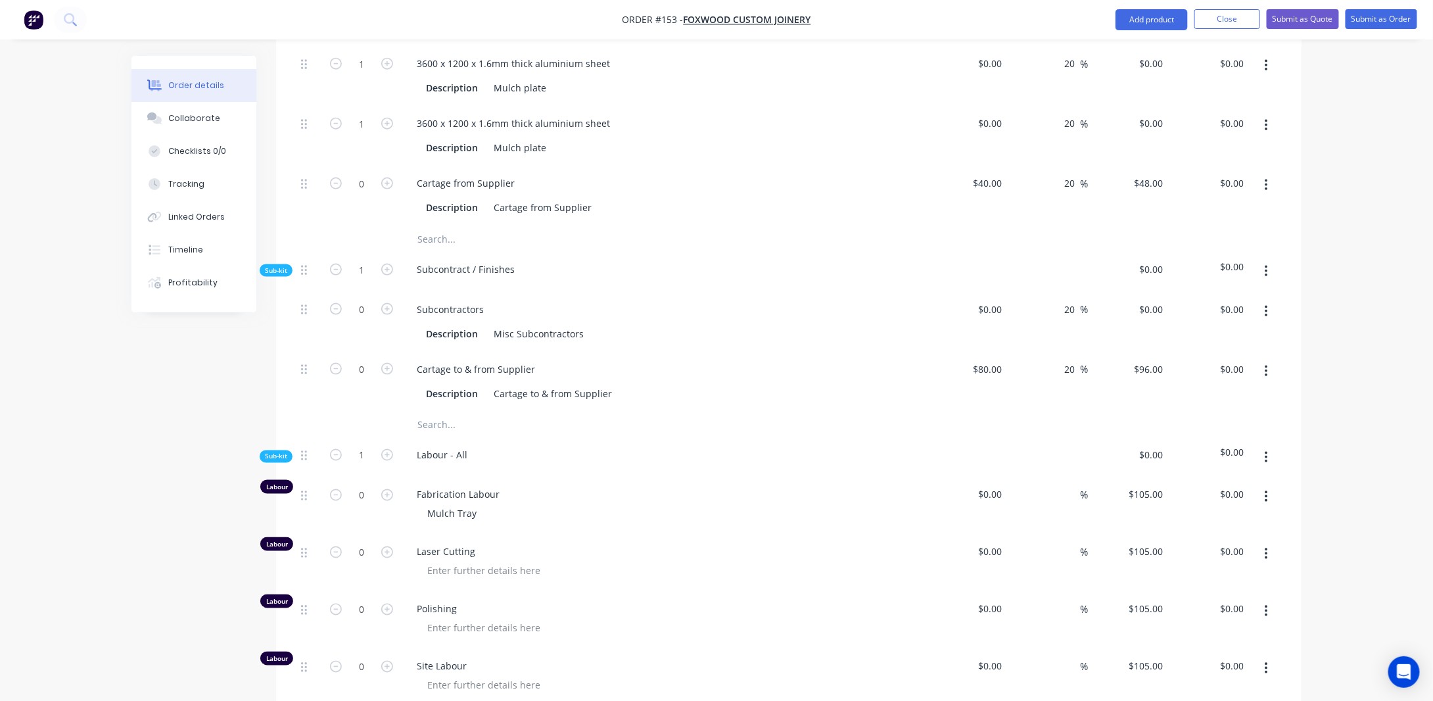
scroll to position [835, 0]
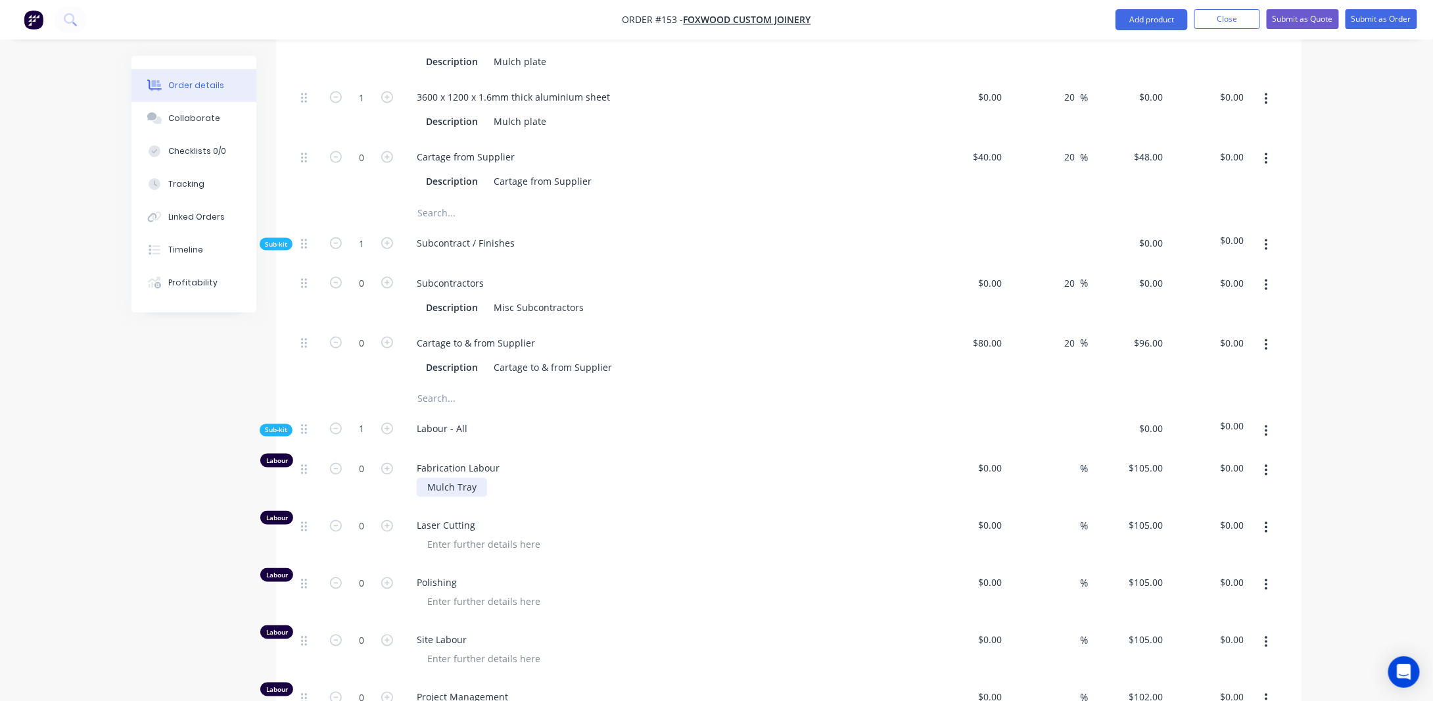
click at [474, 478] on div "Mulch Tray" at bounding box center [452, 487] width 70 height 19
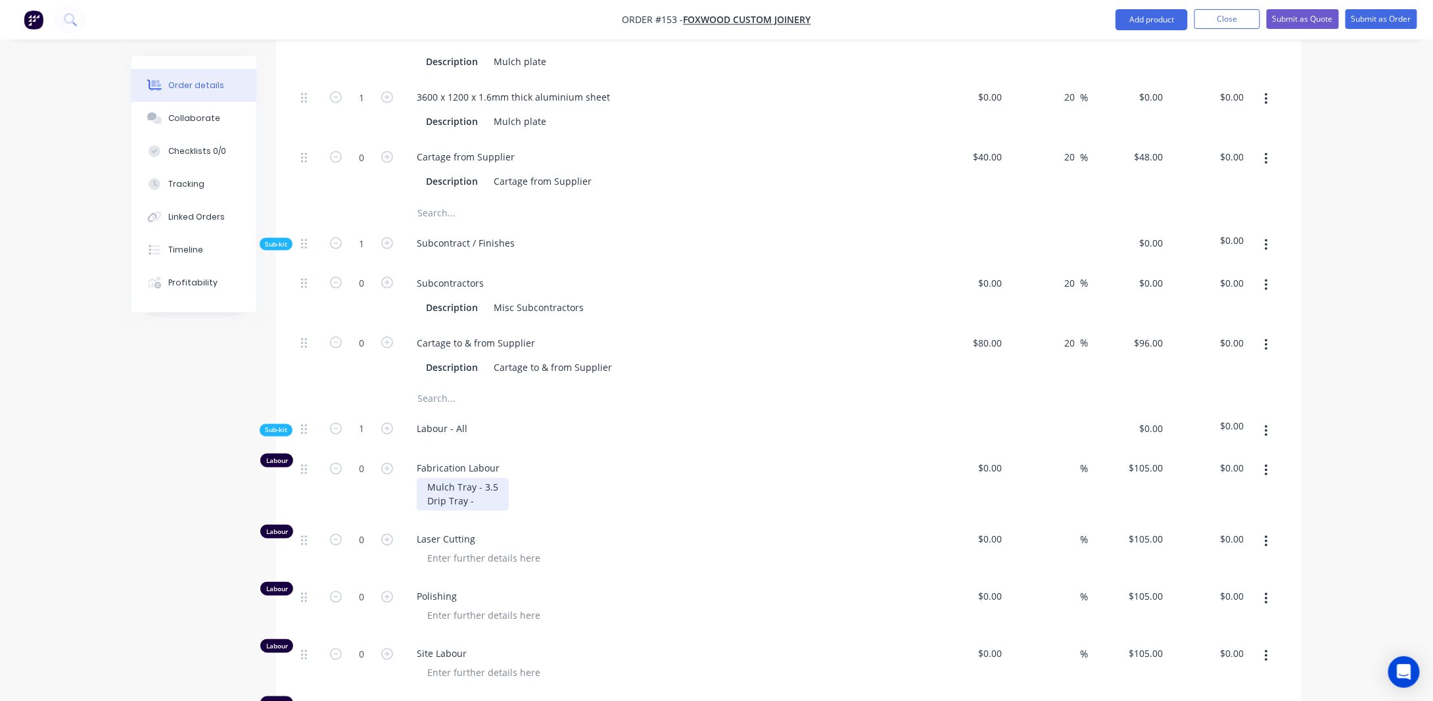
click at [485, 478] on div "Mulch Tray - 3.5 Drip Tray -" at bounding box center [463, 494] width 92 height 33
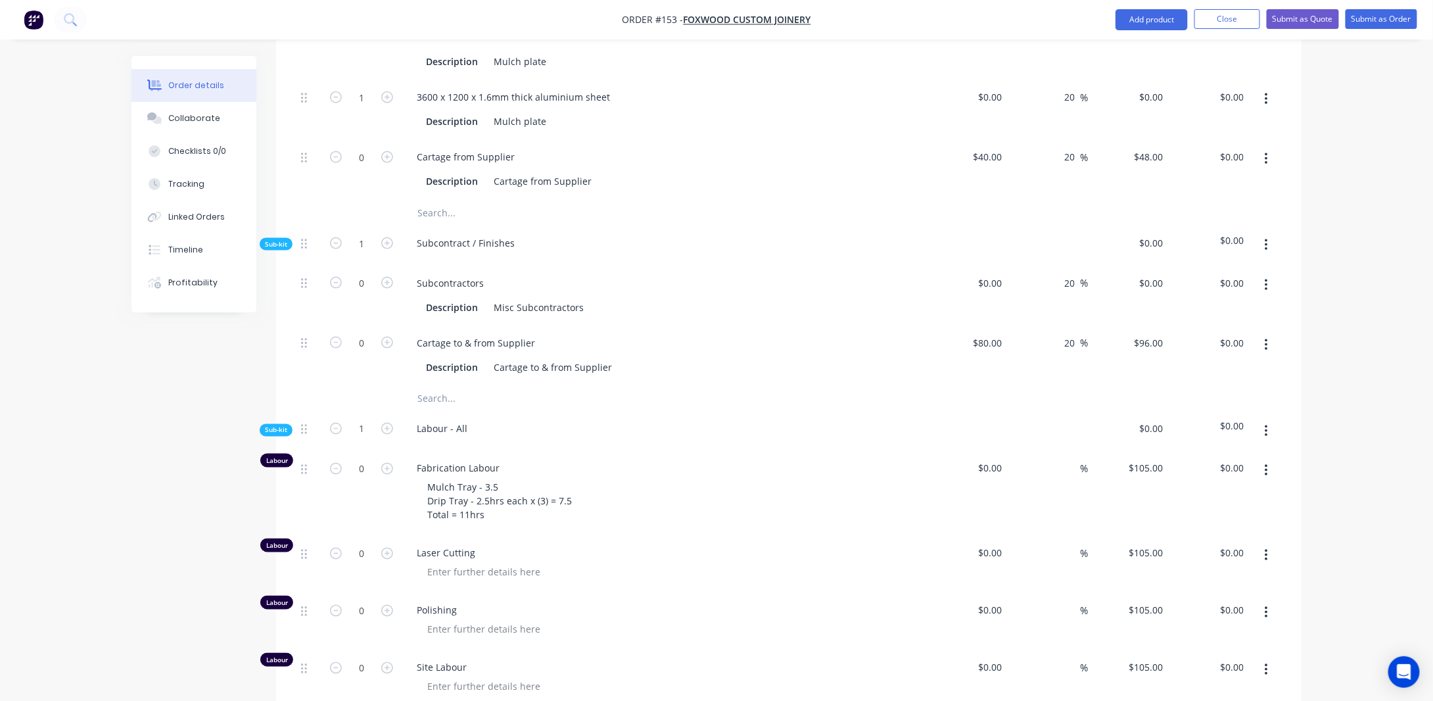
click at [178, 466] on div "Created by [PERSON_NAME] Created [DATE] Required [DATE] Assigned to Add team me…" at bounding box center [717, 252] width 1170 height 2063
click at [484, 478] on div "Mulch Tray - 3.5 Drip Tray - 2.5hrs each x (3) = 7.5 Total = 11hrs" at bounding box center [500, 501] width 166 height 47
click at [560, 478] on div "Mulch Tray - 3.5 Drip Tray - 3hrs each x (3) = 7.5 Total = 11hrs" at bounding box center [496, 501] width 158 height 47
click at [466, 484] on div "Mulch Tray - 3.5 Drip Tray - 3hrs each x (3) = 9 Total = 11hrs" at bounding box center [492, 501] width 150 height 47
click at [108, 494] on div "Order details Collaborate Checklists 0/0 Tracking Linked Orders Timeline Profit…" at bounding box center [716, 224] width 1433 height 2119
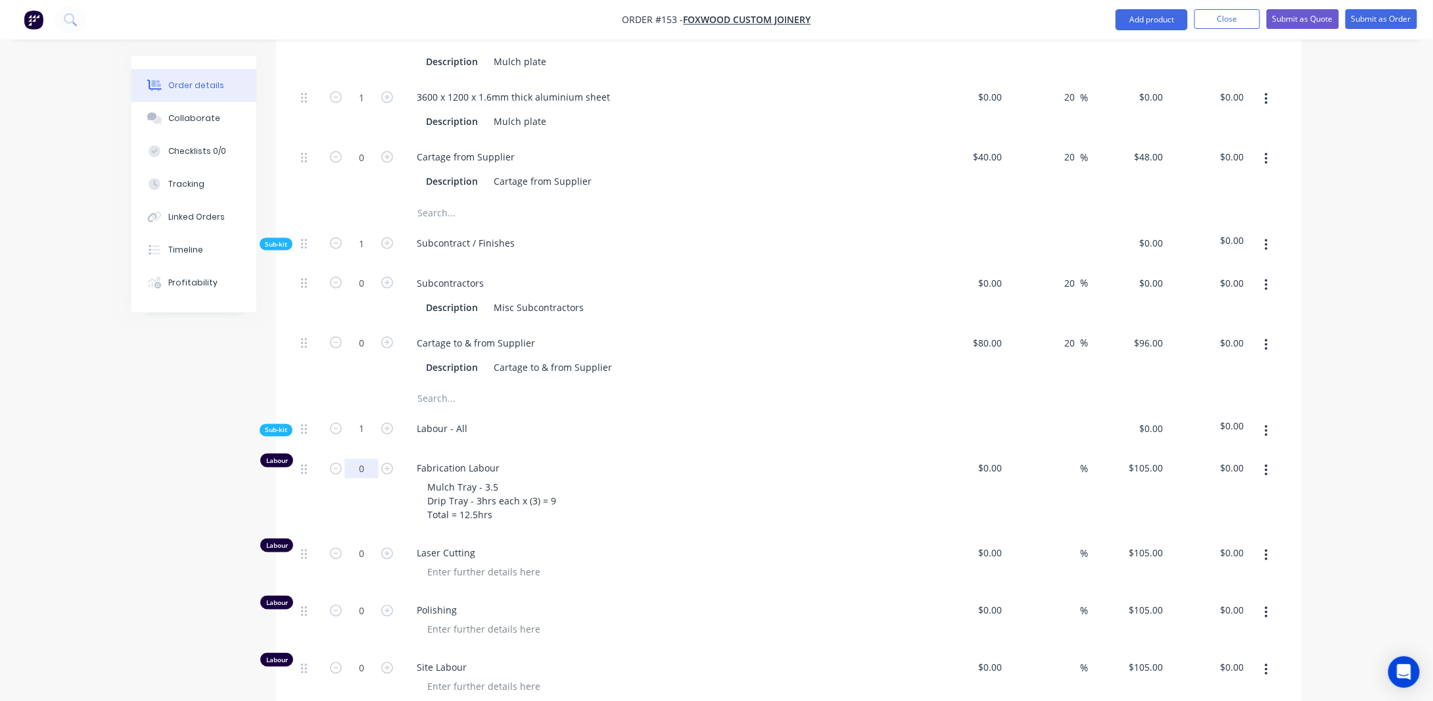
click at [356, 459] on input "0" at bounding box center [362, 469] width 34 height 20
type input "12.5"
type input "$1,312.50"
click at [135, 440] on div "Created by [PERSON_NAME] Created [DATE] Required [DATE] Assigned to Add team me…" at bounding box center [717, 252] width 1170 height 2063
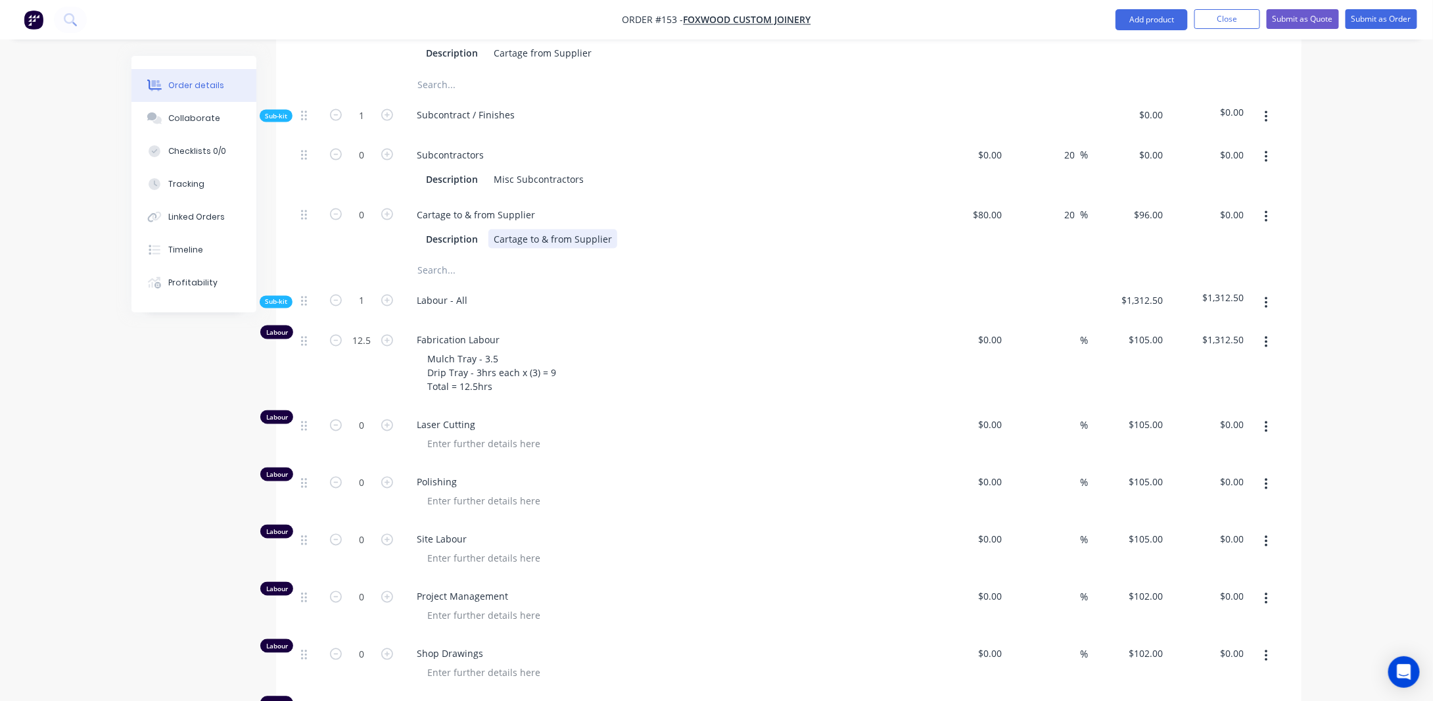
scroll to position [967, 0]
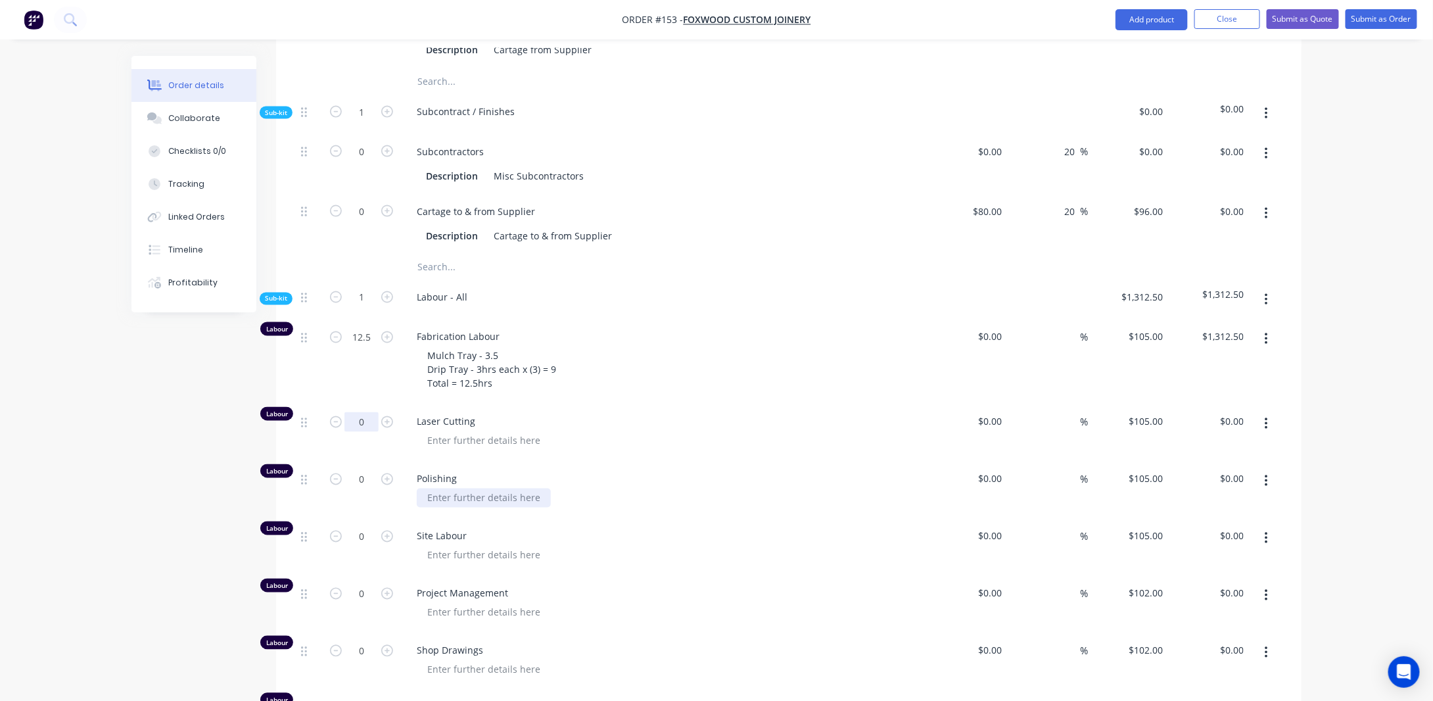
drag, startPoint x: 369, startPoint y: 383, endPoint x: 504, endPoint y: 462, distance: 156.2
click at [369, 412] on input "0" at bounding box center [362, 422] width 34 height 20
click at [377, 469] on input "0" at bounding box center [362, 479] width 34 height 20
click at [482, 489] on div at bounding box center [484, 498] width 134 height 19
click at [468, 489] on div "Drip Tray" at bounding box center [448, 498] width 62 height 19
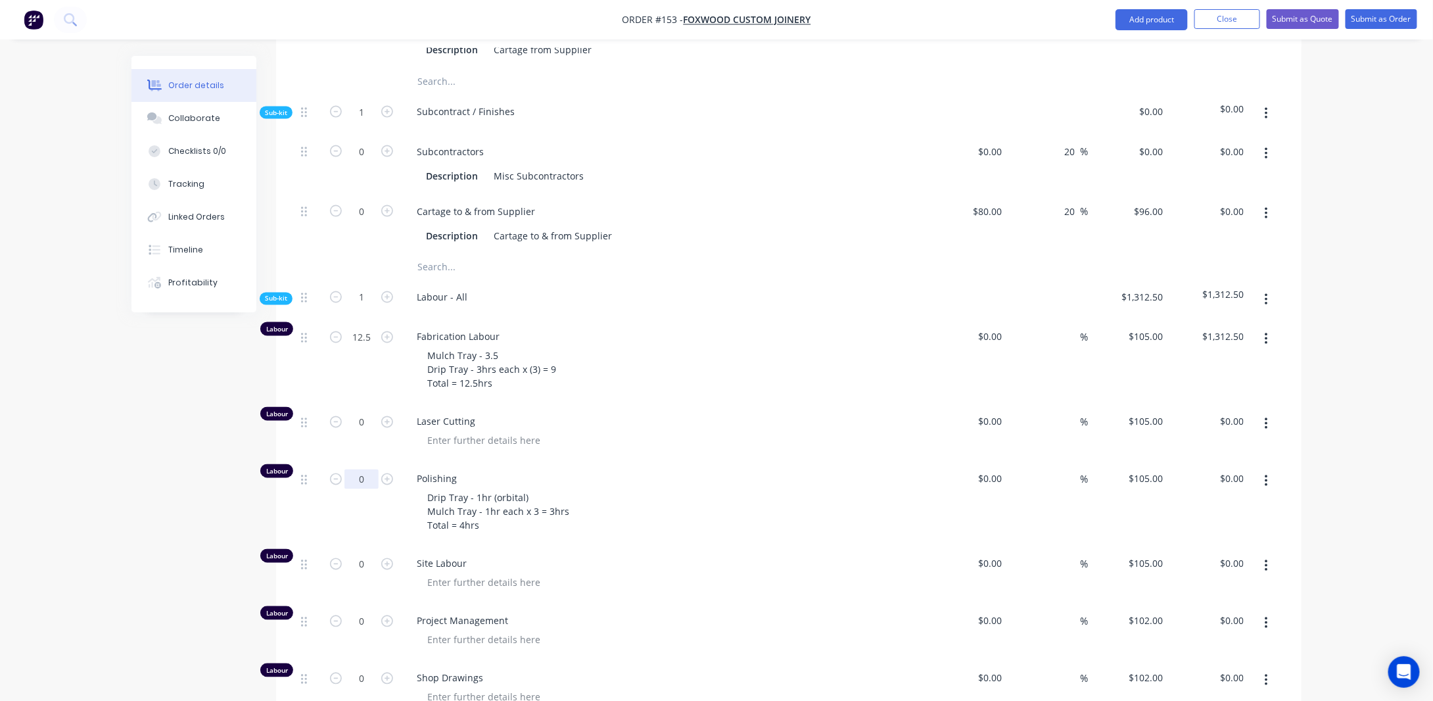
click at [368, 469] on input "0" at bounding box center [362, 479] width 34 height 20
type input "4"
type input "$420.00"
click at [145, 471] on div "Created by [PERSON_NAME] Created [DATE] Required [DATE] Assigned to Add team me…" at bounding box center [717, 134] width 1170 height 2091
click at [489, 489] on div "Drip Tray - 1hr (orbital) Mulch Tray - 1hr each x 3 = 3hrs Total = 4hrs" at bounding box center [498, 512] width 163 height 47
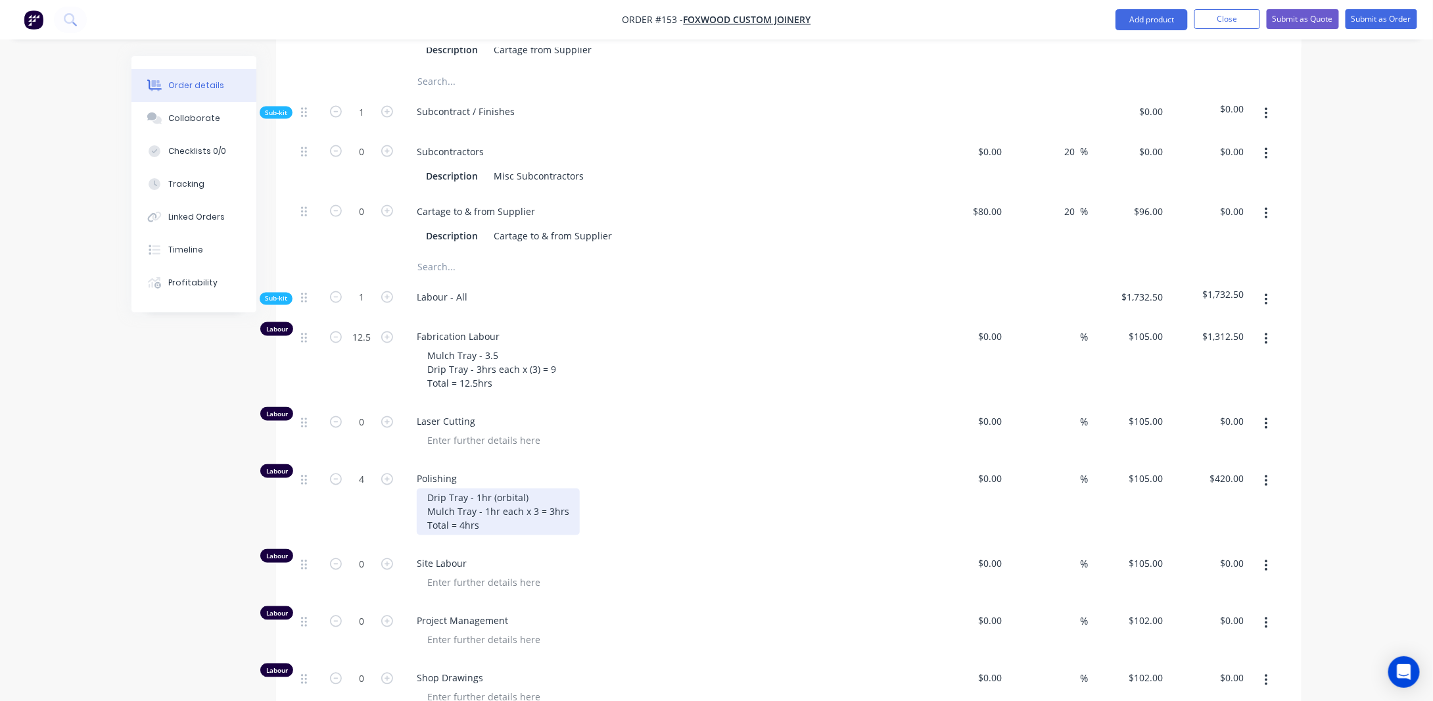
click at [477, 489] on div "Drip Tray - 1hr (orbital) Mulch Tray - 1hr each x 3 = 3hrs Total = 4hrs" at bounding box center [498, 512] width 163 height 47
click at [464, 498] on div "Drip Tray - 0.5hr (orbital) Mulch Tray - 1hr each x 3 = 3hrs Total = 4hrs" at bounding box center [498, 512] width 163 height 47
click at [366, 469] on input "4" at bounding box center [362, 479] width 34 height 20
type input "3.5"
type input "$367.50"
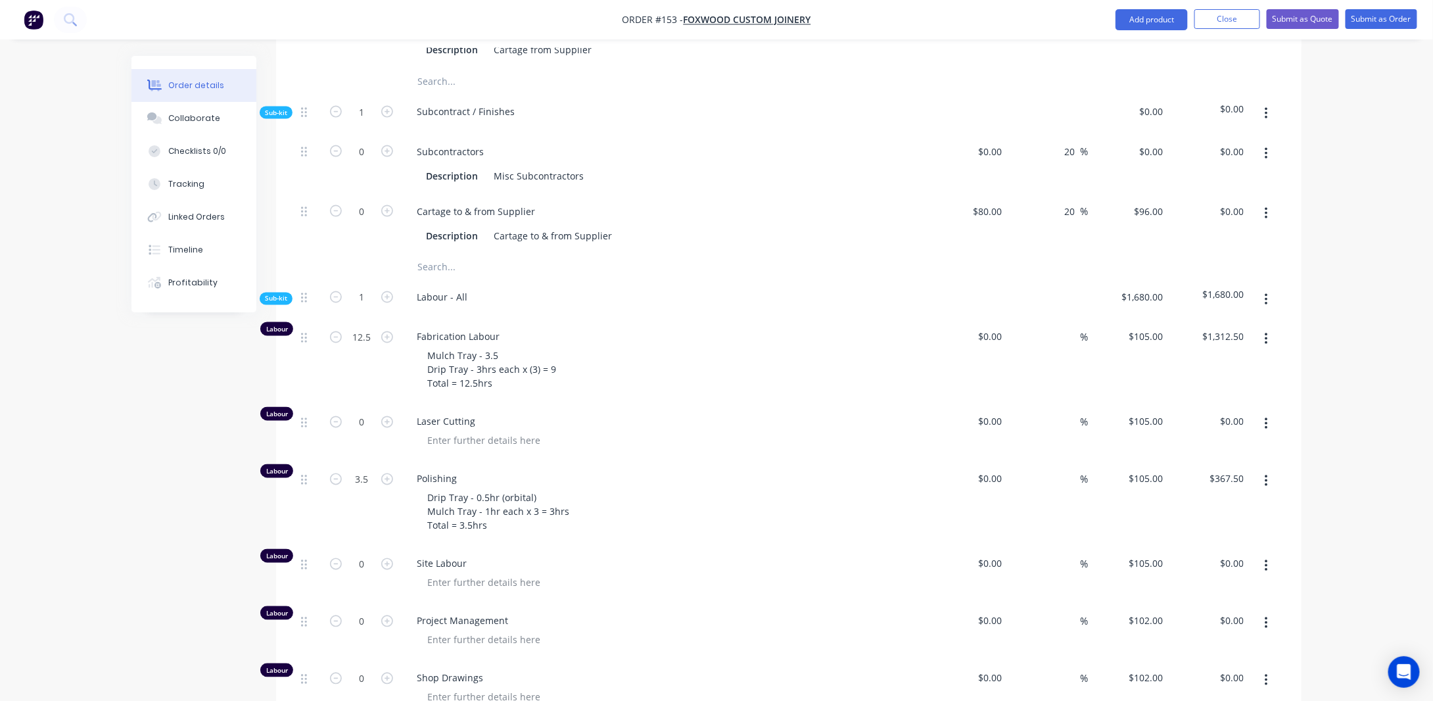
click at [166, 466] on div "Created by [PERSON_NAME] Created [DATE] Required [DATE] Assigned to Add team me…" at bounding box center [717, 134] width 1170 height 2091
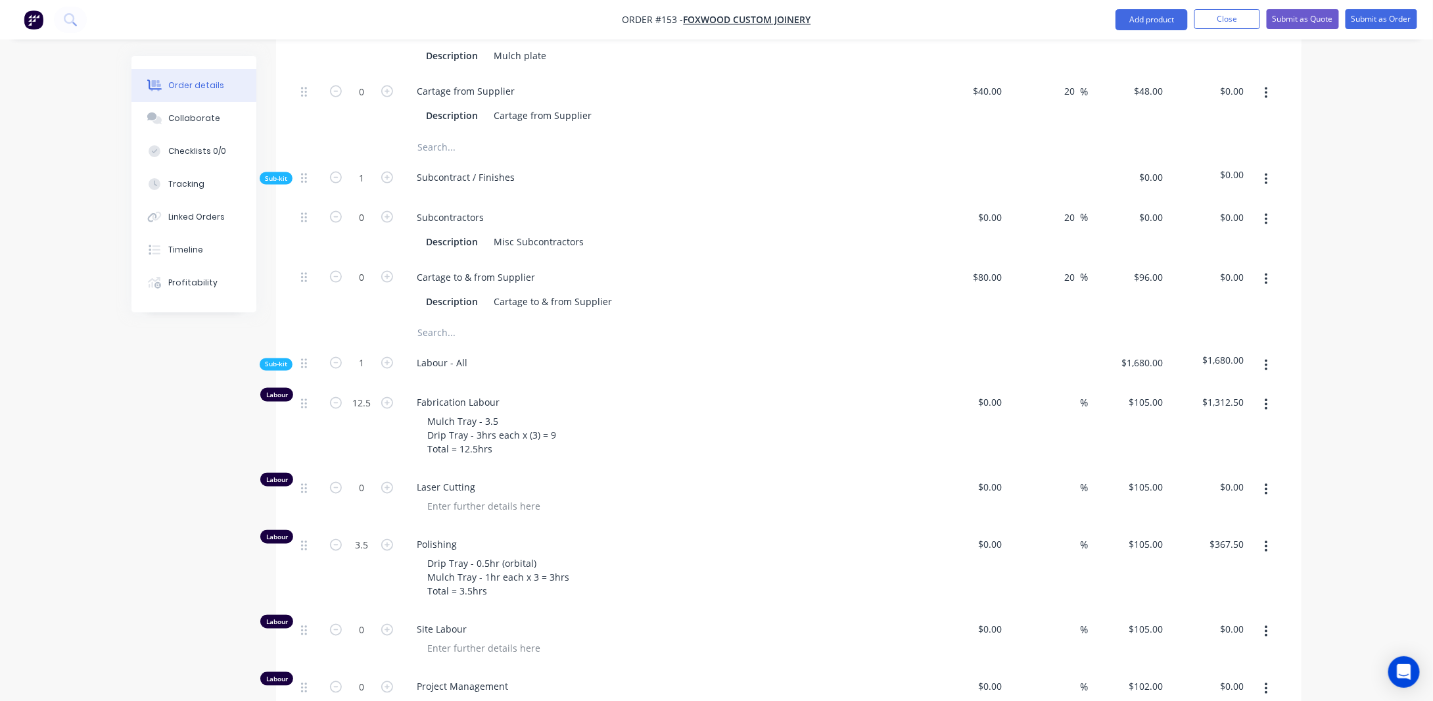
scroll to position [1032, 0]
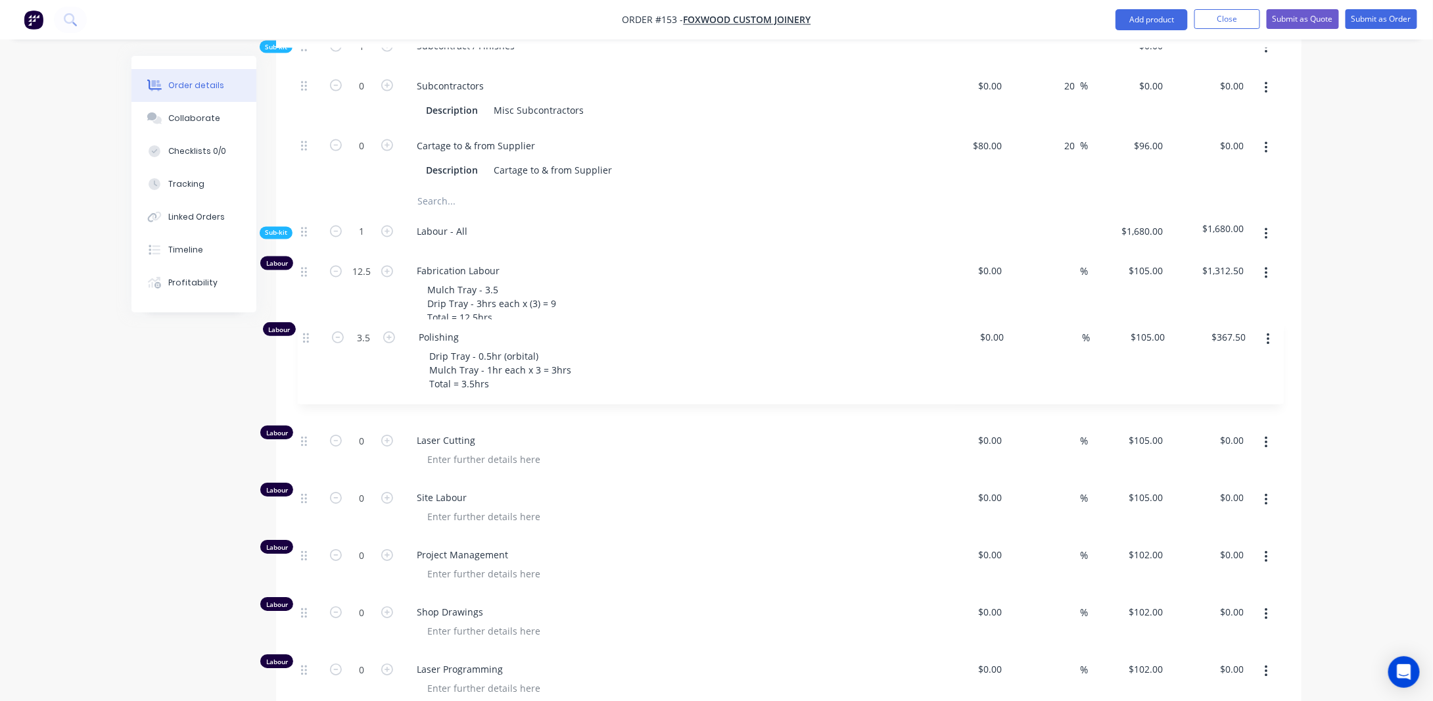
drag, startPoint x: 304, startPoint y: 382, endPoint x: 306, endPoint y: 321, distance: 61.2
click at [306, 321] on div "Labour 12.5 Fabrication Labour Mulch Tray - 3.5 Drip Tray - 3hrs each x (3) = 9…" at bounding box center [789, 482] width 986 height 456
click at [367, 431] on input "0" at bounding box center [362, 441] width 34 height 20
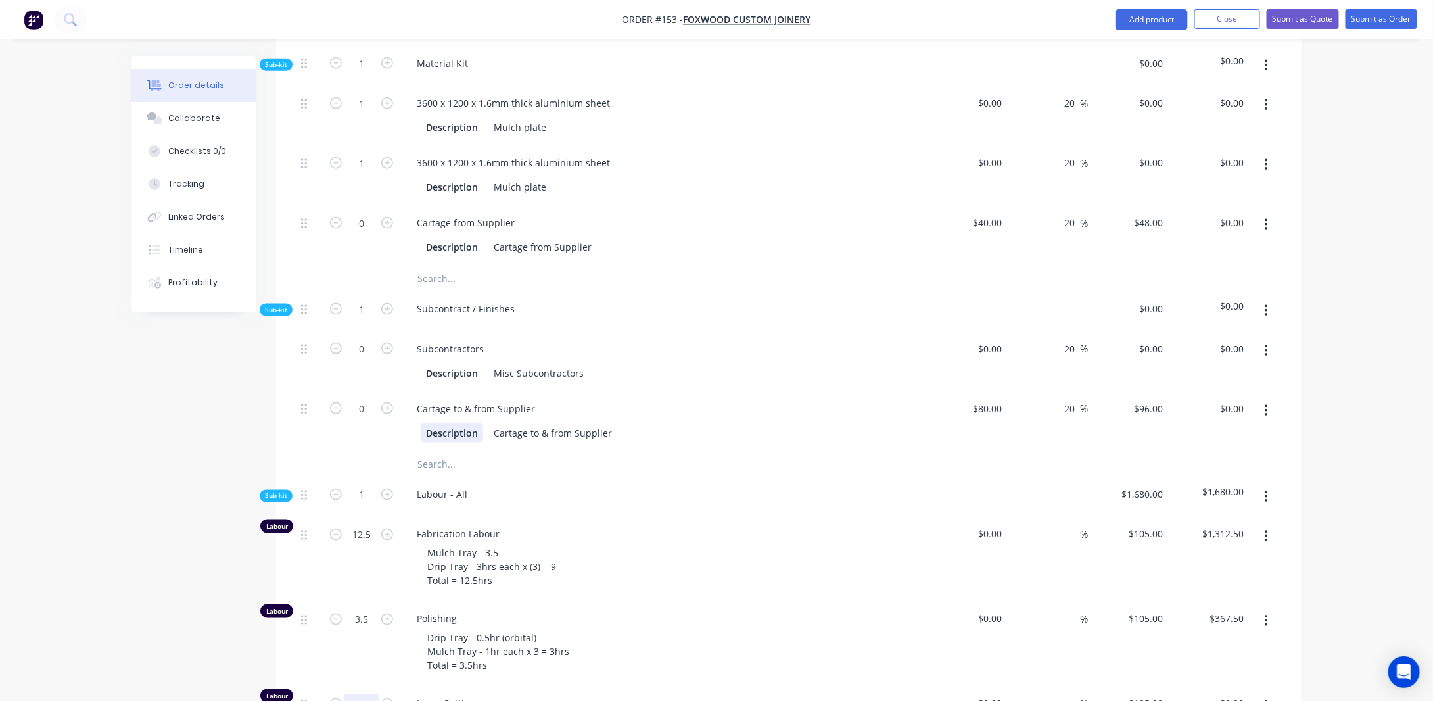
scroll to position [572, 0]
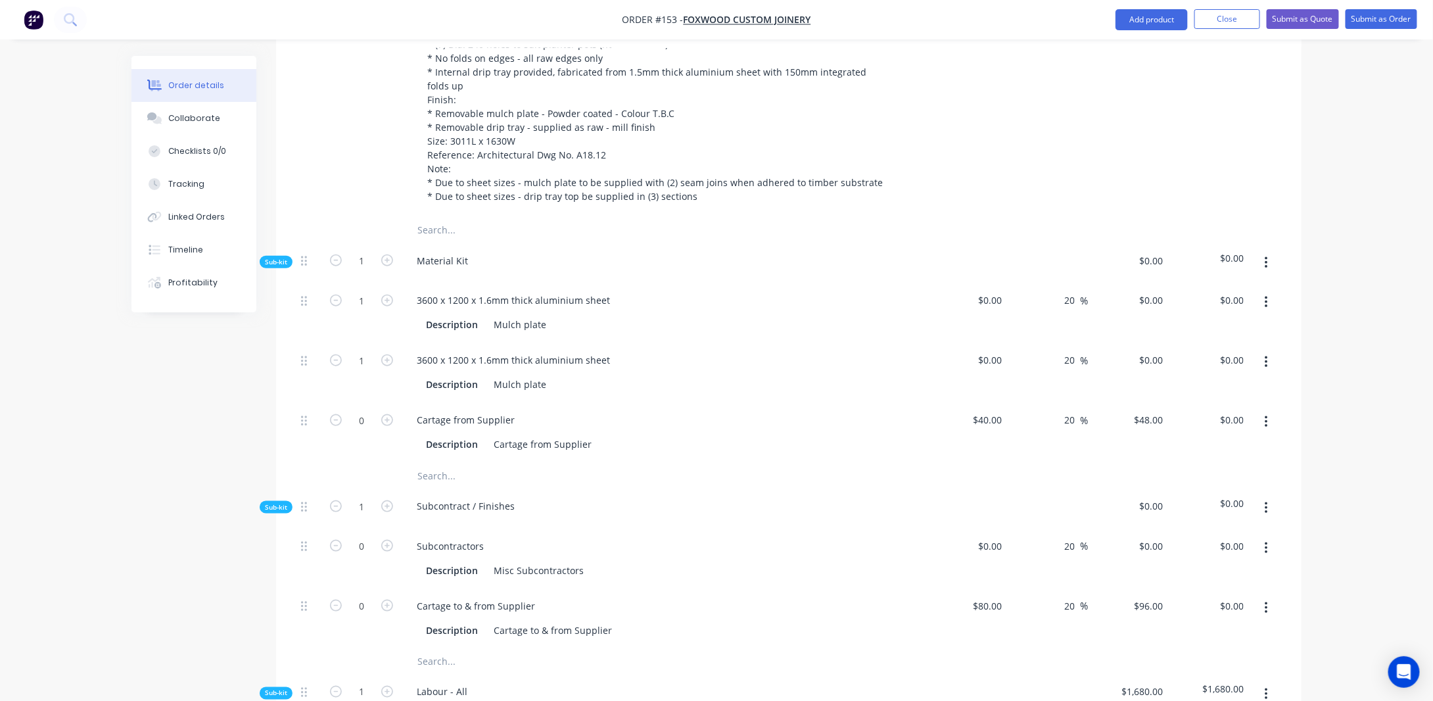
click at [170, 450] on div "Created by [PERSON_NAME] Created [DATE] Required [DATE] Assigned to Add team me…" at bounding box center [717, 529] width 1170 height 2091
click at [370, 291] on input "1" at bounding box center [362, 301] width 34 height 20
type input "2"
click at [195, 402] on div "Created by [PERSON_NAME] Created [DATE] Required [DATE] Assigned to Add team me…" at bounding box center [717, 529] width 1170 height 2091
click at [435, 350] on div "3600 x 1200 x 1.6mm thick aluminium sheet" at bounding box center [513, 359] width 214 height 19
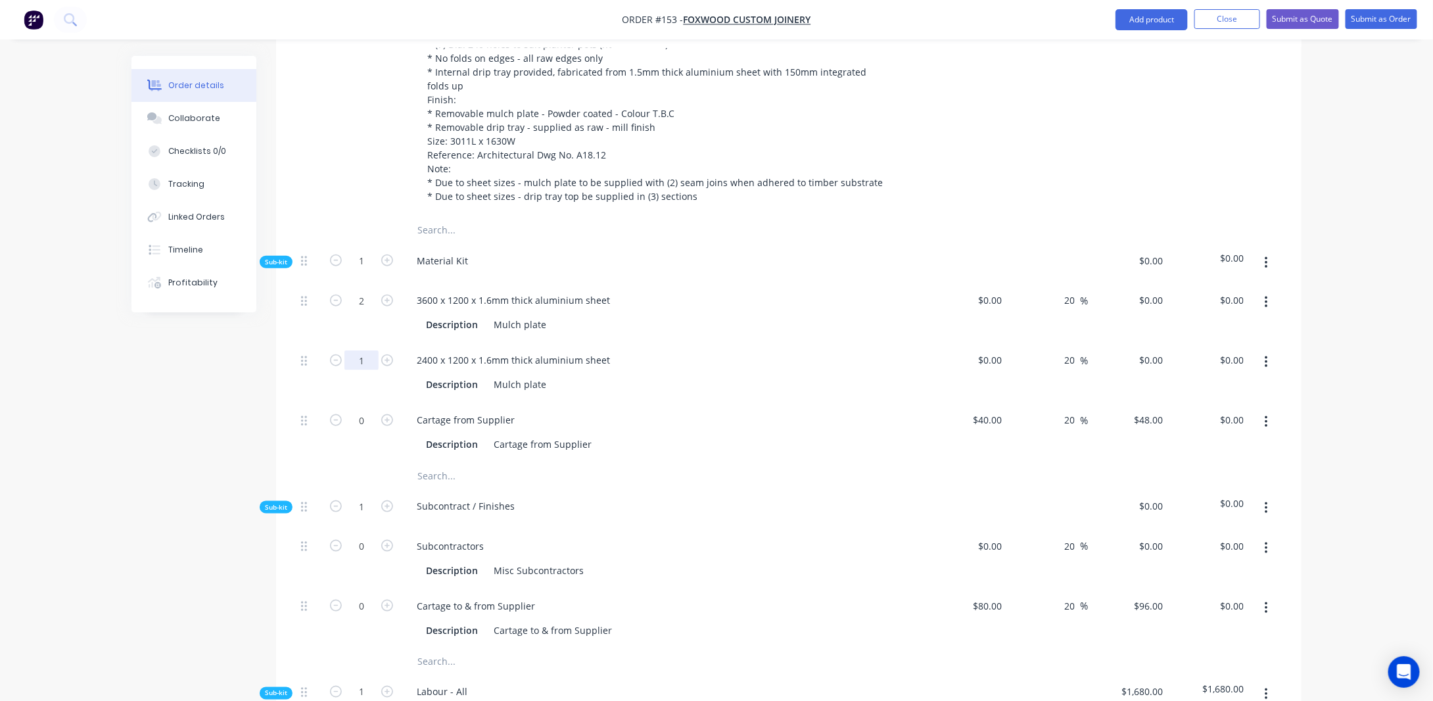
click at [369, 350] on input "1" at bounding box center [362, 360] width 34 height 20
type input "3"
click at [178, 421] on div "Created by [PERSON_NAME] Created [DATE] Required [DATE] Assigned to Add team me…" at bounding box center [717, 529] width 1170 height 2091
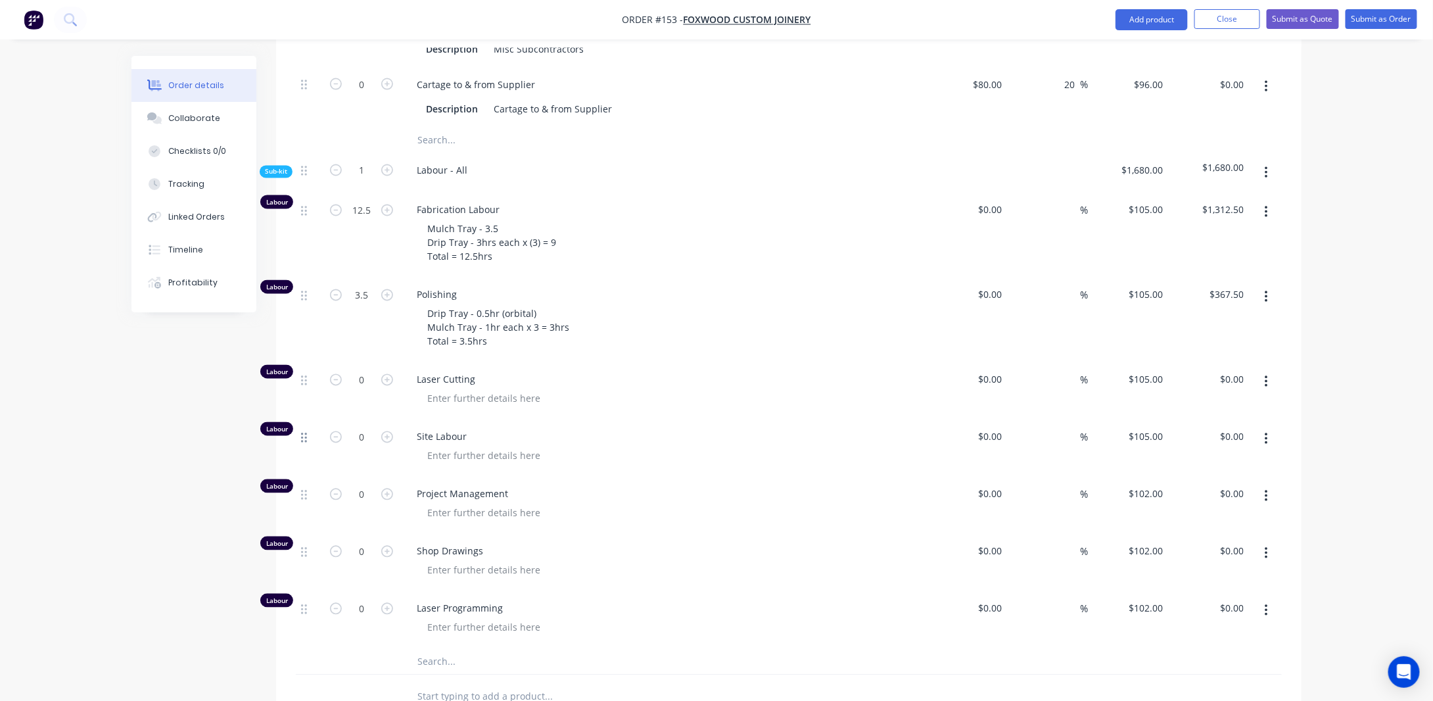
scroll to position [1098, 0]
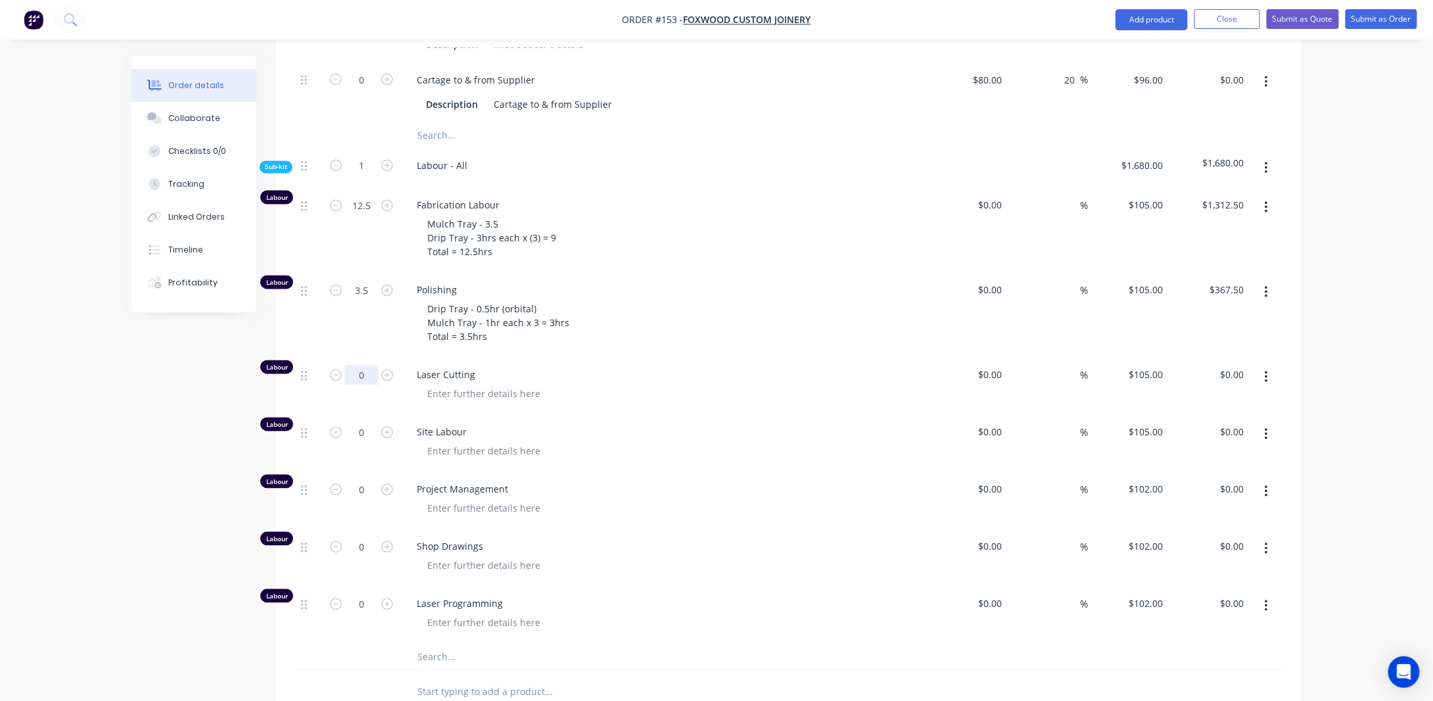
click at [367, 366] on input "0" at bounding box center [362, 376] width 34 height 20
type input "5"
type input "$525.00"
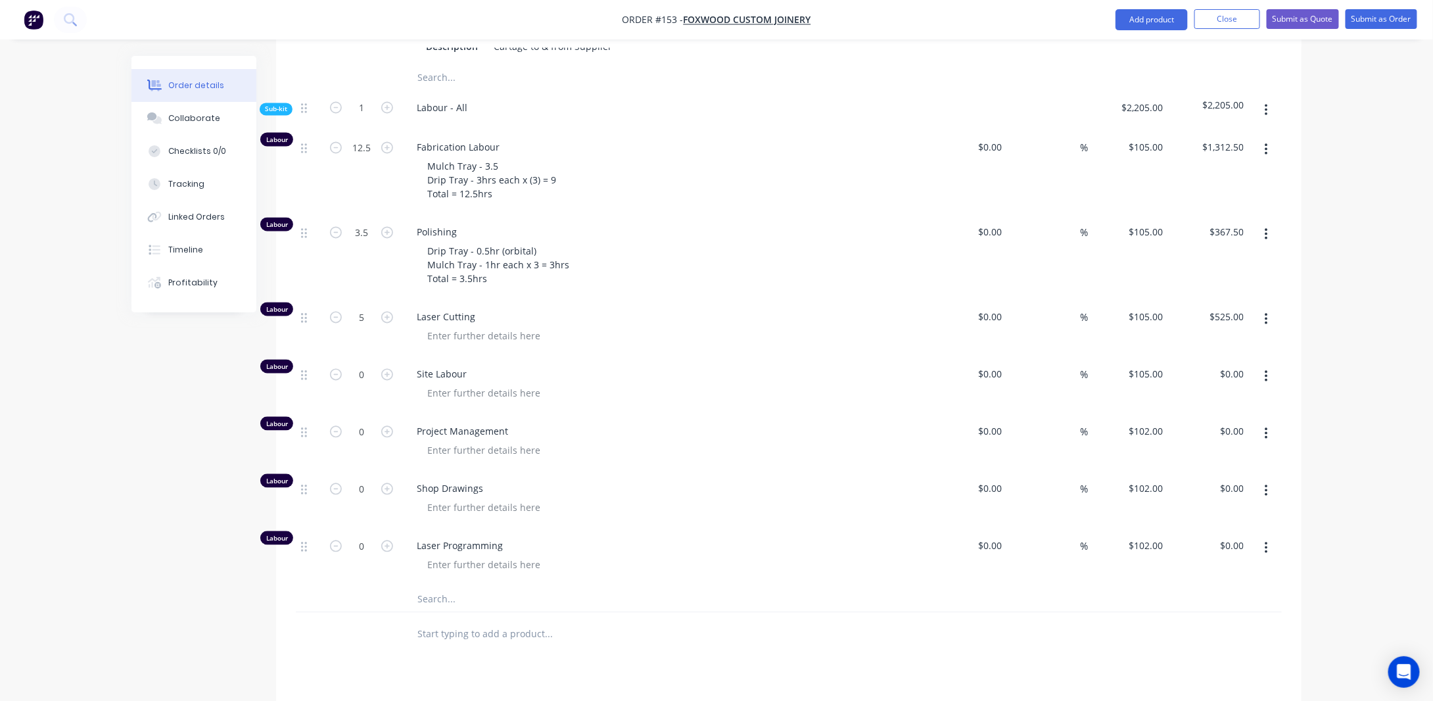
scroll to position [1164, 0]
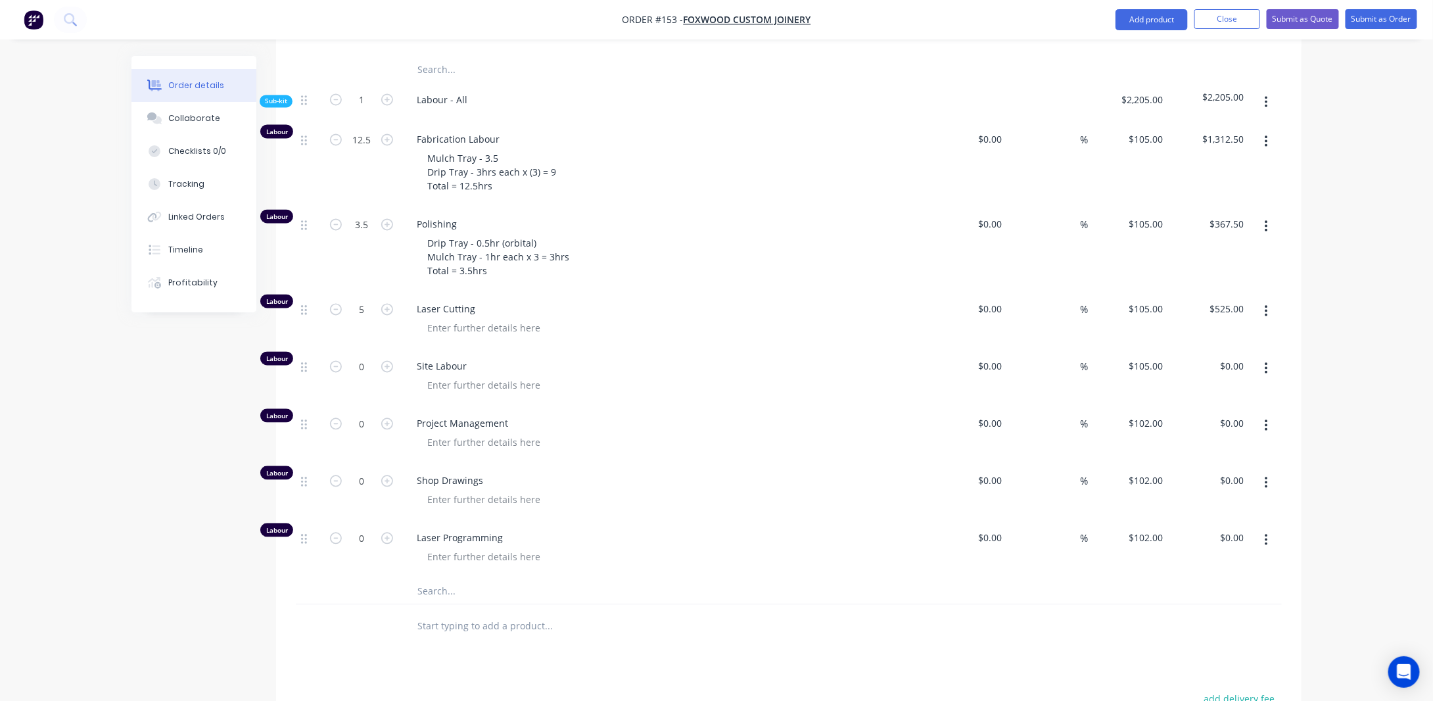
click at [1263, 357] on button "button" at bounding box center [1266, 369] width 31 height 24
click at [1247, 446] on div "Delete" at bounding box center [1219, 455] width 101 height 19
click at [365, 357] on input "0" at bounding box center [362, 367] width 34 height 20
click at [373, 357] on input "0" at bounding box center [362, 367] width 34 height 20
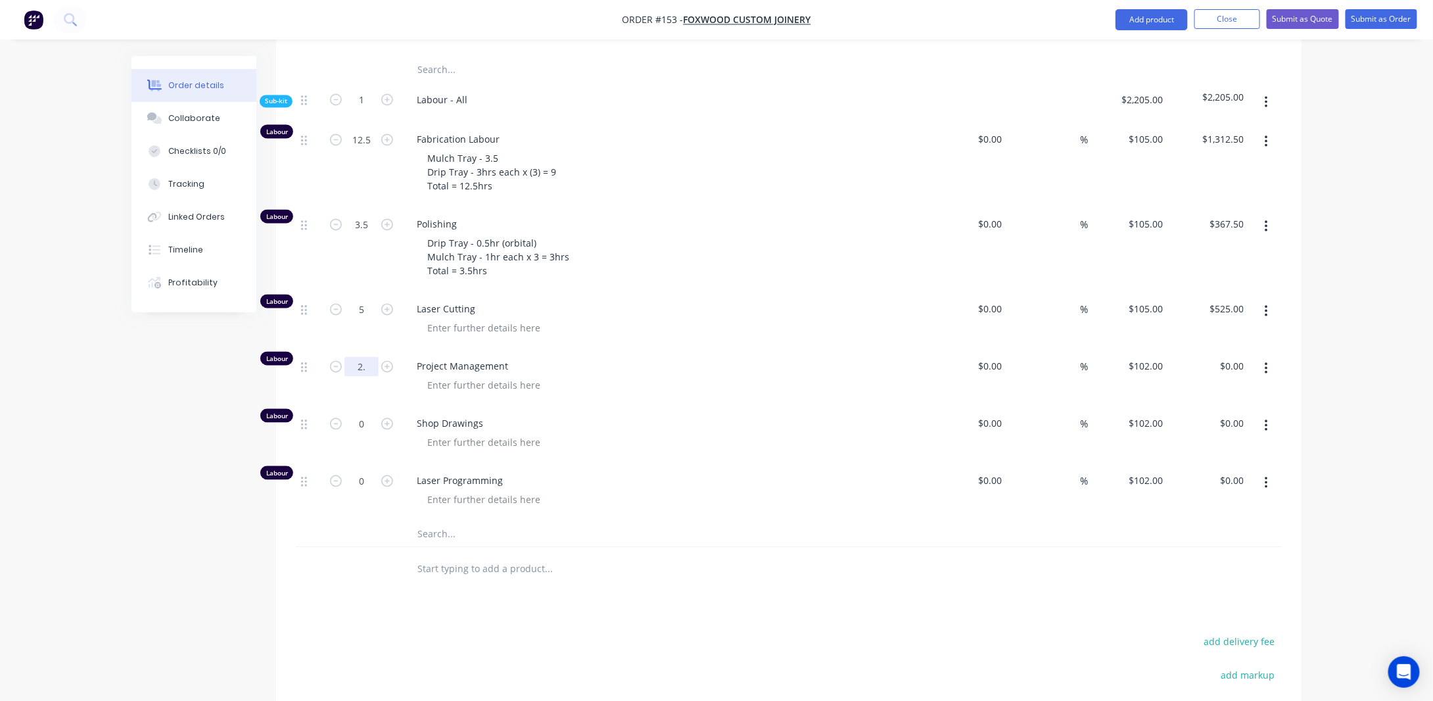
type input "2"
type input "3"
type input "$306.00"
click at [363, 414] on input "0" at bounding box center [362, 424] width 34 height 20
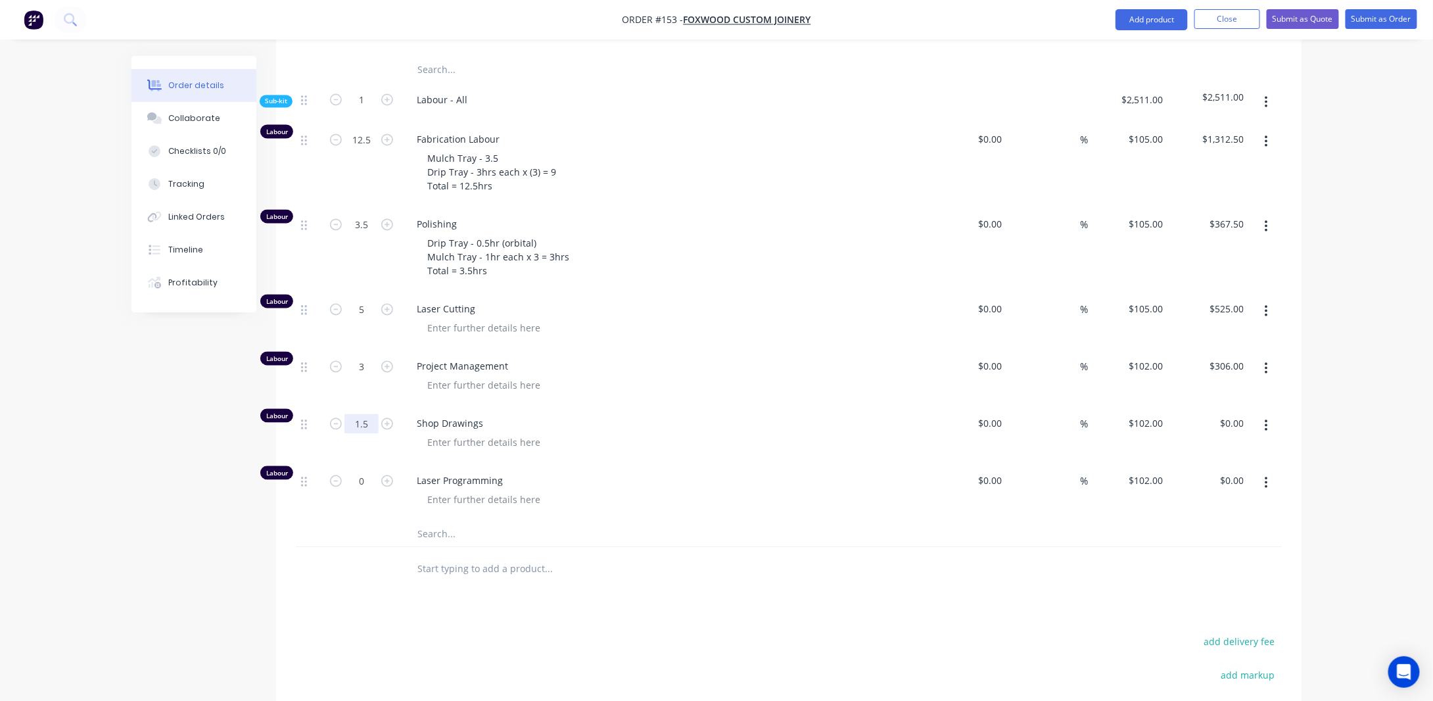
type input "1.5"
type input "$153.00"
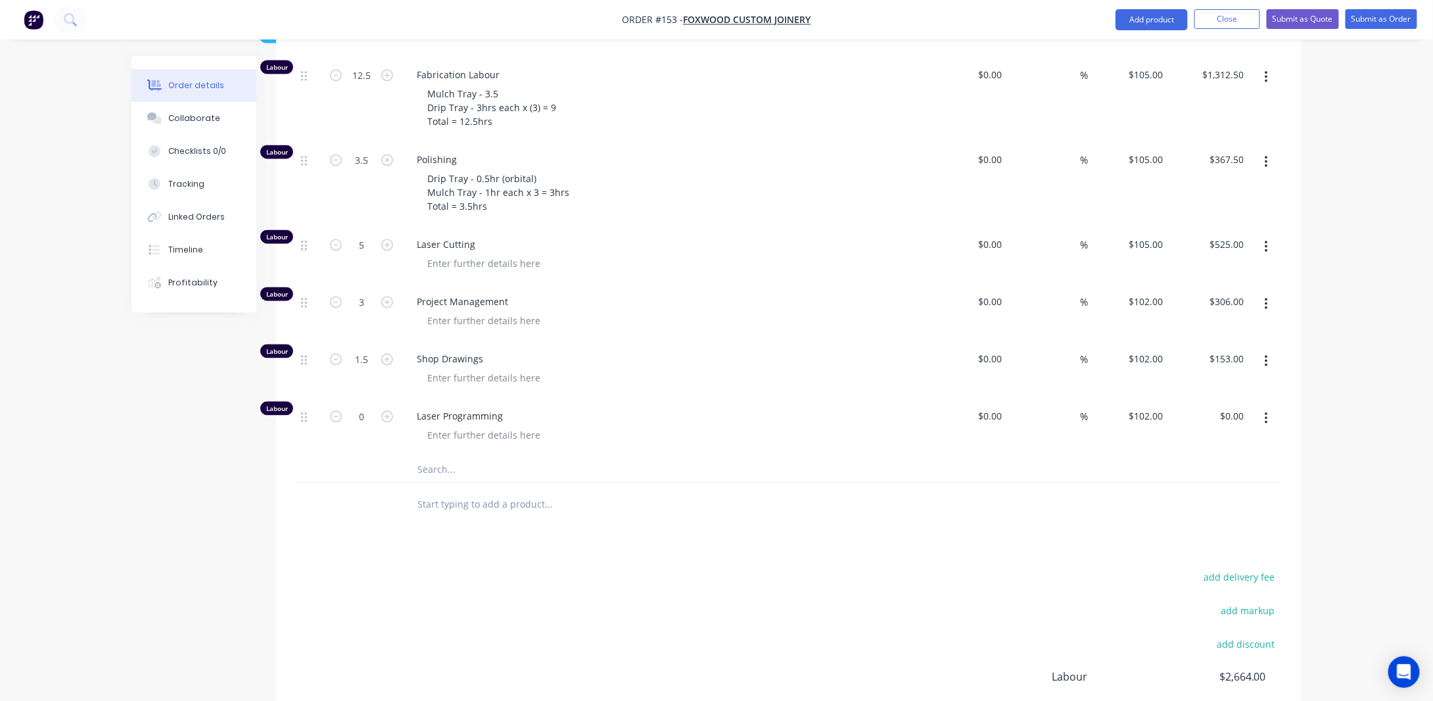
scroll to position [1230, 0]
click at [366, 406] on input "0" at bounding box center [362, 416] width 34 height 20
click at [471, 425] on div at bounding box center [484, 434] width 134 height 19
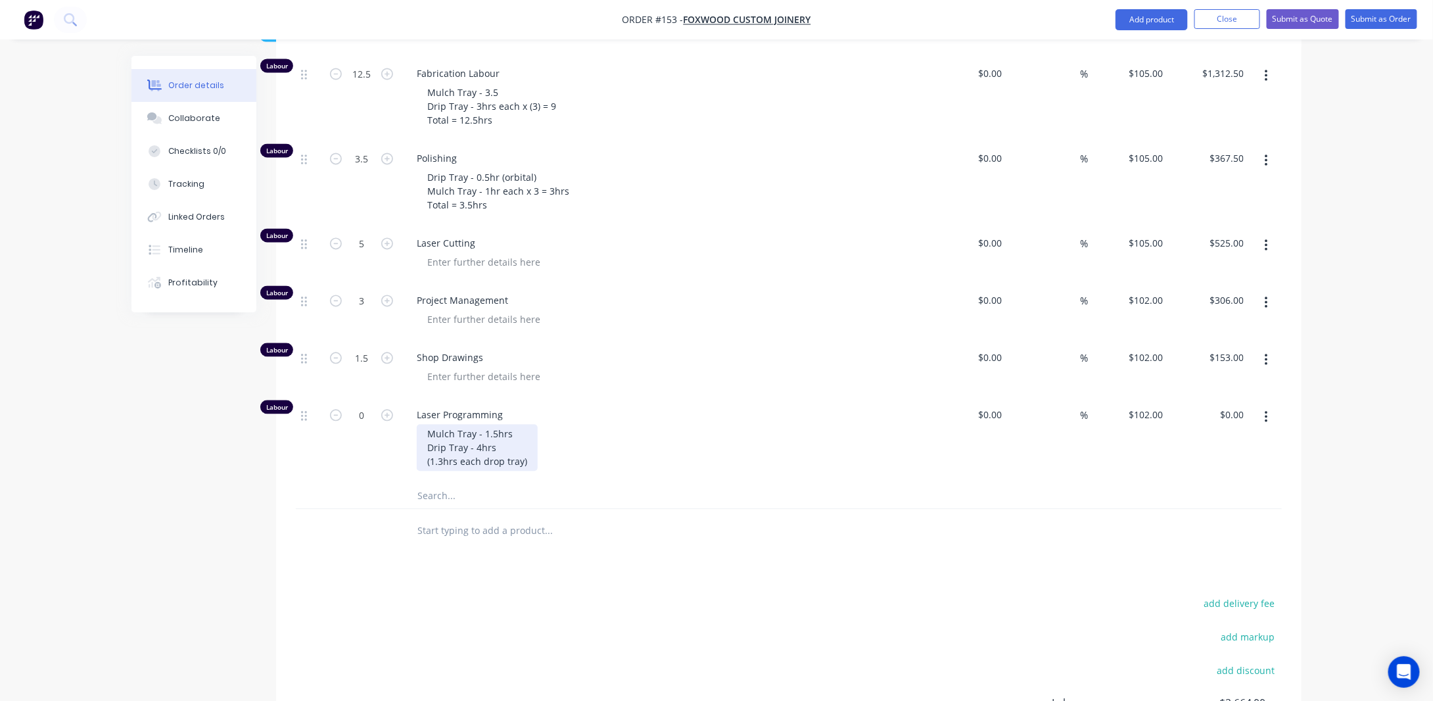
click at [443, 432] on div "Mulch Tray - 1.5hrs Drip Tray - 4hrs (1.3hrs each drop tray)" at bounding box center [477, 448] width 121 height 47
click at [480, 425] on div "Mulch Tray - 1.5hrs Drip Tray - 4hrs (1.3hrs each drop tray)" at bounding box center [477, 448] width 121 height 47
click at [442, 433] on div "Mulch Tray - 1.5hrs Drip Tray - 3hrs (1.3hrs each drop tray)" at bounding box center [477, 448] width 121 height 47
click at [370, 406] on input "0" at bounding box center [362, 416] width 34 height 20
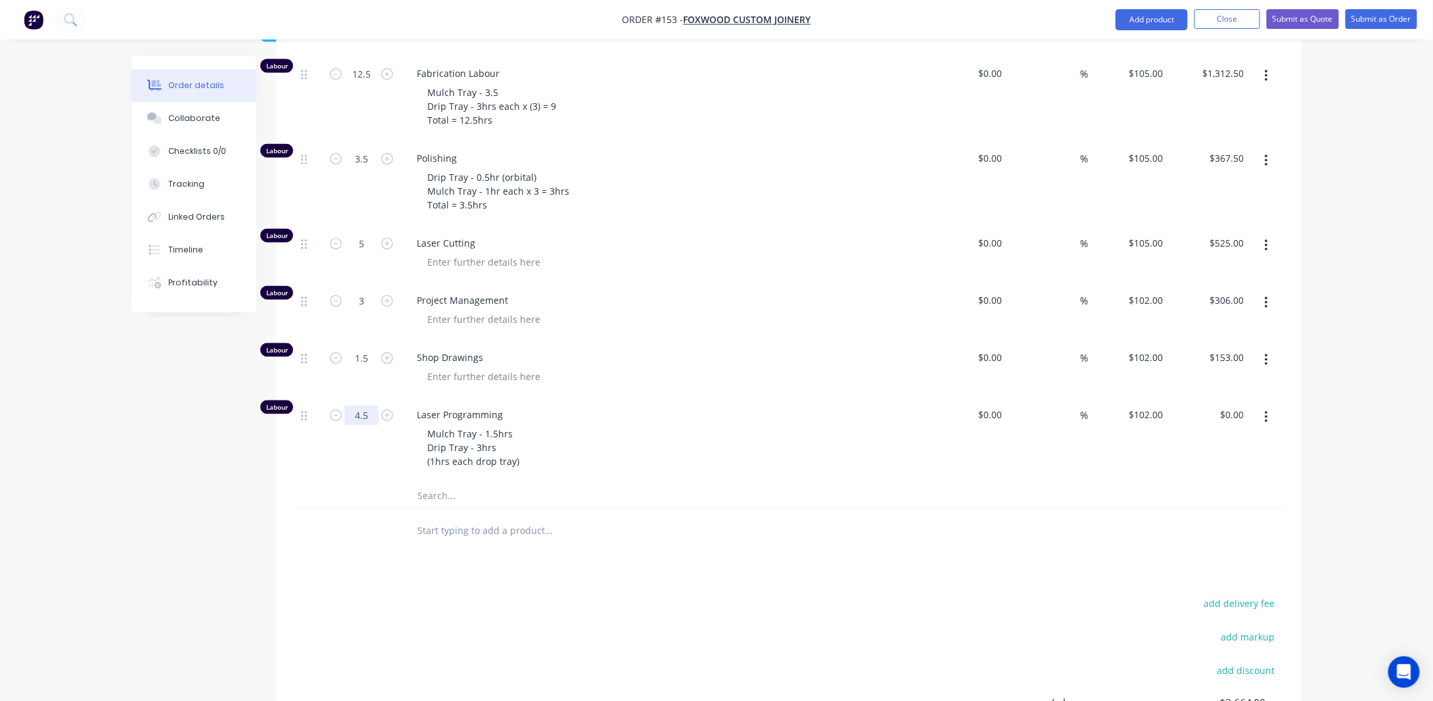
type input "4.5"
type input "$459.00"
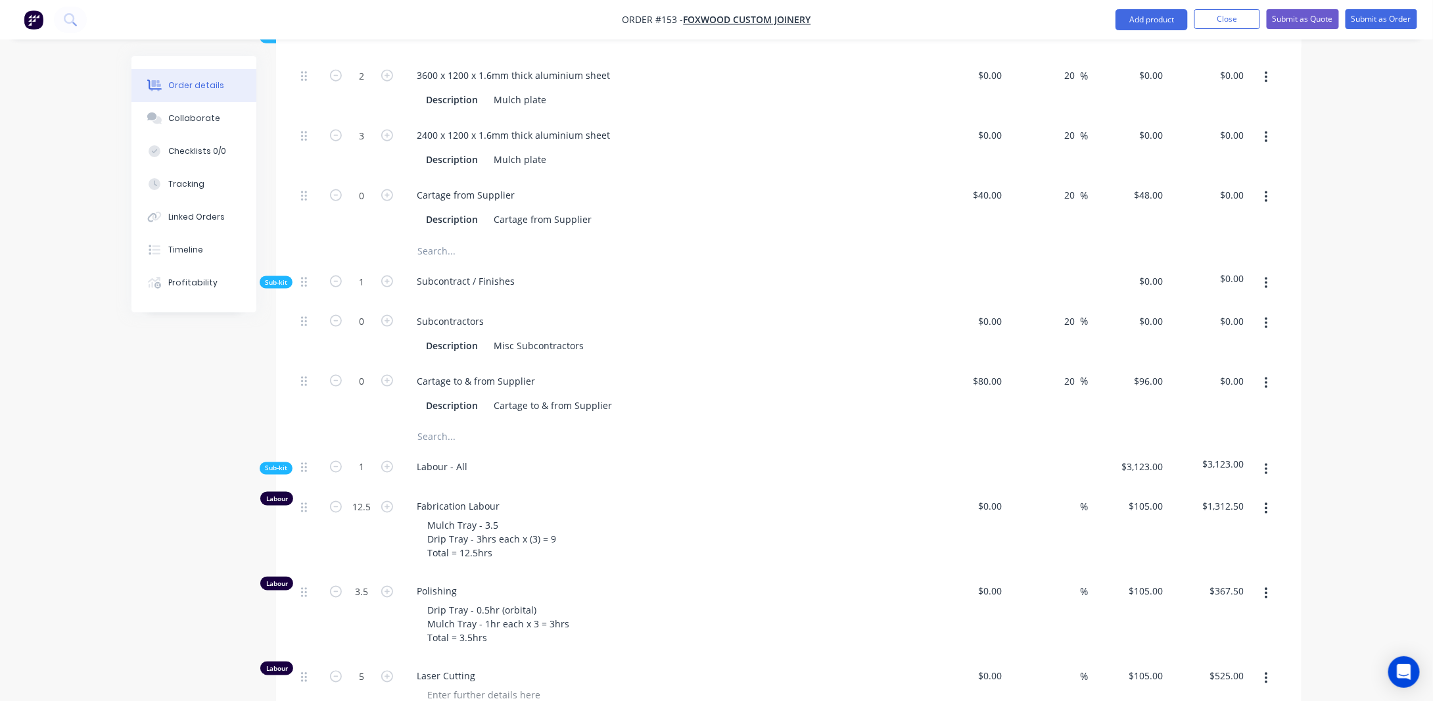
scroll to position [769, 0]
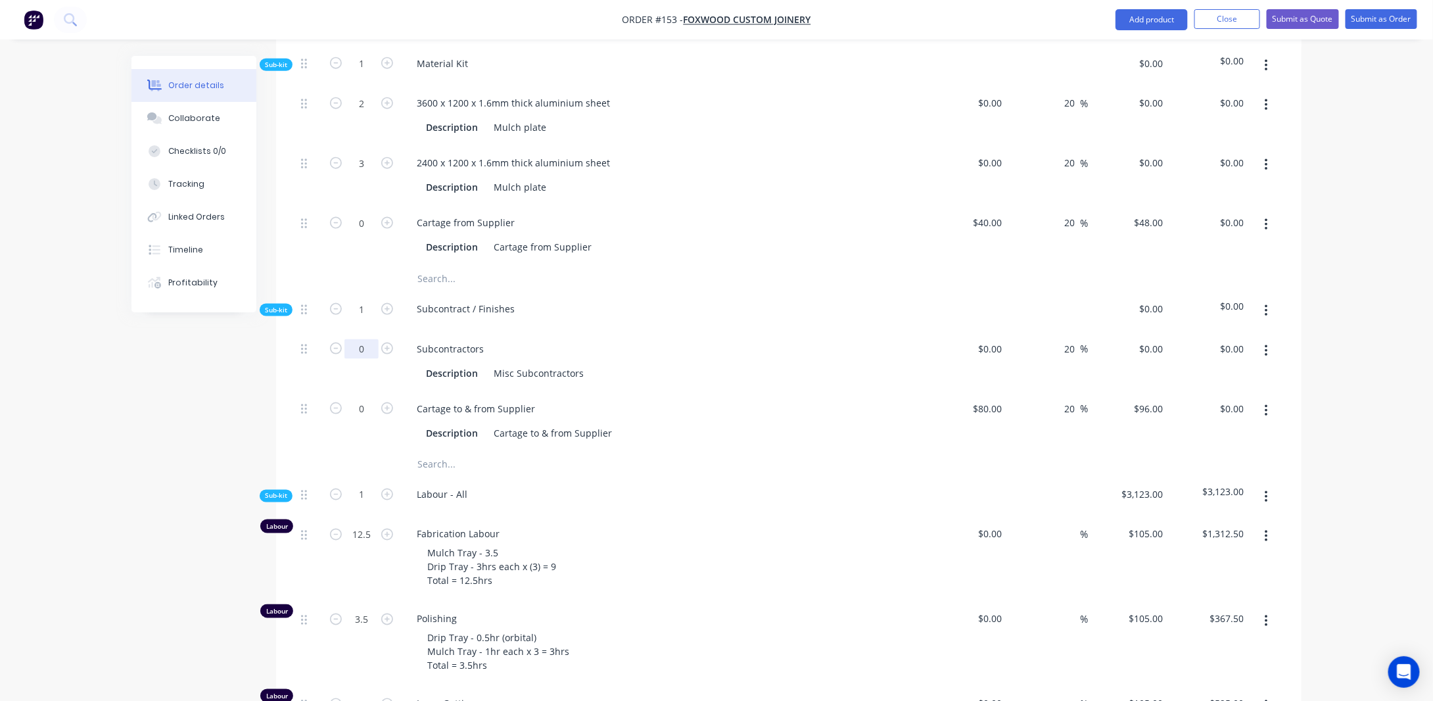
drag, startPoint x: 368, startPoint y: 320, endPoint x: 377, endPoint y: 325, distance: 10.6
click at [368, 339] on input "0" at bounding box center [362, 349] width 34 height 20
type input "1"
click at [489, 339] on div "Subcontractors" at bounding box center [450, 348] width 88 height 19
drag, startPoint x: 487, startPoint y: 318, endPoint x: 340, endPoint y: 333, distance: 148.1
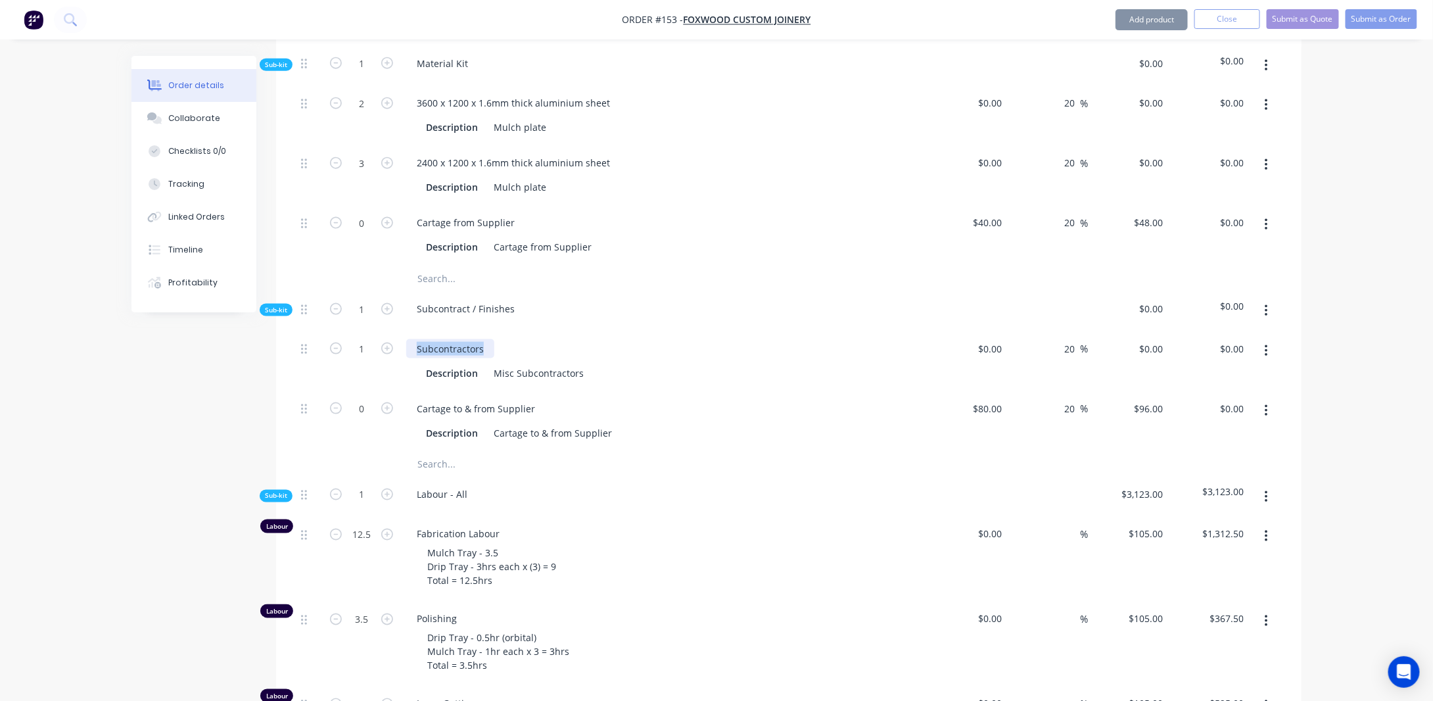
click at [340, 333] on div "1 Subcontractors Description Misc Subcontractors $0.00 $0.00 20 20 % $0.00 $0.0…" at bounding box center [789, 361] width 986 height 60
click at [502, 364] on div "Misc Subcontractors" at bounding box center [539, 373] width 101 height 19
drag, startPoint x: 573, startPoint y: 348, endPoint x: 462, endPoint y: 345, distance: 111.8
click at [462, 364] on div "Description Misc Subcontractors" at bounding box center [661, 373] width 481 height 19
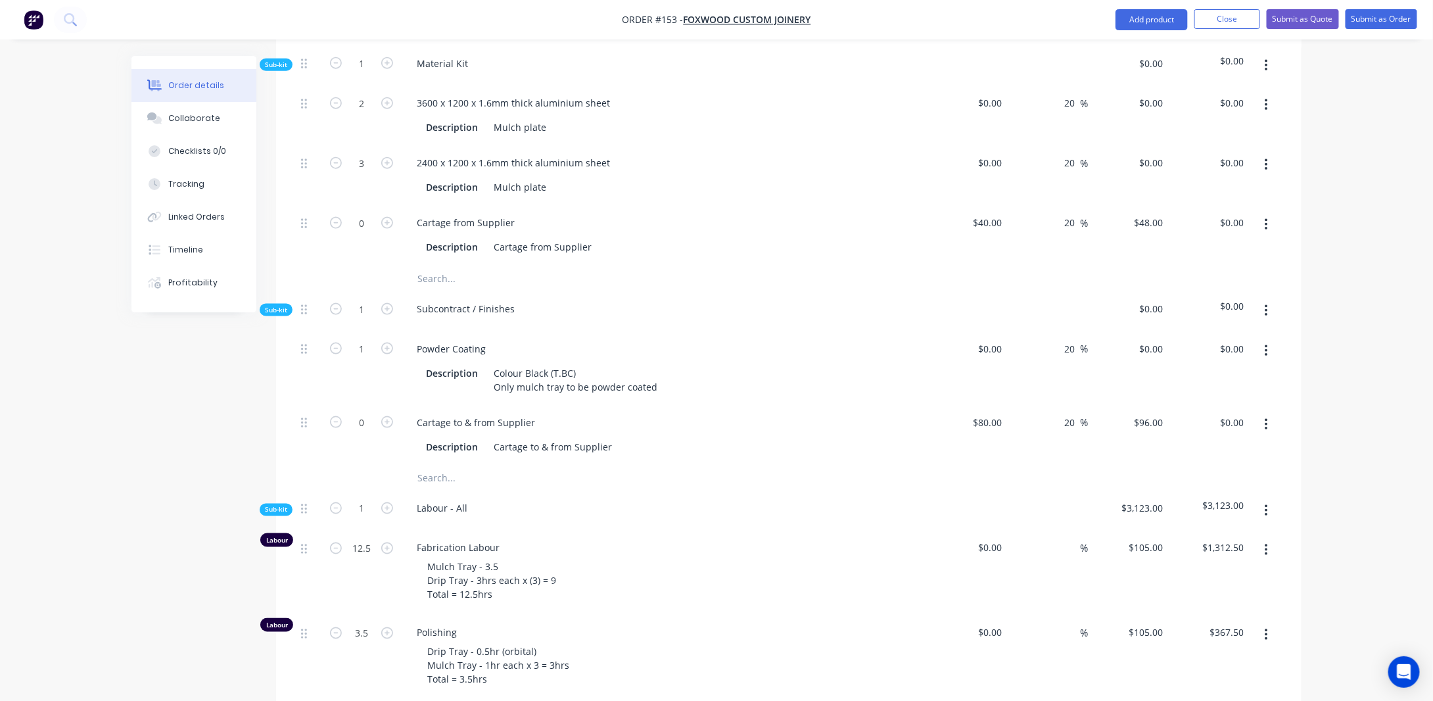
click at [1360, 338] on div "Order details Collaborate Checklists 0/0 Tracking Linked Orders Timeline Profit…" at bounding box center [716, 296] width 1433 height 2131
click at [999, 339] on input "0" at bounding box center [1000, 348] width 15 height 19
click at [655, 364] on div "Colour Black (T.BC) Only mulch tray to be powder coated" at bounding box center [576, 380] width 174 height 33
type input "0"
type input "$0.00"
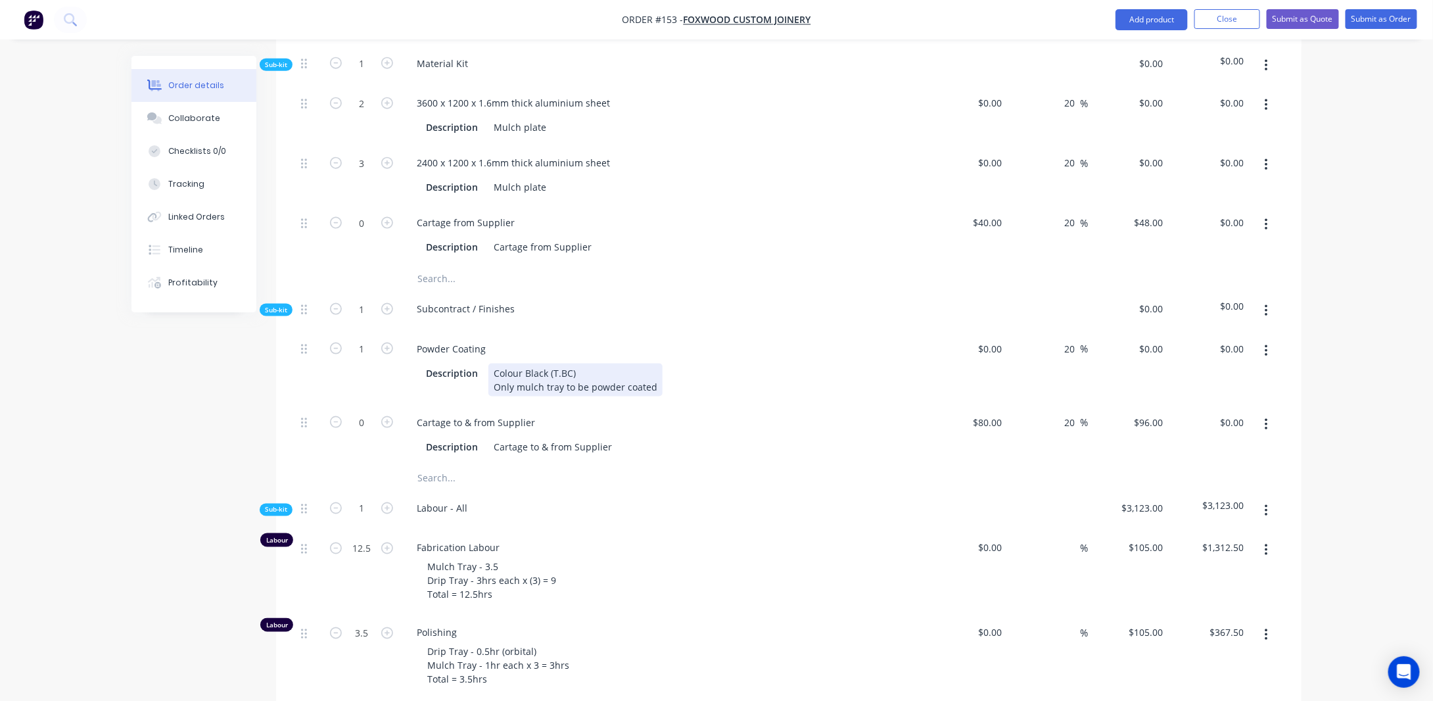
click at [652, 364] on div "Colour Black (T.BC) Only mulch tray to be powder coated" at bounding box center [576, 380] width 174 height 33
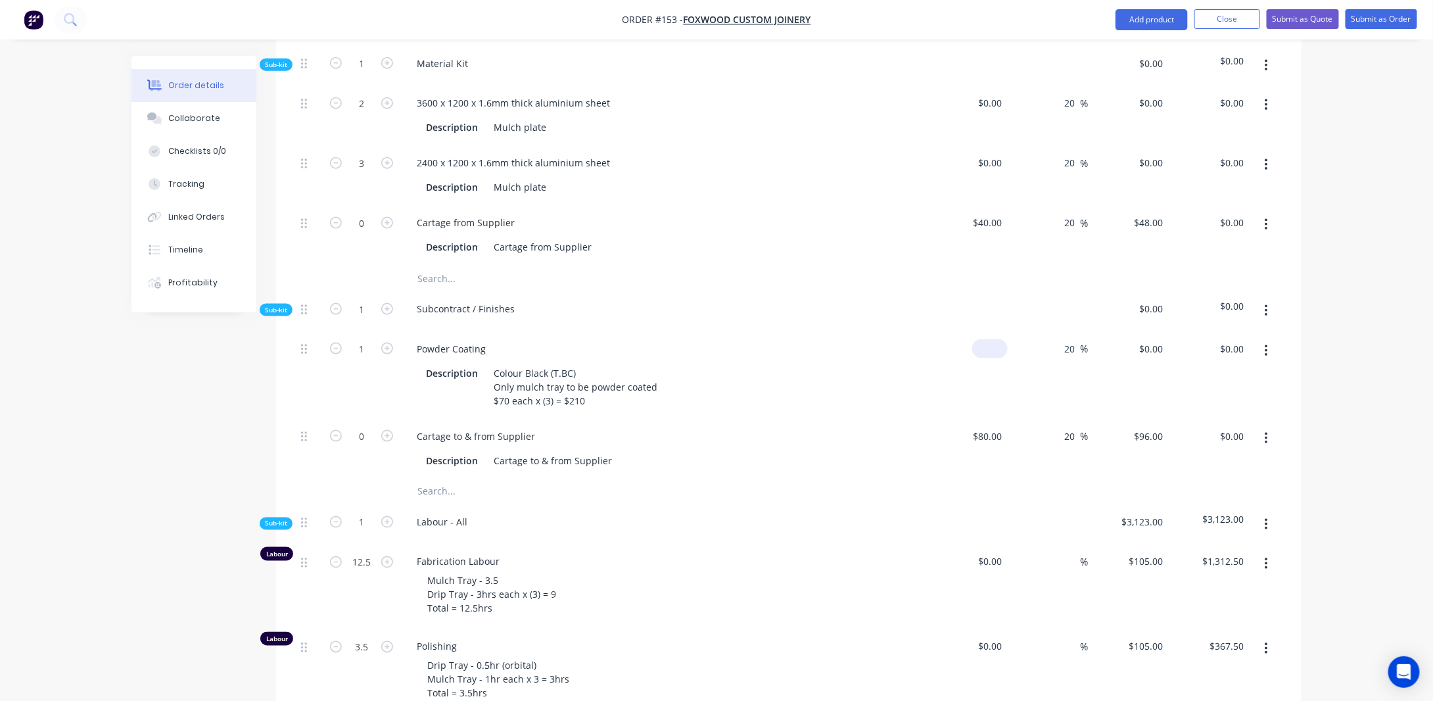
click at [1002, 339] on input at bounding box center [993, 348] width 30 height 19
type input "$210.00"
type input "$252.00"
click at [1380, 336] on div "Order details Collaborate Checklists 0/0 Tracking Linked Orders Timeline Profit…" at bounding box center [716, 303] width 1433 height 2145
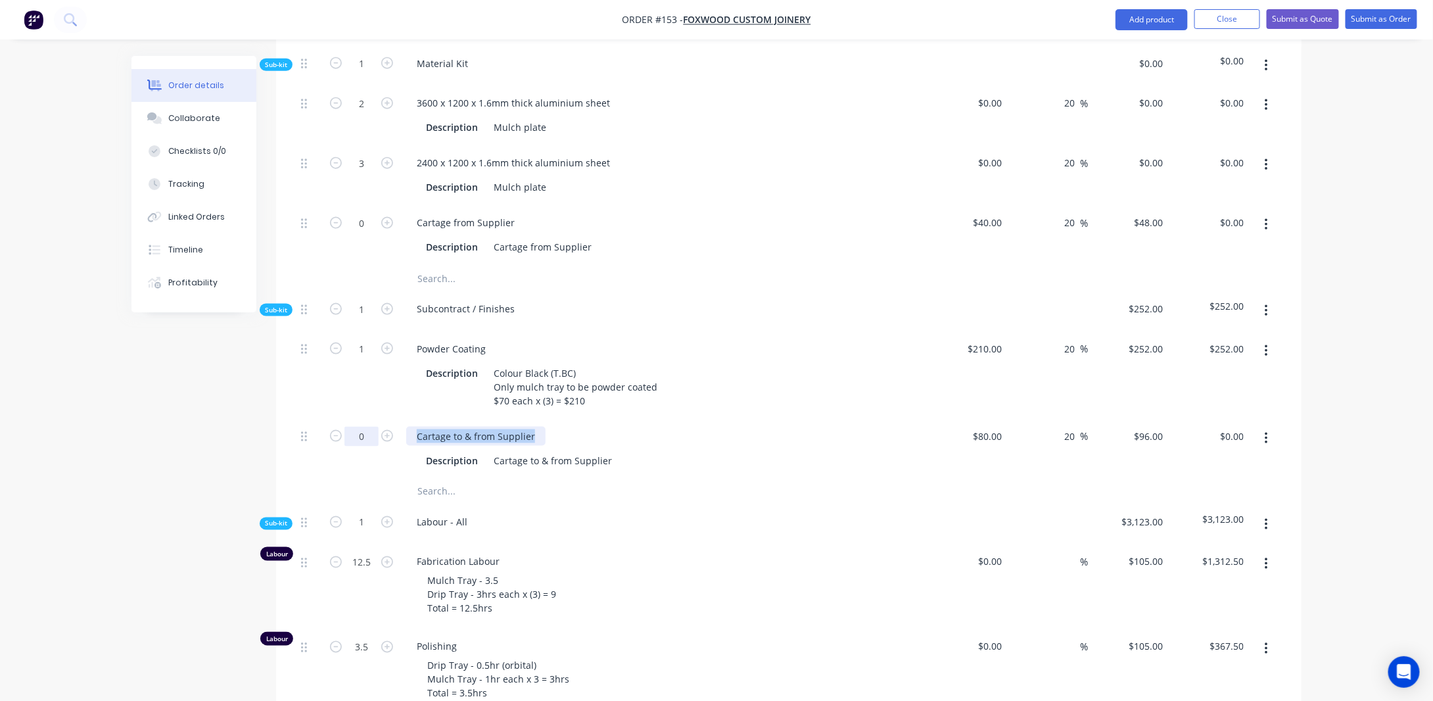
drag, startPoint x: 533, startPoint y: 406, endPoint x: 376, endPoint y: 406, distance: 157.1
click at [376, 419] on div "0 Cartage to & from Supplier Description Cartage to & from Supplier $80.00 $80.…" at bounding box center [789, 449] width 986 height 60
click at [596, 451] on div "Cartage to & from Supplier" at bounding box center [553, 460] width 129 height 19
drag, startPoint x: 608, startPoint y: 433, endPoint x: 419, endPoint y: 439, distance: 189.5
click at [419, 448] on div "Description Cartage to & from Supplier" at bounding box center [663, 459] width 515 height 22
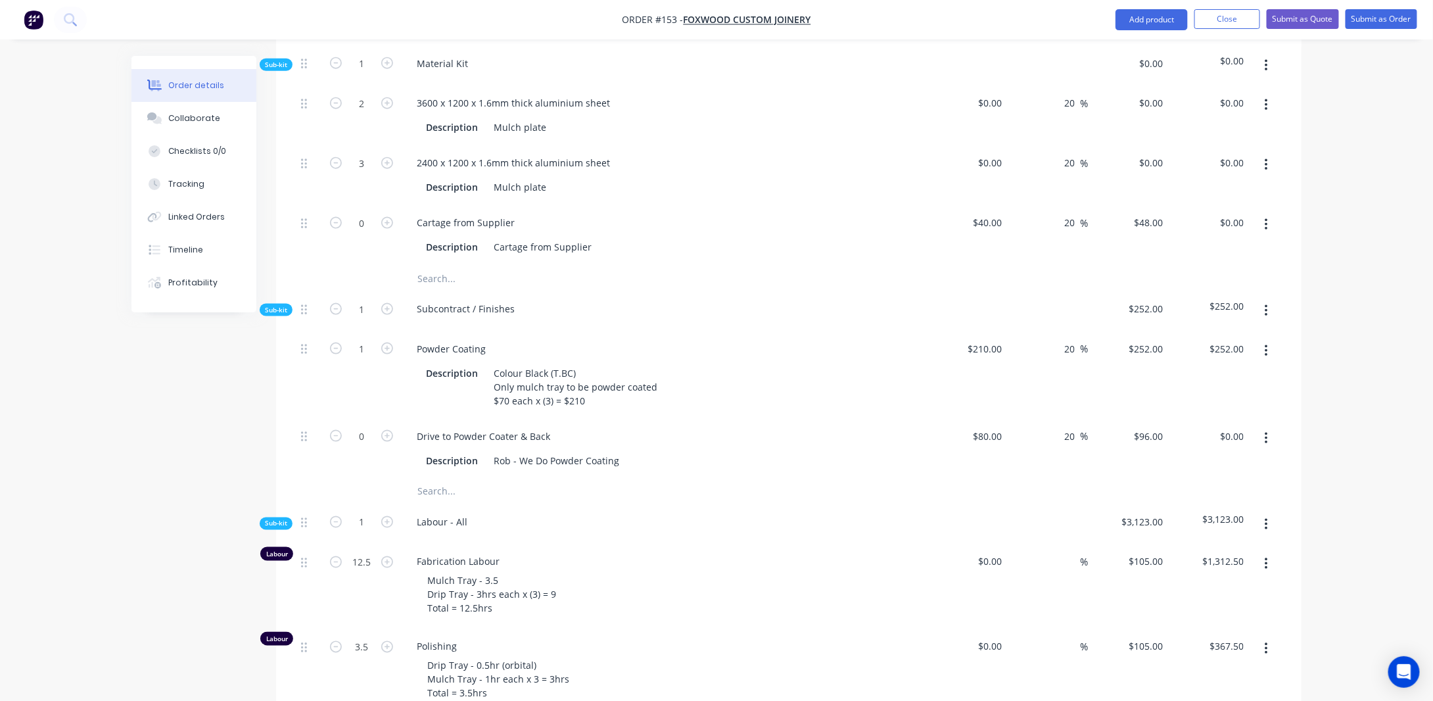
click at [1331, 418] on div "Order details Collaborate Checklists 0/0 Tracking Linked Orders Timeline Profit…" at bounding box center [716, 303] width 1433 height 2145
click at [370, 427] on input "0" at bounding box center [362, 437] width 34 height 20
click at [615, 451] on div "Rob - We Do Powder Coating" at bounding box center [557, 460] width 136 height 19
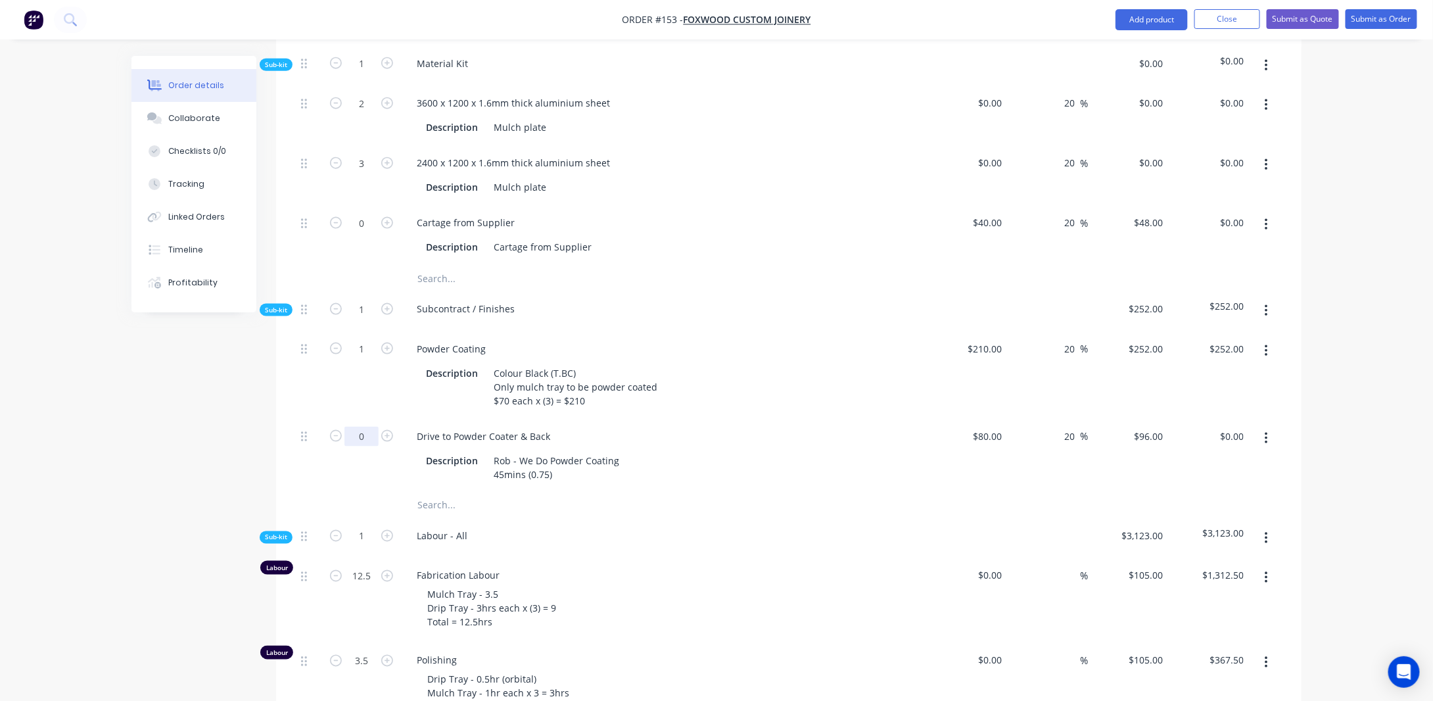
click at [364, 427] on input "0" at bounding box center [362, 437] width 34 height 20
type input "0.75"
type input "$72.00"
click at [182, 410] on div "Created by [PERSON_NAME] Created [DATE] Required [DATE] Assigned to Add team me…" at bounding box center [717, 338] width 1170 height 2103
type input "96"
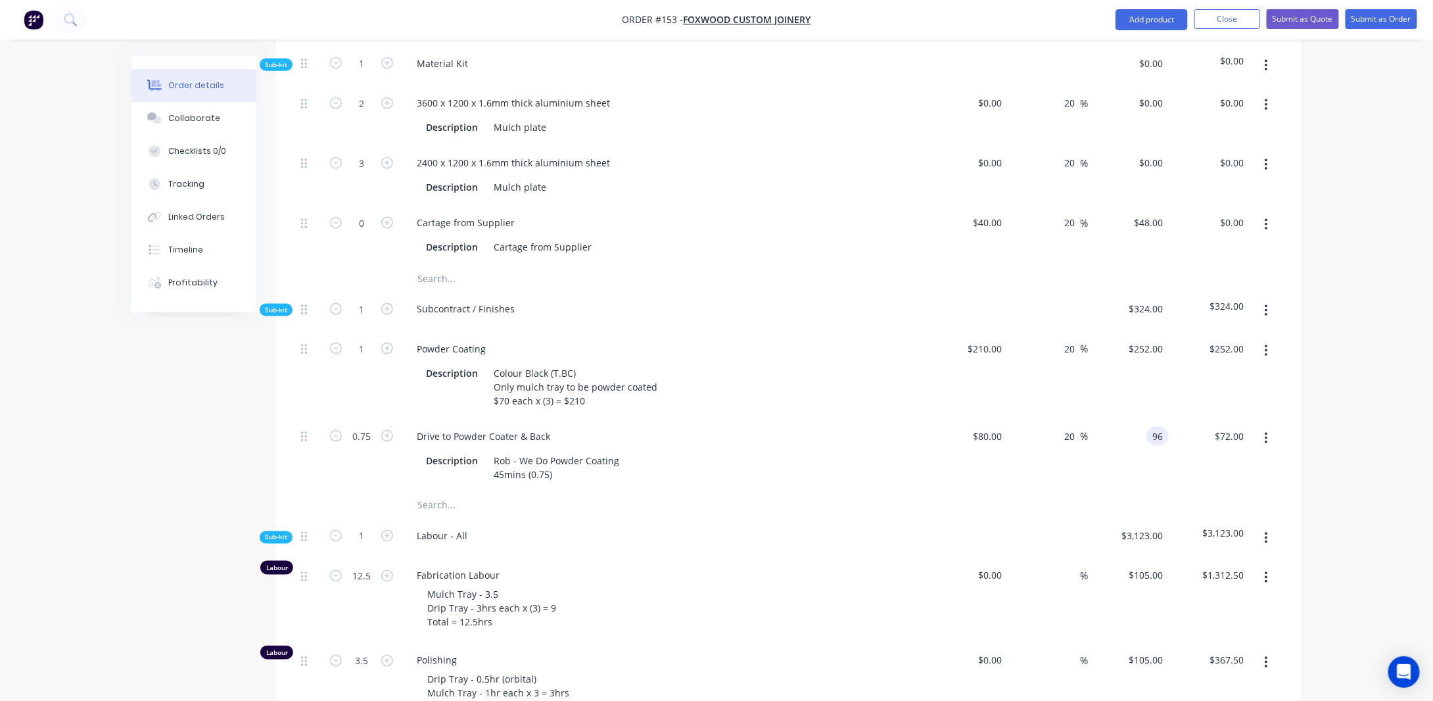
click at [1161, 427] on input "96" at bounding box center [1160, 436] width 17 height 19
type input "80"
type input "$96.00"
click at [994, 427] on input "80" at bounding box center [990, 436] width 36 height 19
type input "$0.00"
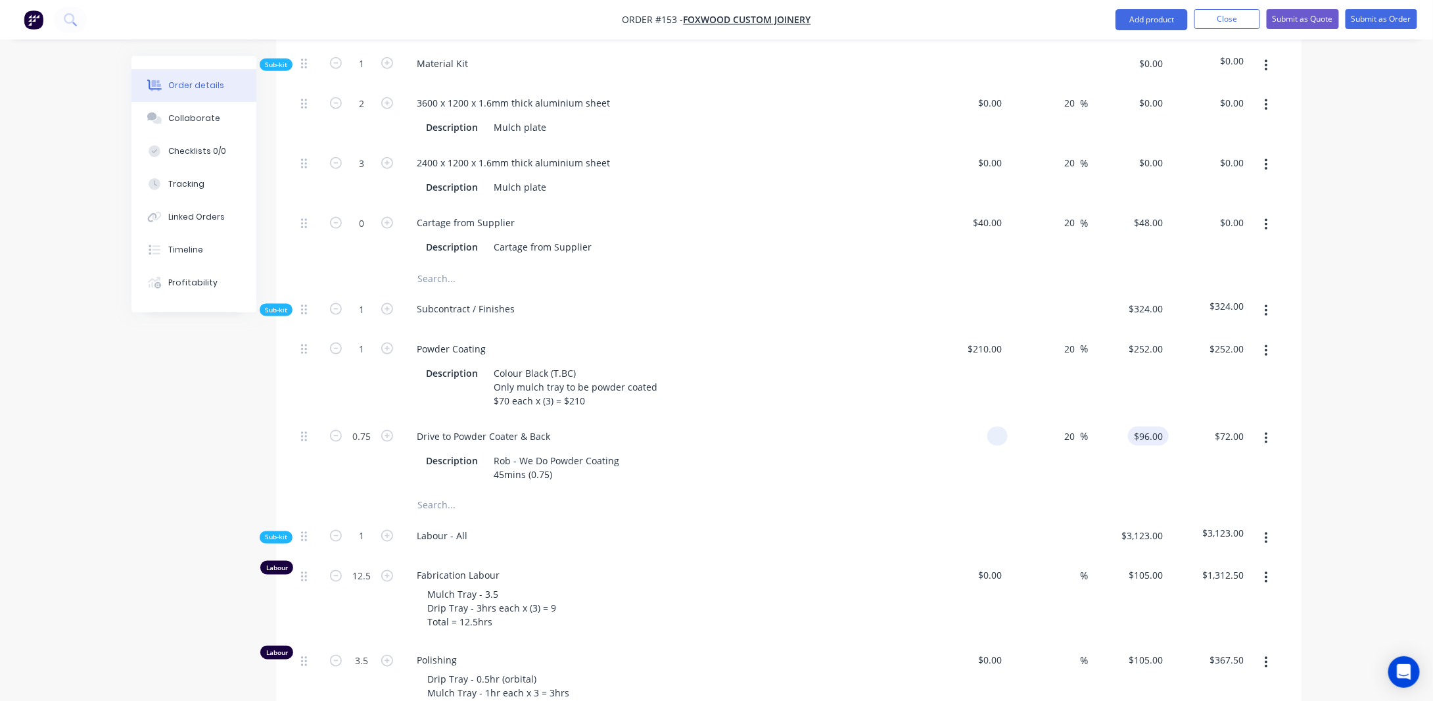
type input "0"
type input "$0.00"
click at [1148, 419] on div "0 $96.00" at bounding box center [1128, 456] width 81 height 74
type input "$105.00"
type input "$78.75"
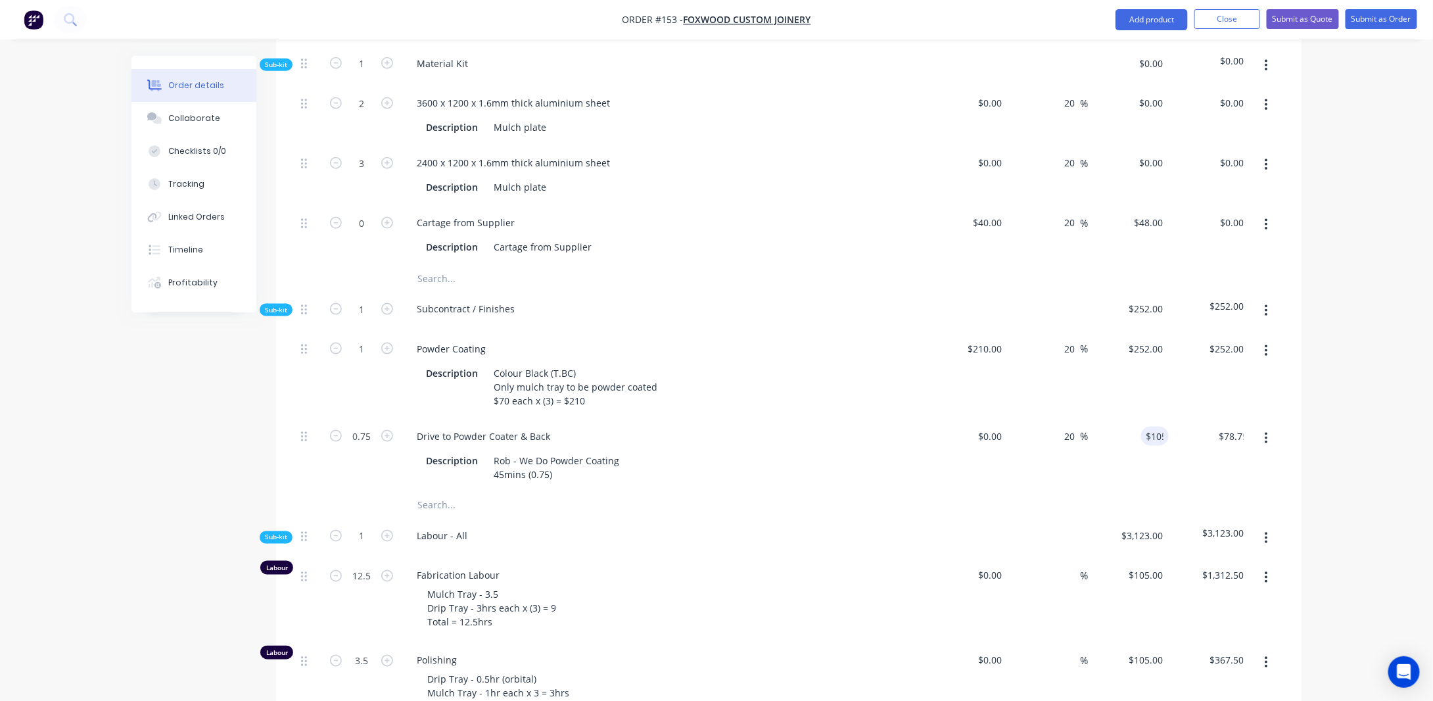
click at [1325, 408] on div "Order details Collaborate Checklists 0/0 Tracking Linked Orders Timeline Profit…" at bounding box center [716, 310] width 1433 height 2159
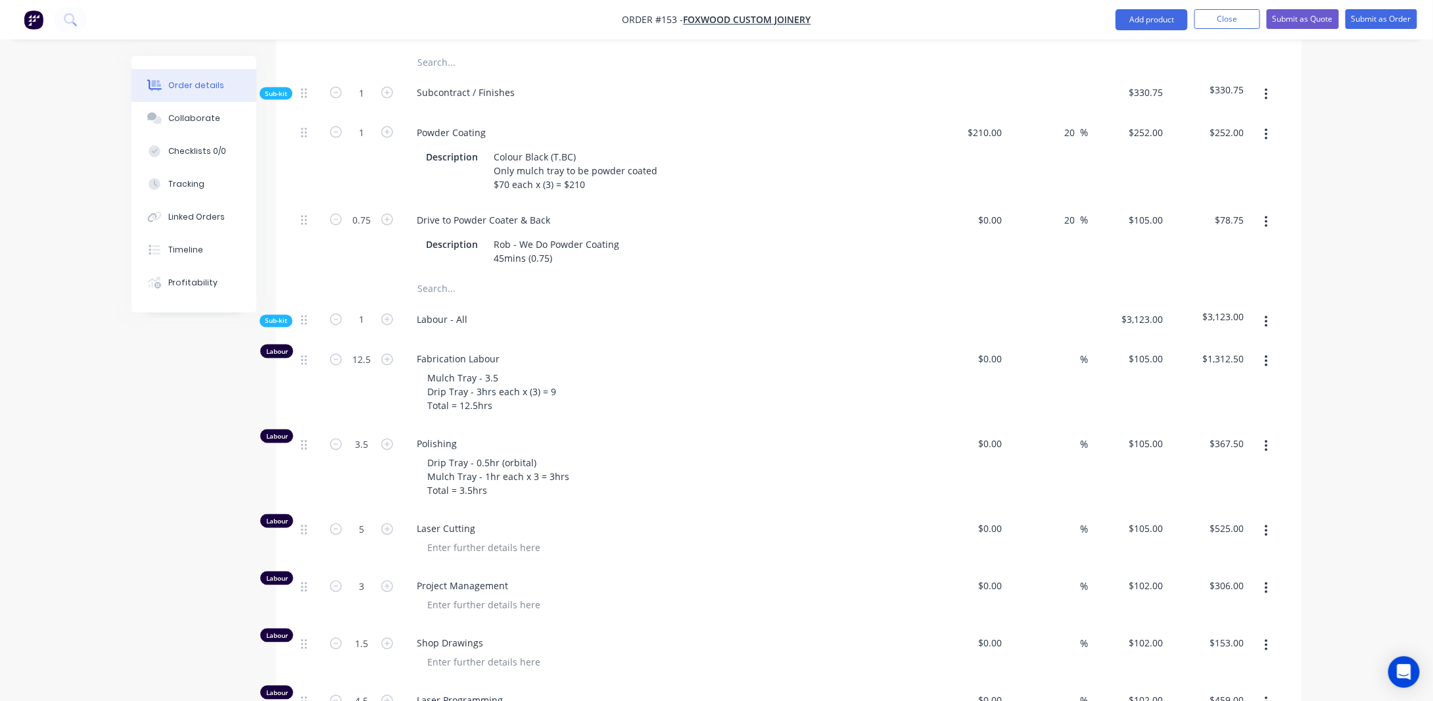
scroll to position [1164, 0]
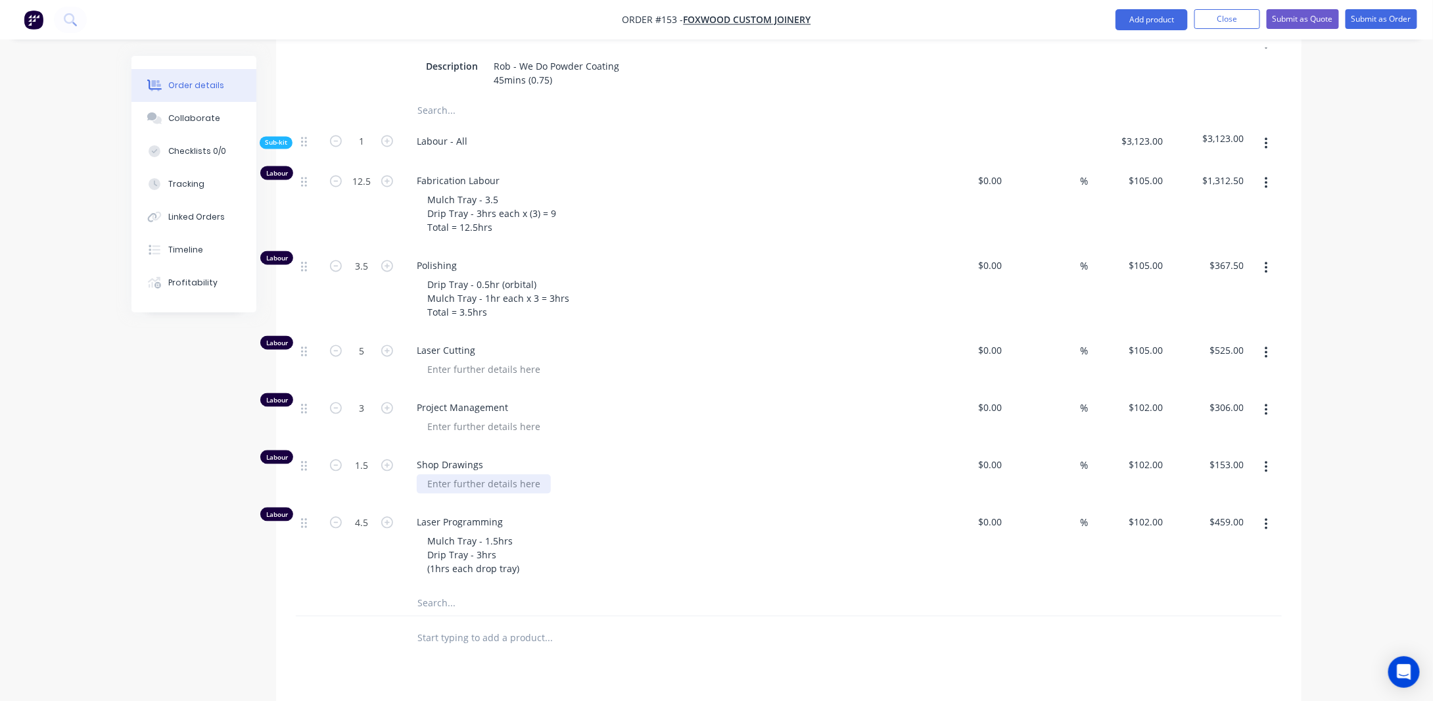
click at [457, 475] on div at bounding box center [484, 484] width 134 height 19
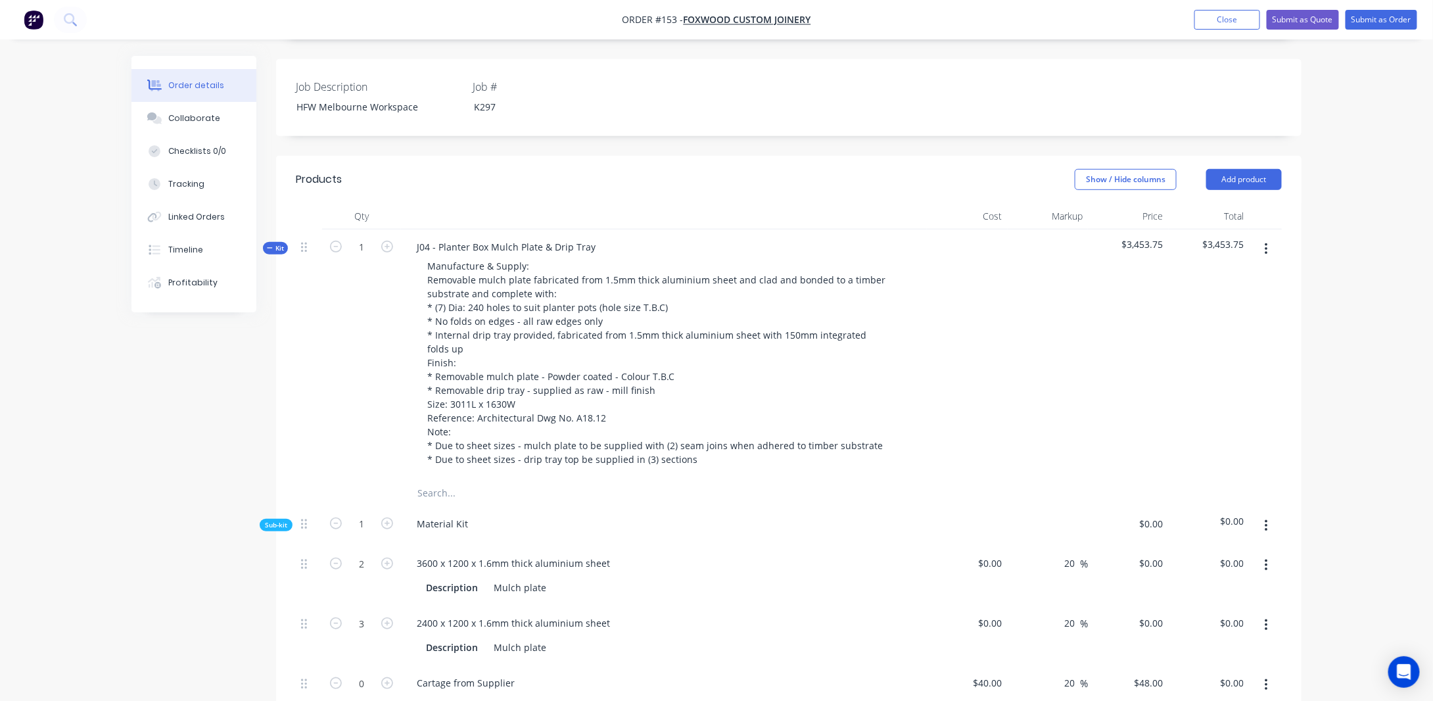
scroll to position [243, 0]
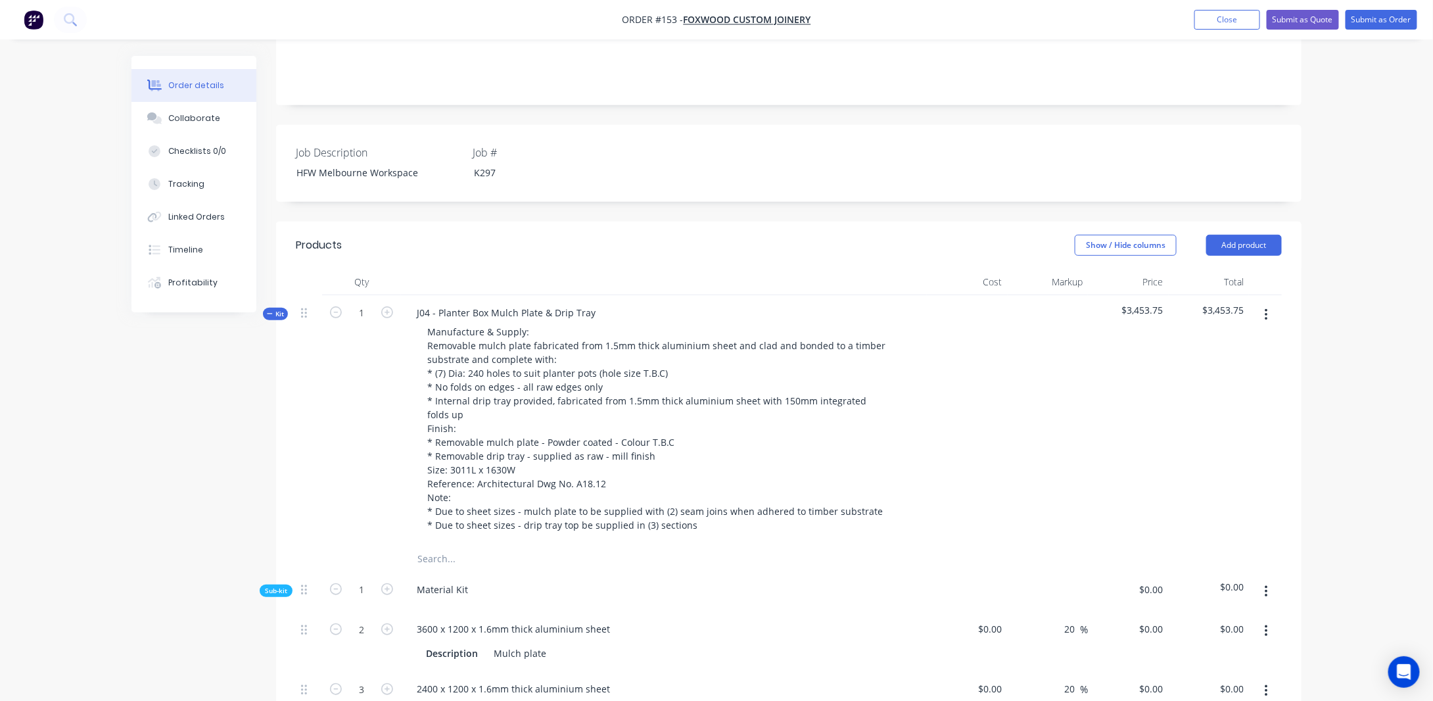
click at [274, 309] on span "Kit" at bounding box center [275, 314] width 17 height 10
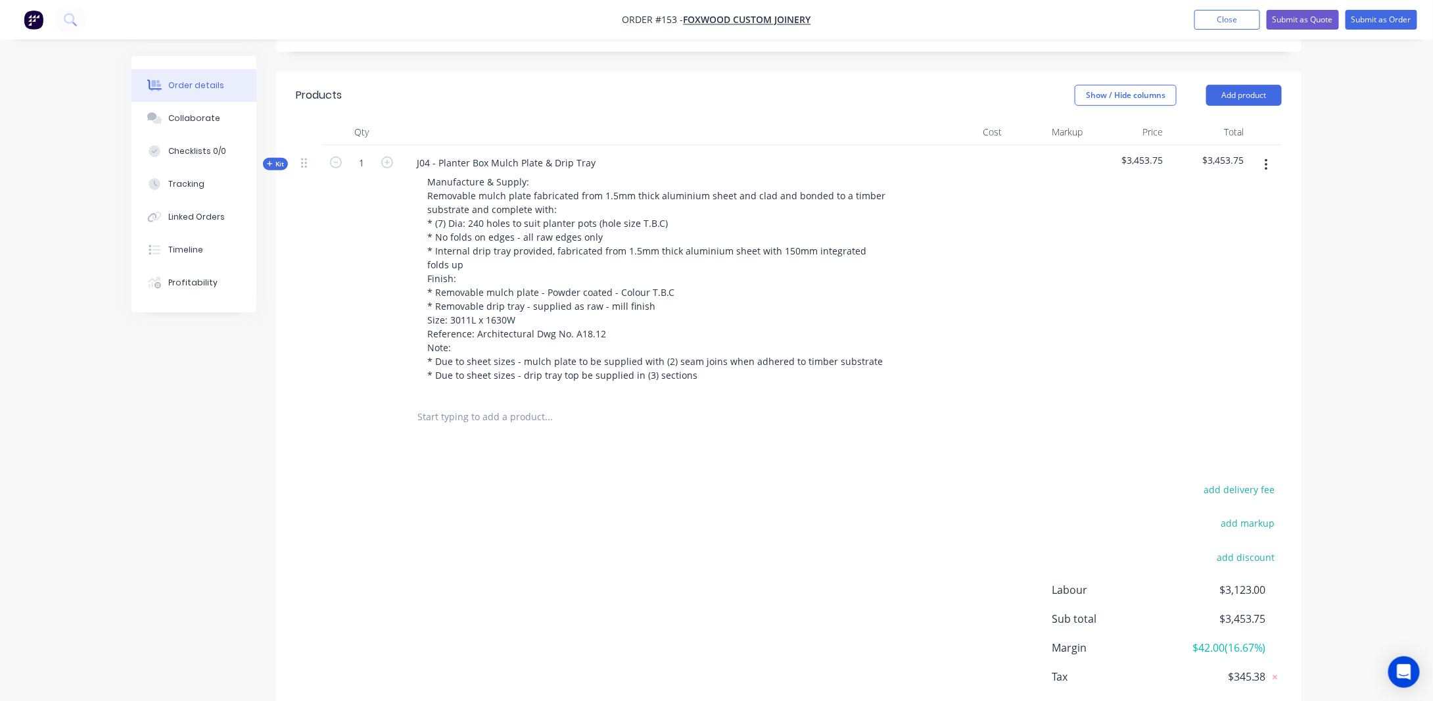
scroll to position [375, 0]
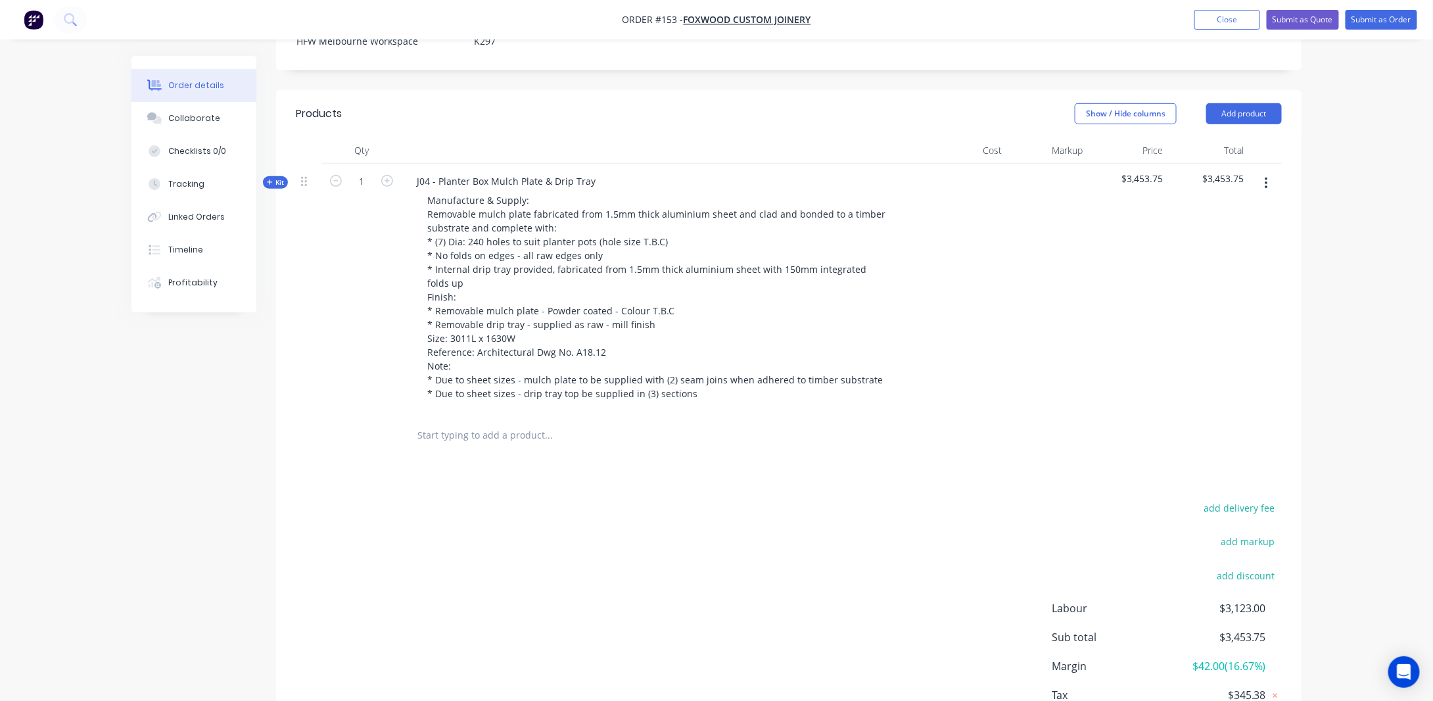
click at [612, 448] on div "Products Show / Hide columns Add product Qty Cost Markup Price Total Kit 1 J04 …" at bounding box center [789, 431] width 1026 height 682
